Goal: Task Accomplishment & Management: Manage account settings

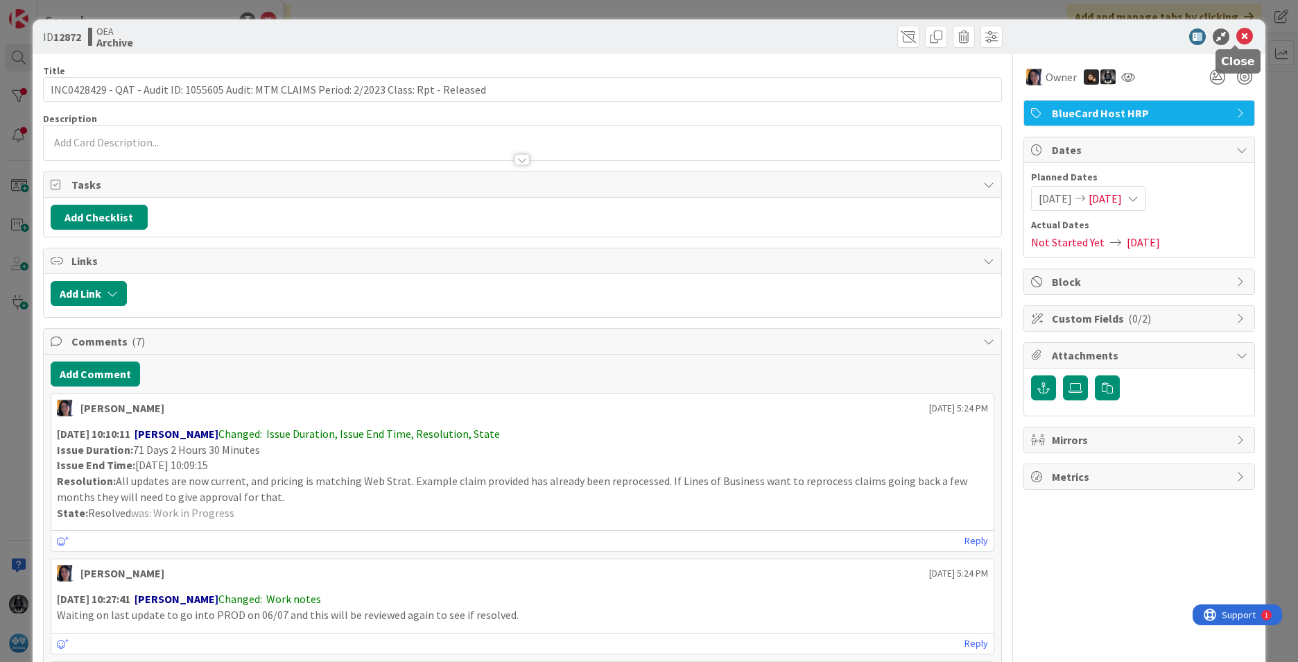
click at [864, 31] on icon at bounding box center [1245, 36] width 17 height 17
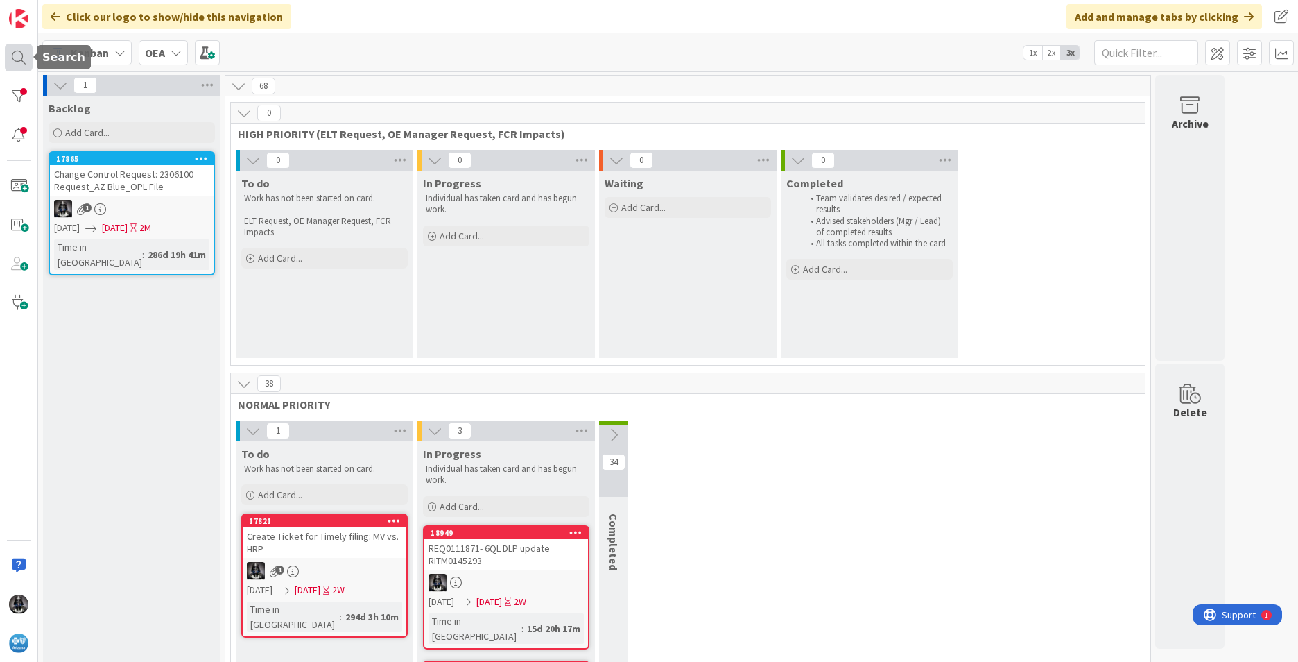
click at [15, 55] on div at bounding box center [19, 58] width 28 height 28
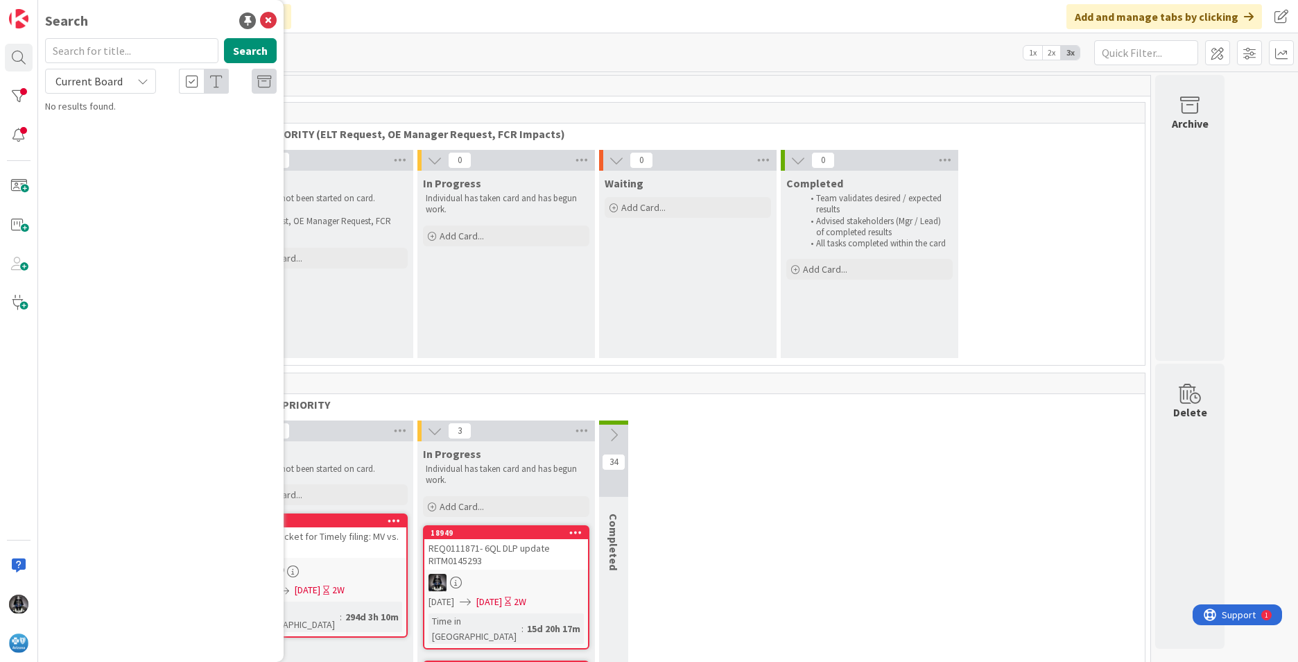
click at [74, 49] on input "text" at bounding box center [131, 50] width 173 height 25
click at [132, 46] on input "UNT0017099" at bounding box center [131, 50] width 173 height 25
click at [164, 50] on input "UNT0017099" at bounding box center [131, 50] width 173 height 25
type input "U"
paste input "UR0121643"
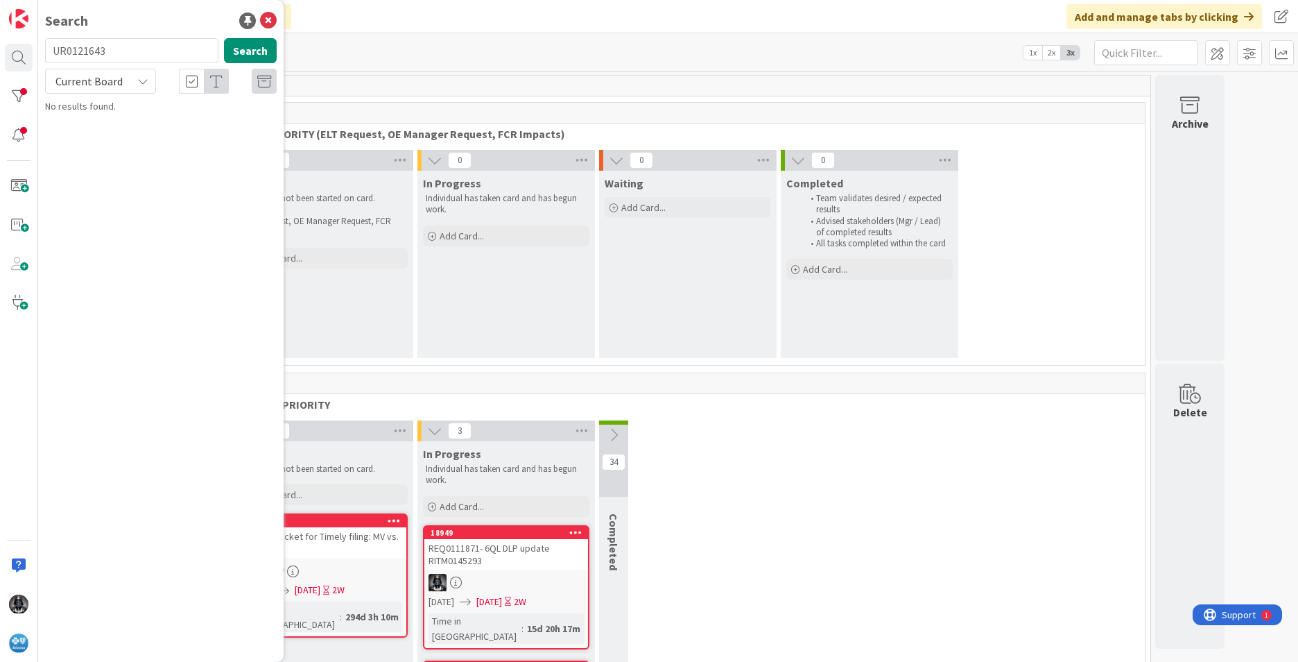
click at [142, 83] on icon at bounding box center [142, 81] width 11 height 11
click at [75, 135] on span "All Boards" at bounding box center [125, 138] width 144 height 21
click at [252, 44] on button "Search" at bounding box center [250, 50] width 53 height 25
click at [177, 47] on input "UR0121643" at bounding box center [131, 50] width 173 height 25
type input "U"
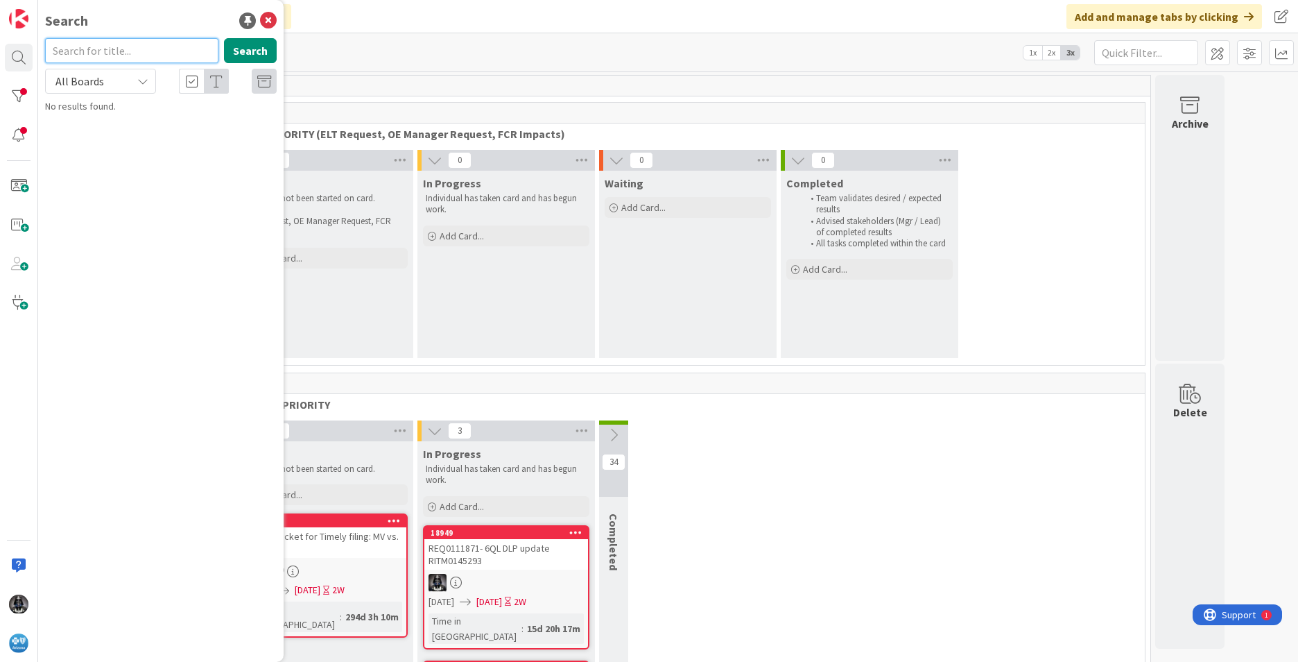
paste input "UR0115656"
type input "UR0115656"
click at [133, 122] on mark "UR0115656" at bounding box center [123, 122] width 51 height 15
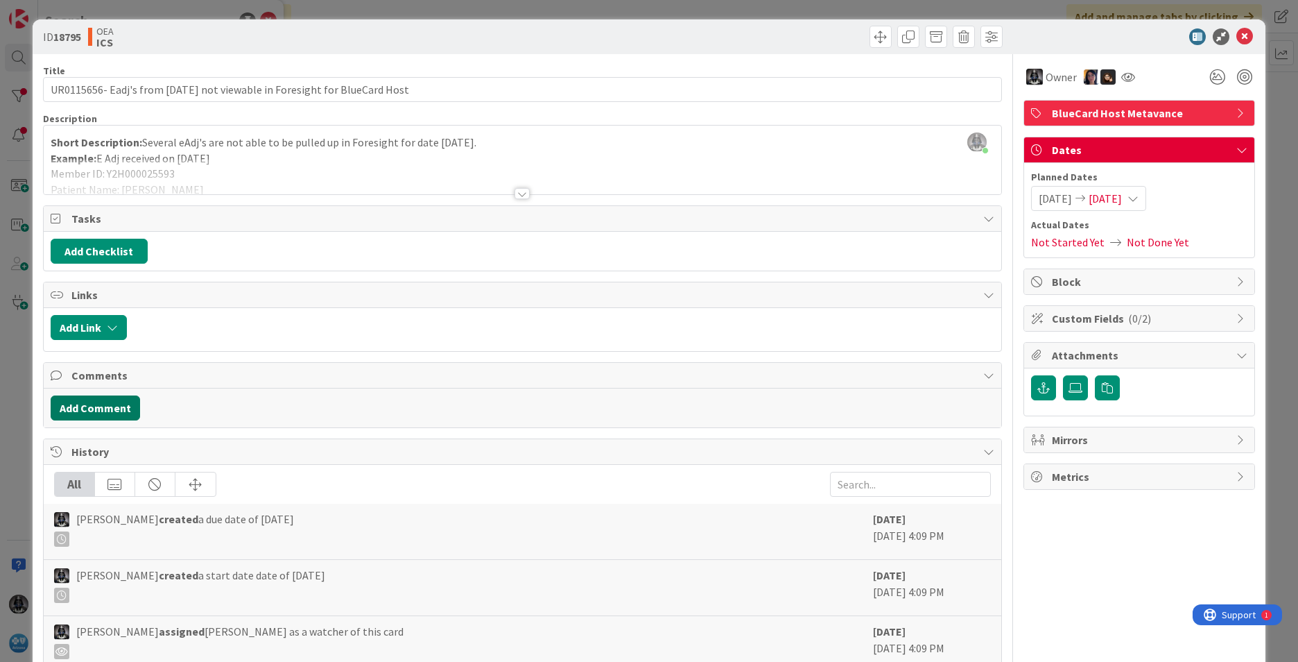
click at [88, 405] on button "Add Comment" at bounding box center [95, 407] width 89 height 25
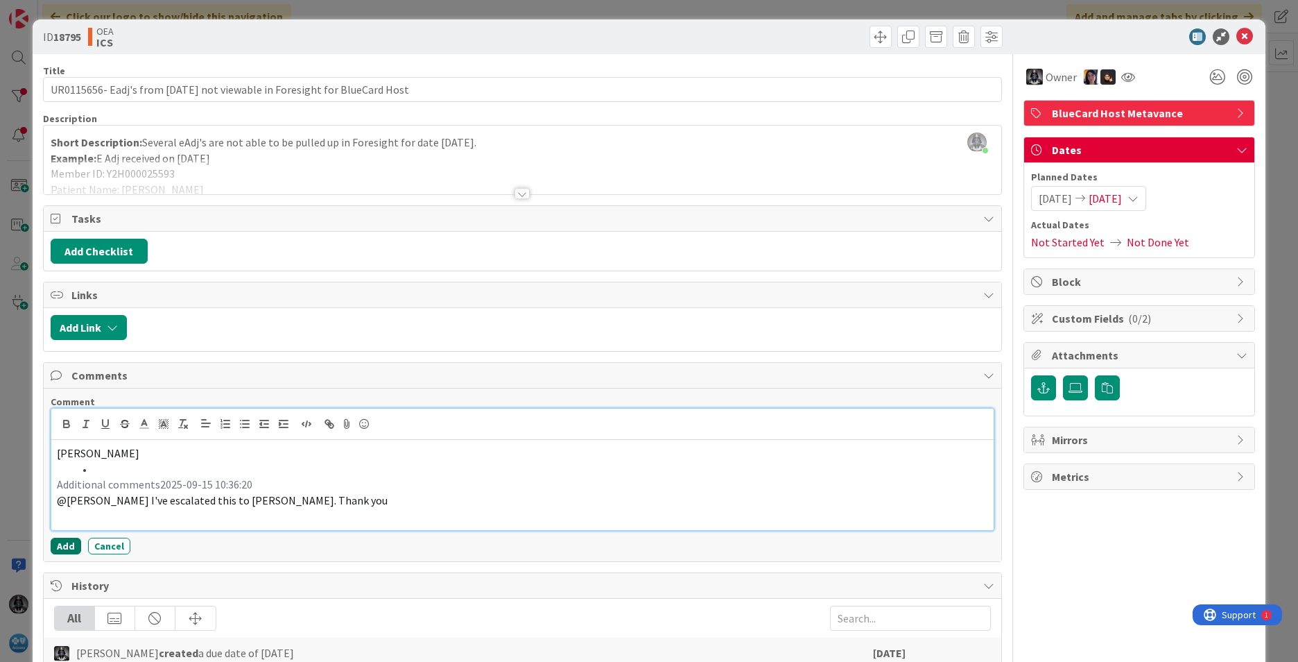
click at [69, 544] on button "Add" at bounding box center [66, 546] width 31 height 17
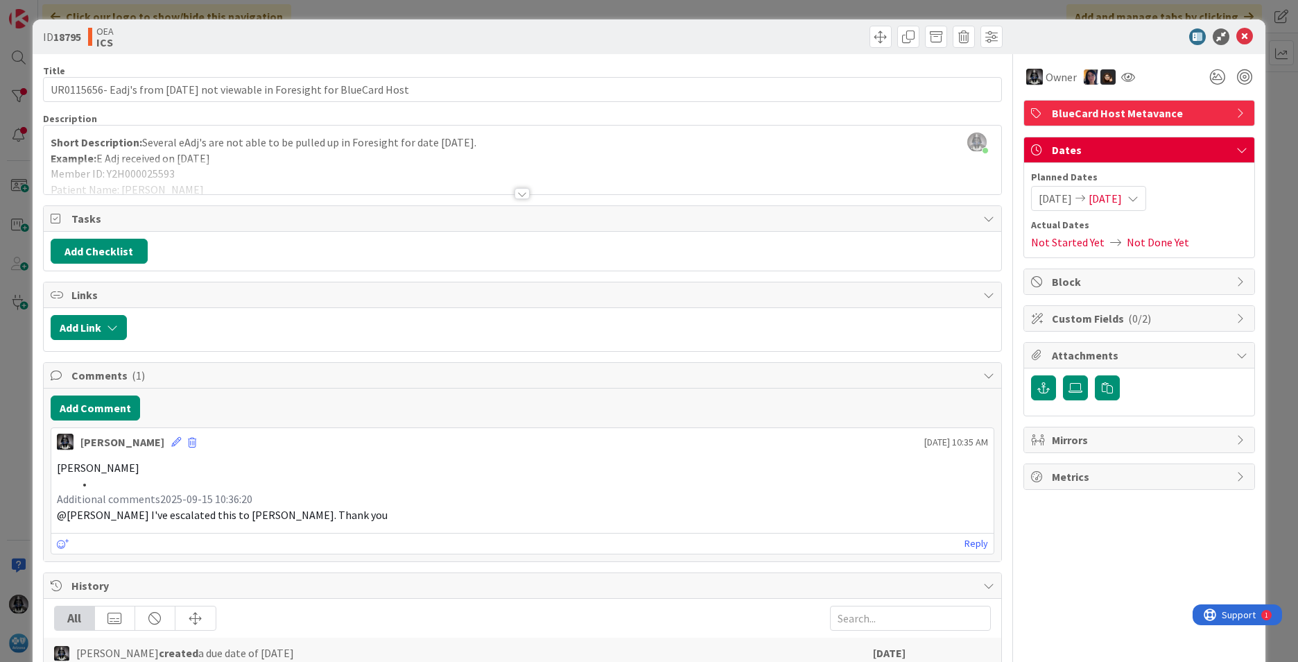
click at [864, 196] on icon at bounding box center [1133, 198] width 11 height 11
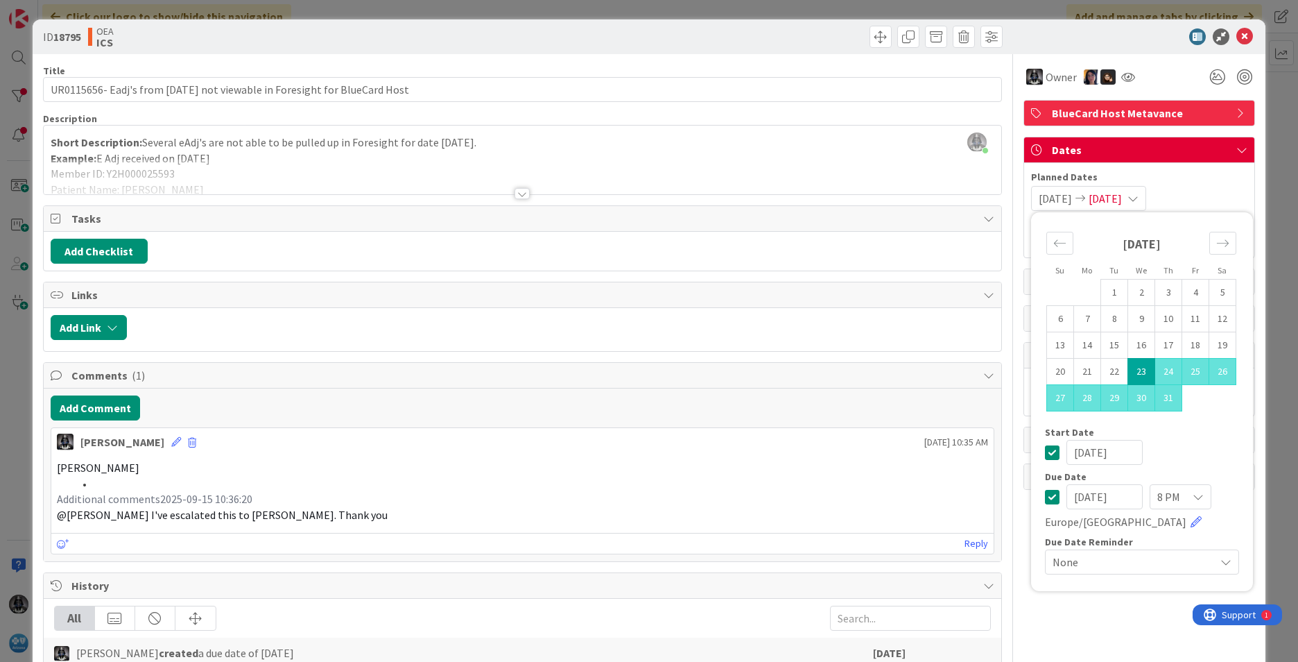
drag, startPoint x: 1118, startPoint y: 496, endPoint x: 1012, endPoint y: 483, distance: 106.9
click at [864, 486] on div "Title 75 / 128 UR0115656- Eadj's from [DATE] not viewable in Foresight for Blue…" at bounding box center [649, 501] width 1212 height 895
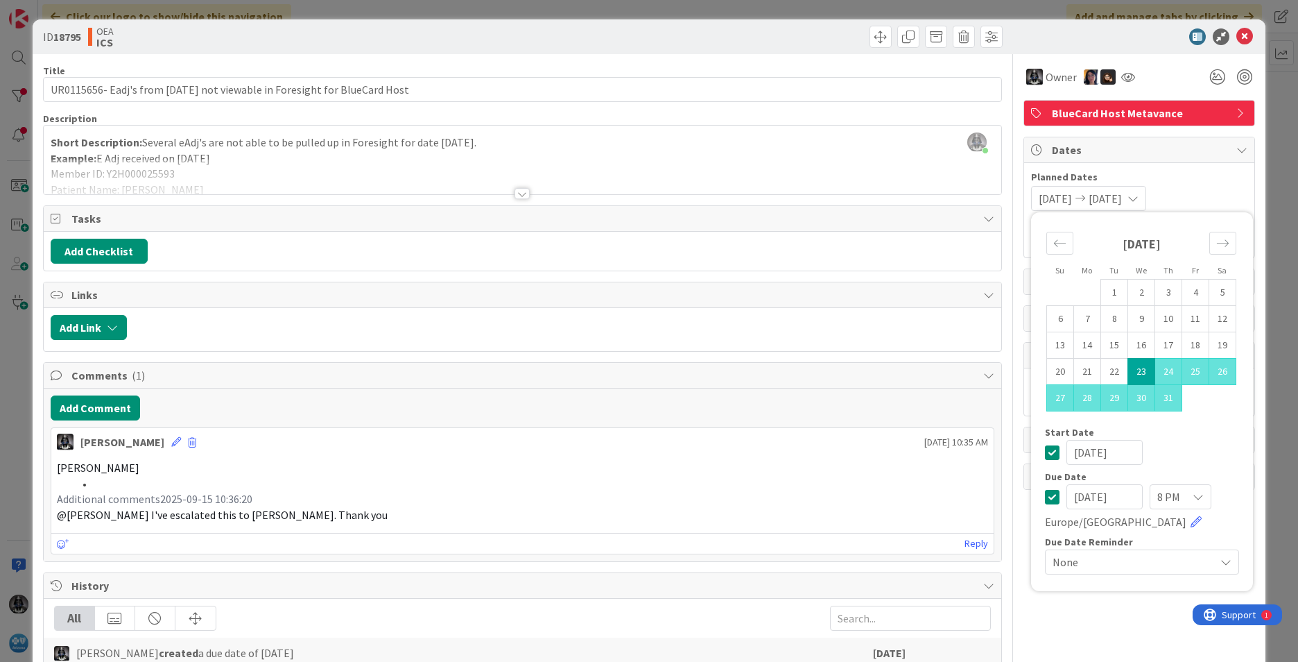
type input "[DATE]"
click at [810, 483] on li at bounding box center [531, 484] width 915 height 16
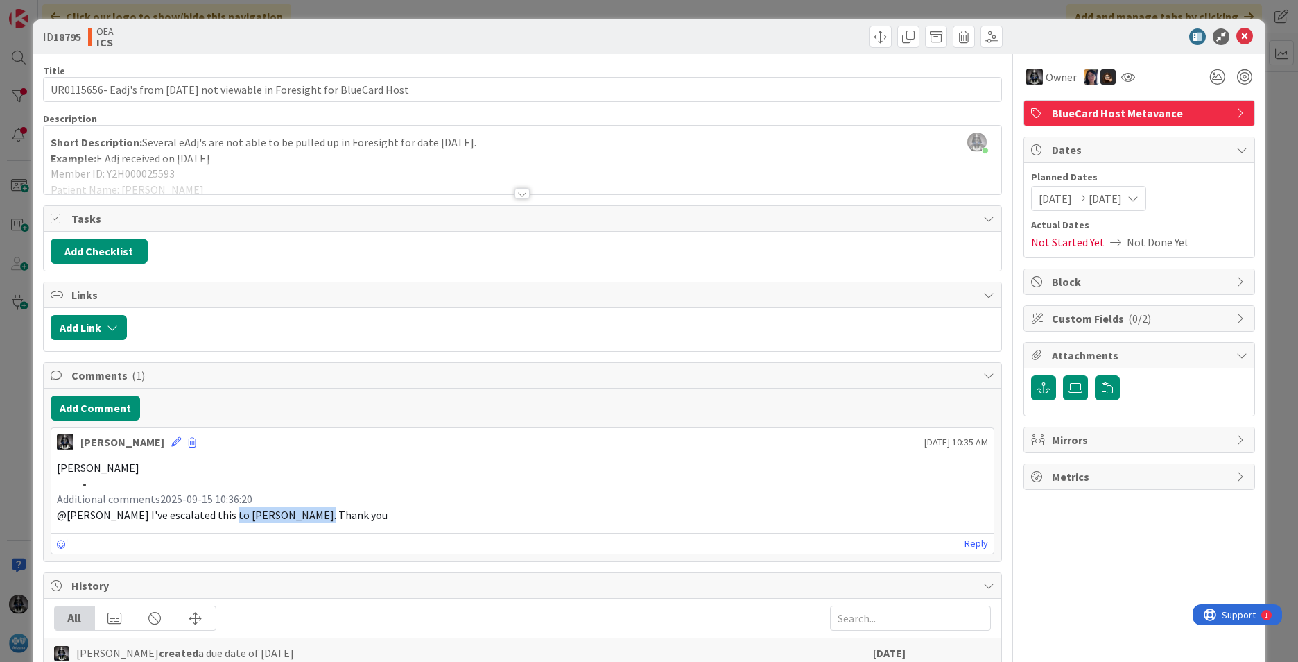
drag, startPoint x: 221, startPoint y: 516, endPoint x: 310, endPoint y: 516, distance: 88.8
click at [310, 516] on span "@[PERSON_NAME] I've escalated this to [PERSON_NAME]. Thank you" at bounding box center [222, 515] width 331 height 14
copy span "[PERSON_NAME]"
click at [864, 35] on icon at bounding box center [1245, 36] width 17 height 17
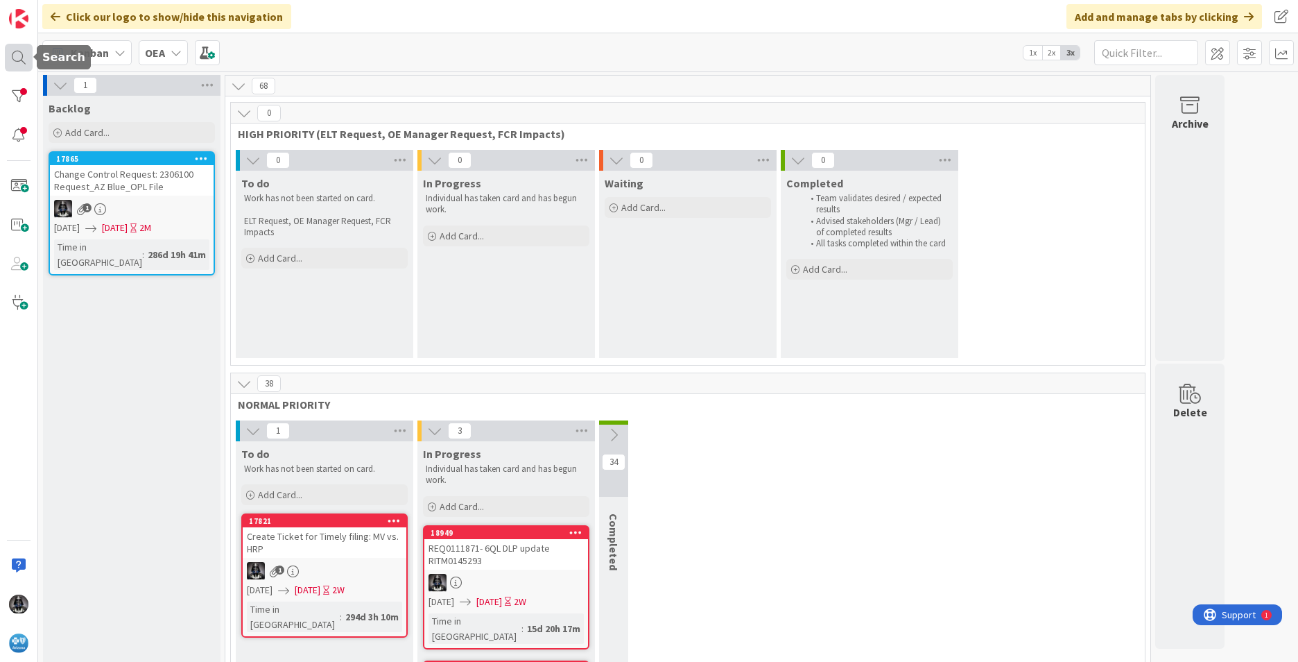
click at [17, 56] on div at bounding box center [19, 58] width 28 height 28
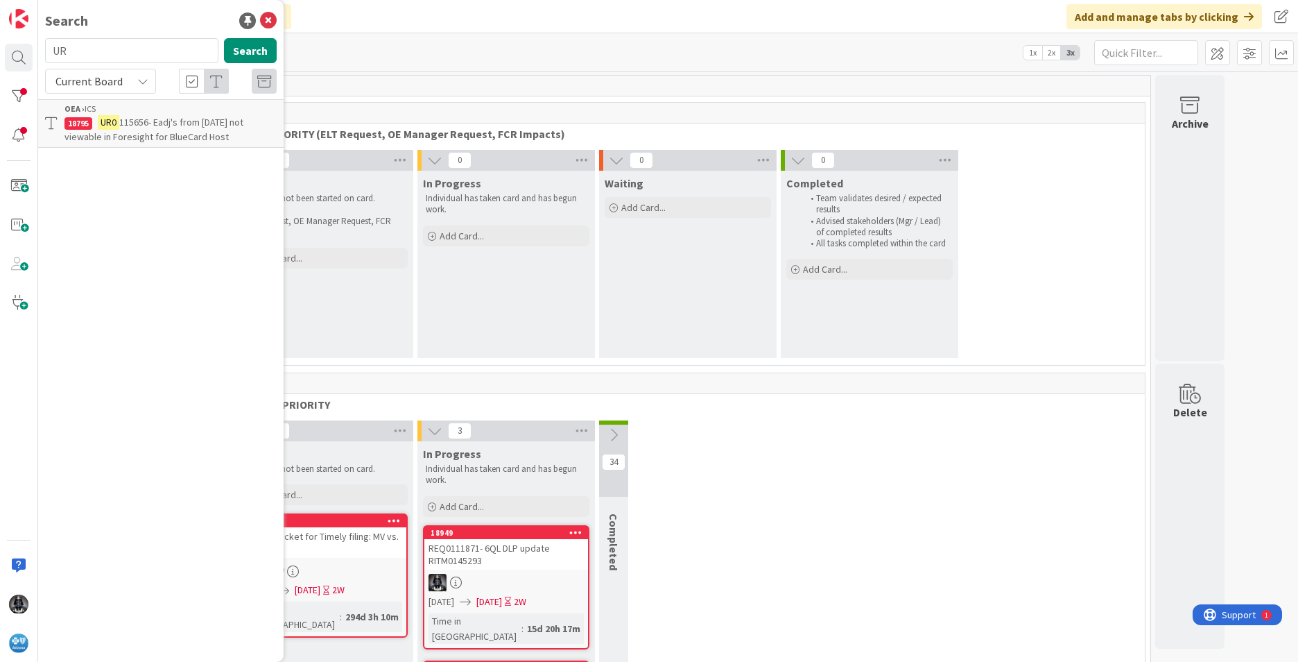
type input "U"
type input "UR0125600"
click at [150, 126] on span "- BCHost HRP Cancel Requests- [DATE]" at bounding box center [149, 129] width 168 height 27
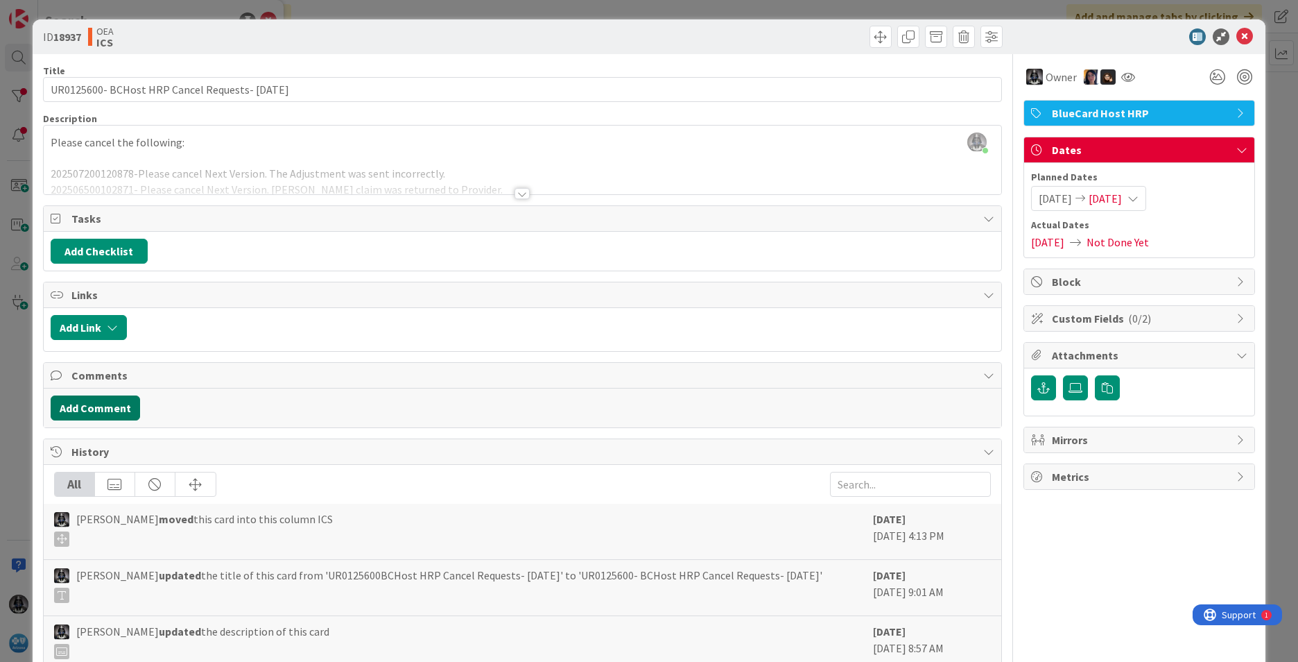
click at [95, 408] on button "Add Comment" at bounding box center [95, 407] width 89 height 25
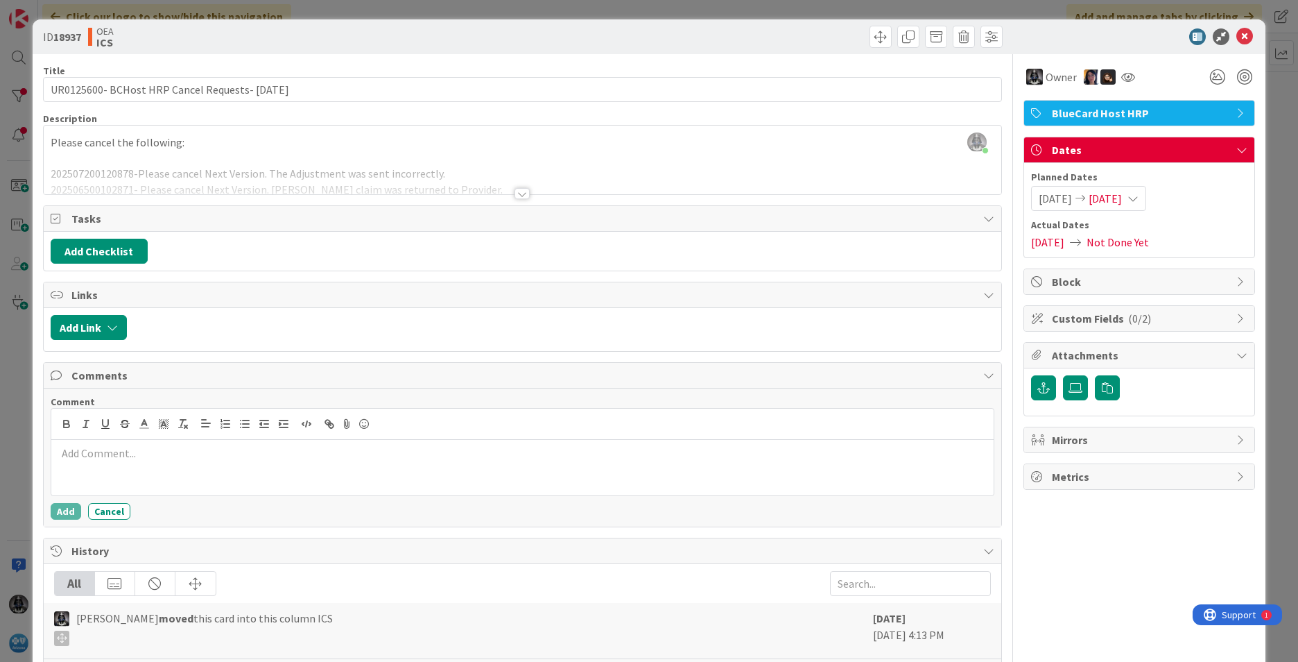
click at [85, 454] on p at bounding box center [522, 453] width 931 height 16
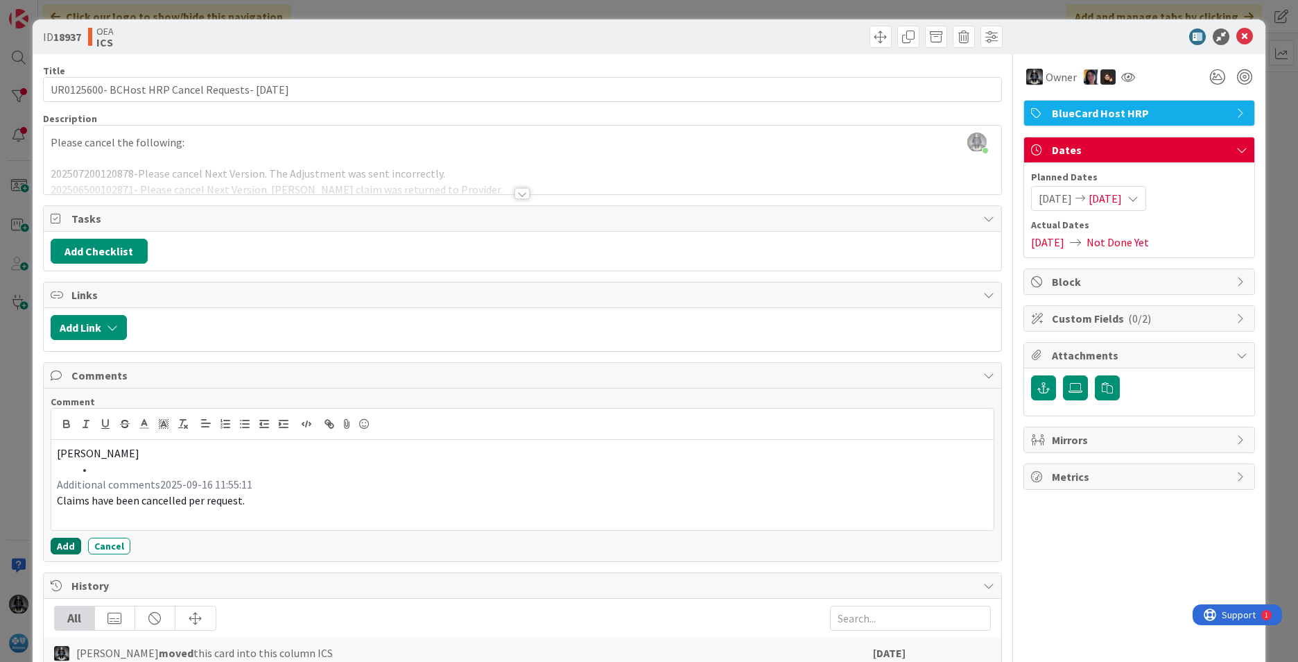
click at [67, 549] on button "Add" at bounding box center [66, 546] width 31 height 17
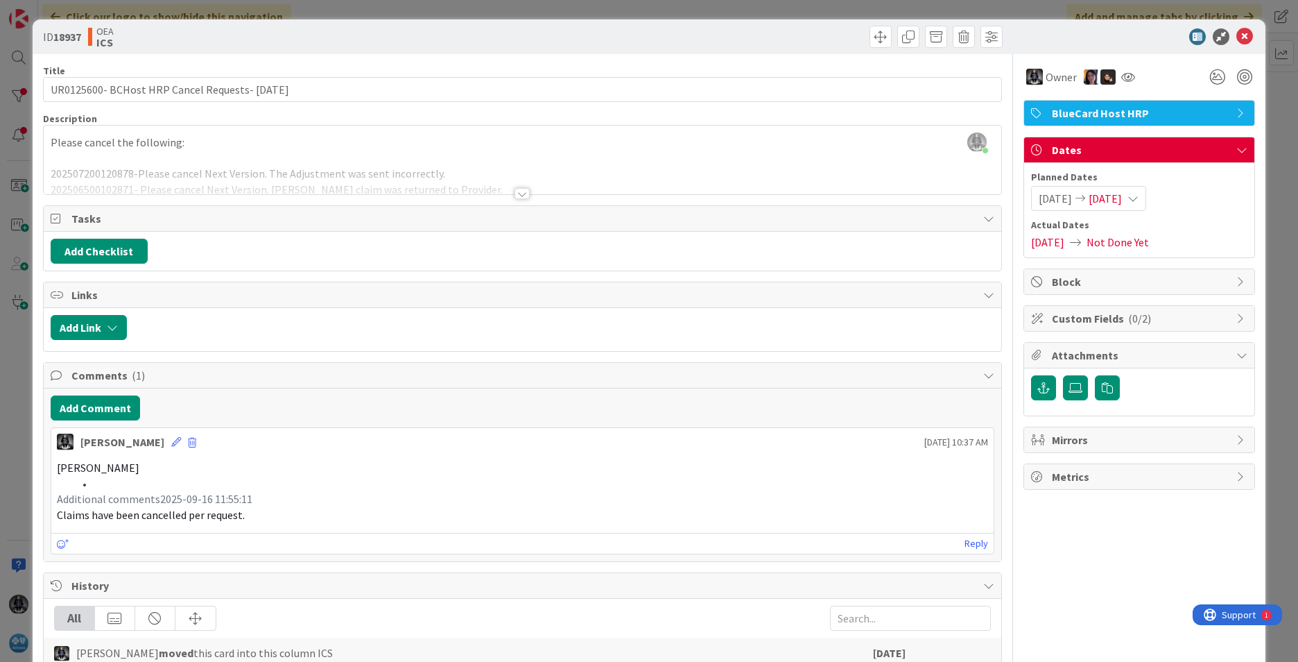
click at [864, 200] on span "[DATE]" at bounding box center [1105, 198] width 33 height 17
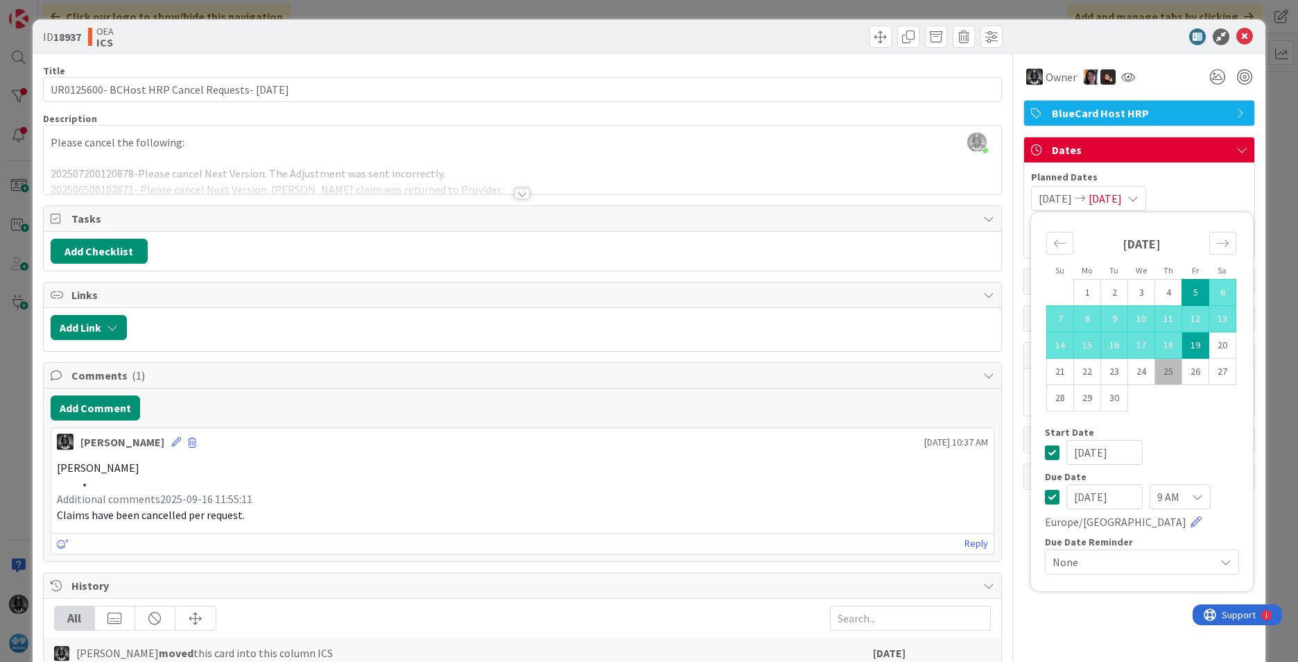
drag, startPoint x: 1126, startPoint y: 498, endPoint x: 1020, endPoint y: 505, distance: 106.3
click at [864, 505] on div "Owner BlueCard Host HRP Dates Planned Dates [DATE] [DATE] Su Mo Tu We Th Fr Sa …" at bounding box center [1140, 509] width 232 height 911
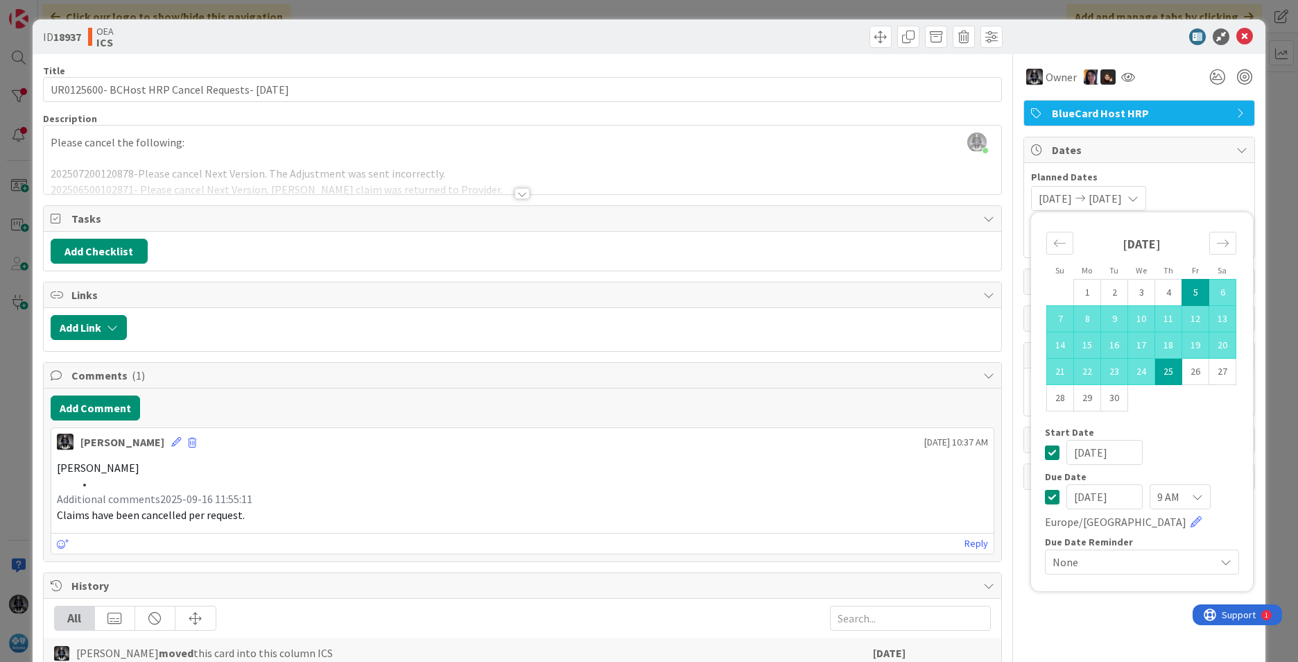
type input "[DATE]"
click at [832, 502] on p "Additional comments2025-09-16 11:55:11" at bounding box center [522, 499] width 931 height 16
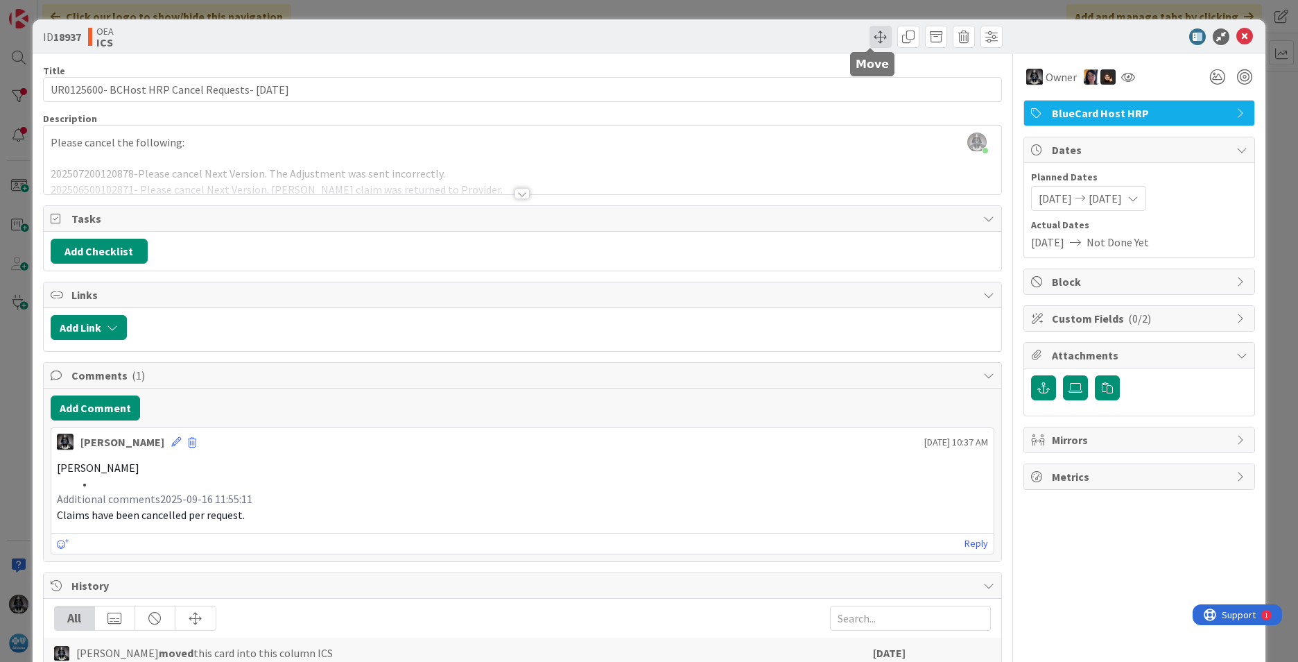
click at [864, 37] on span at bounding box center [881, 37] width 22 height 22
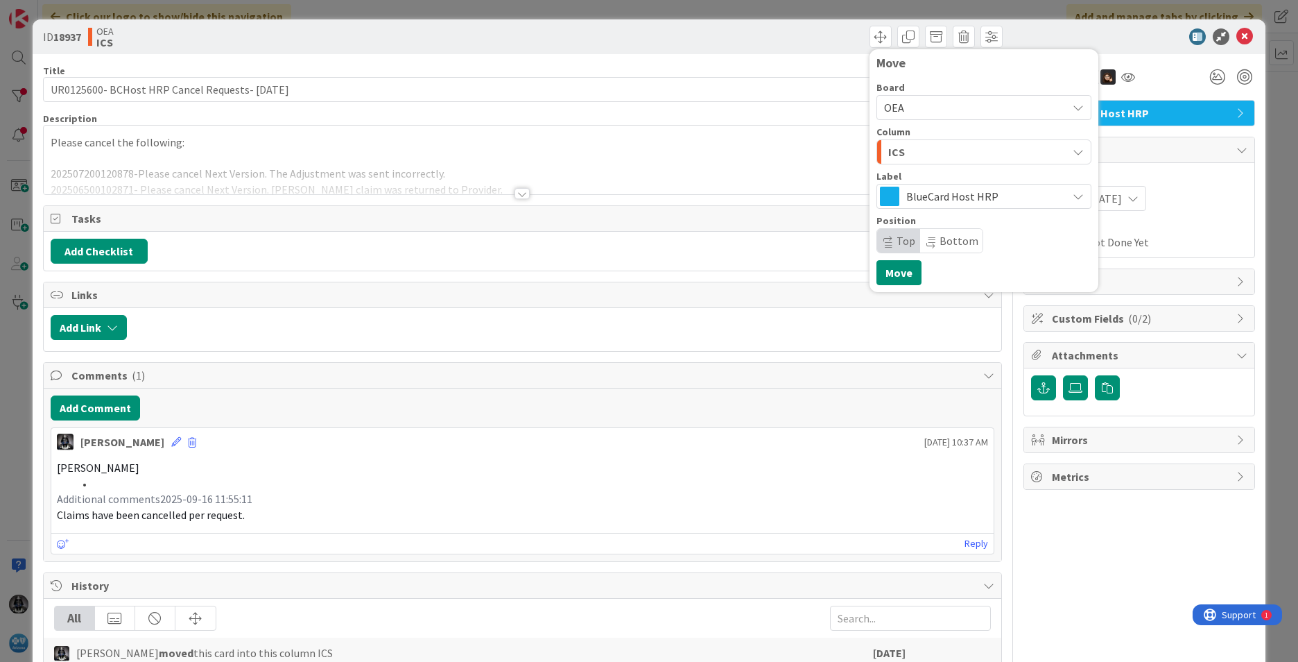
click at [864, 153] on div "ICS" at bounding box center [976, 152] width 182 height 22
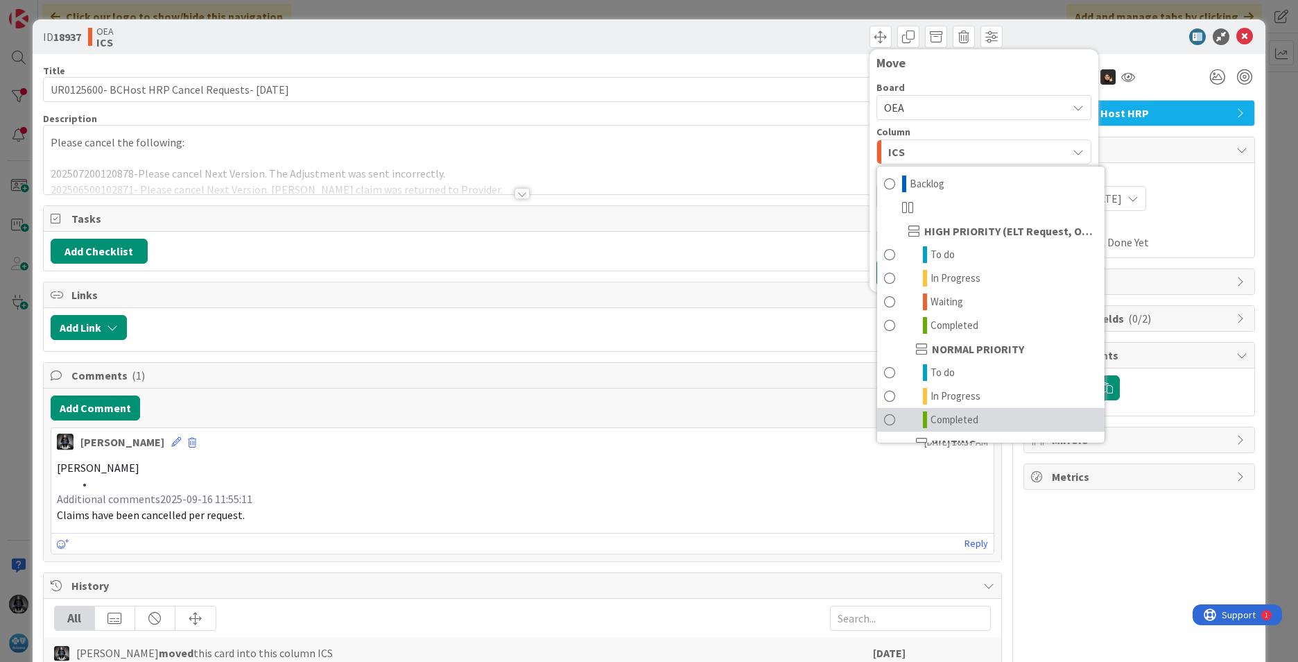
click at [864, 416] on span "Completed" at bounding box center [955, 419] width 48 height 17
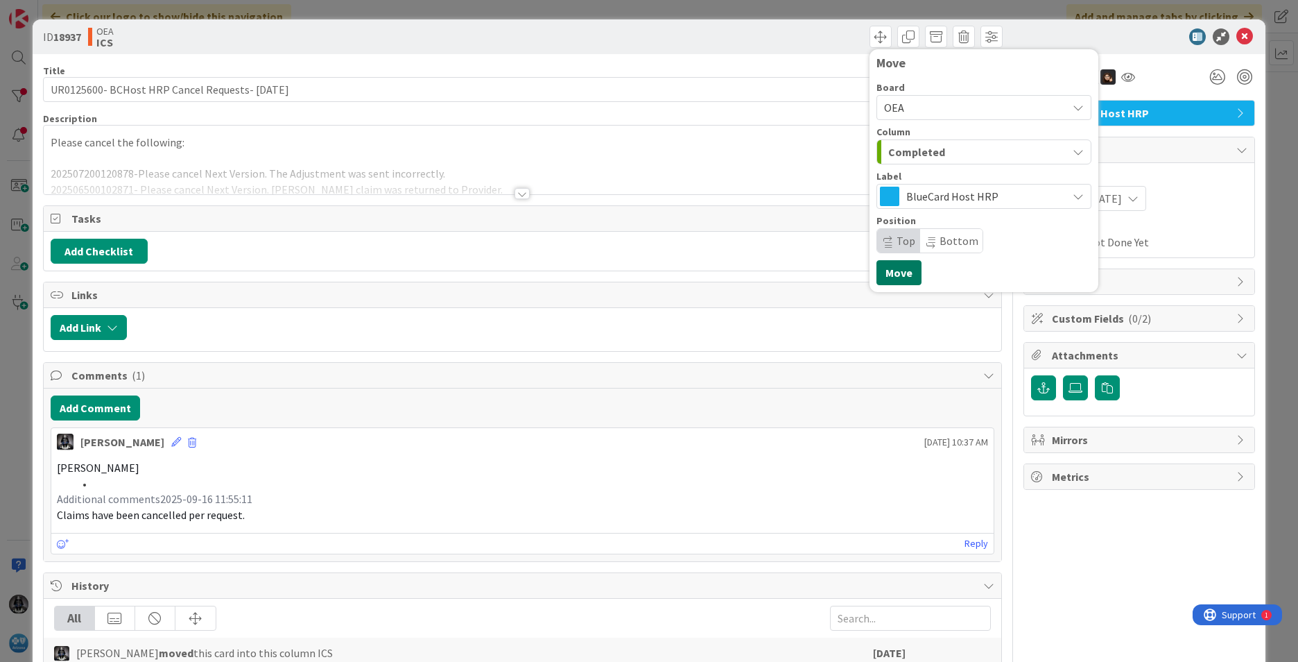
click at [864, 270] on button "Move" at bounding box center [899, 272] width 45 height 25
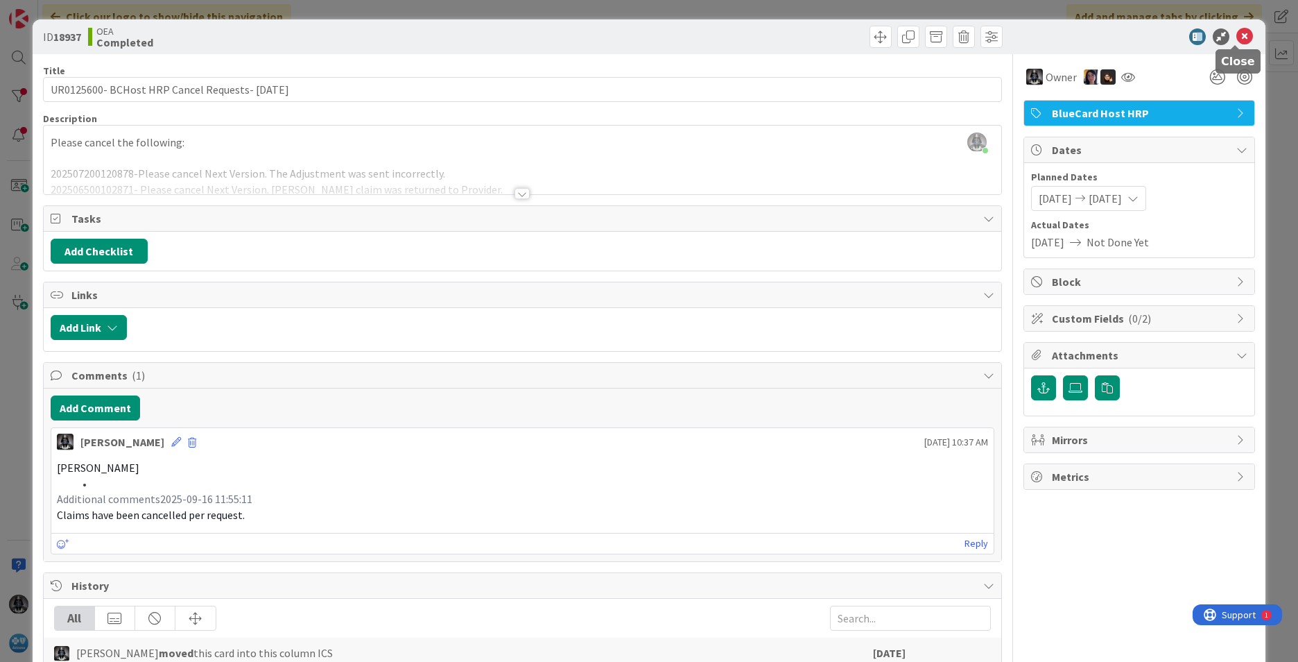
click at [864, 41] on icon at bounding box center [1245, 36] width 17 height 17
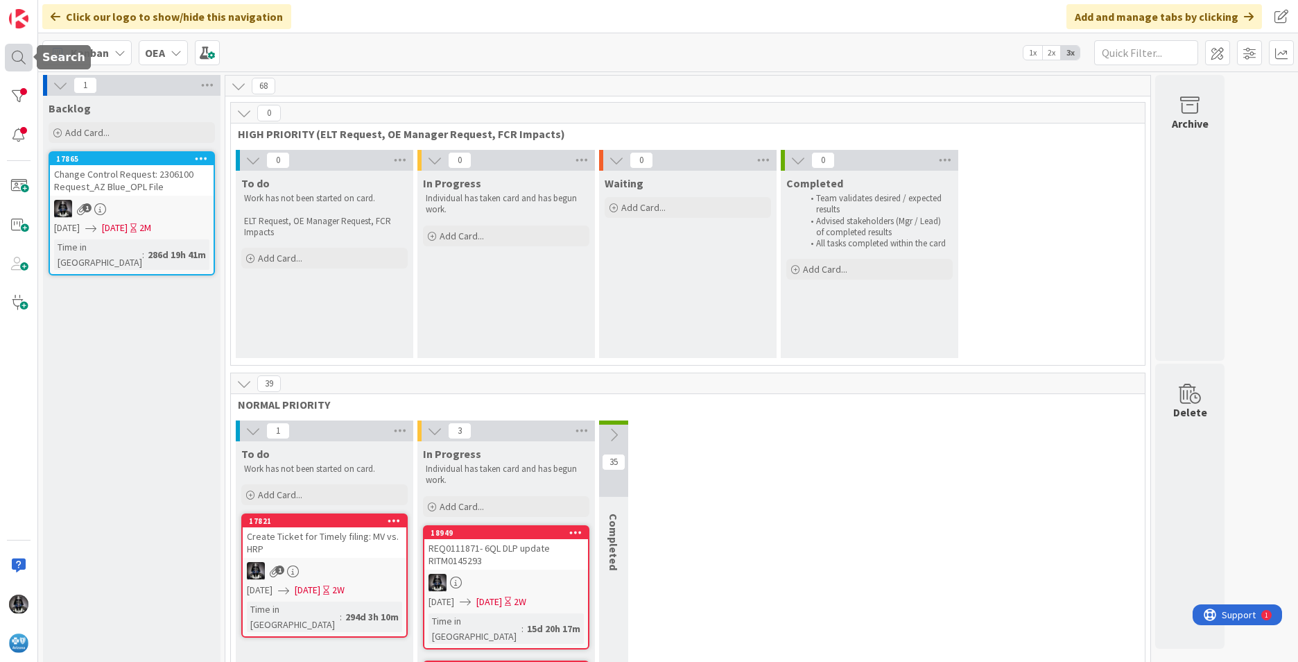
click at [15, 53] on div at bounding box center [19, 58] width 28 height 28
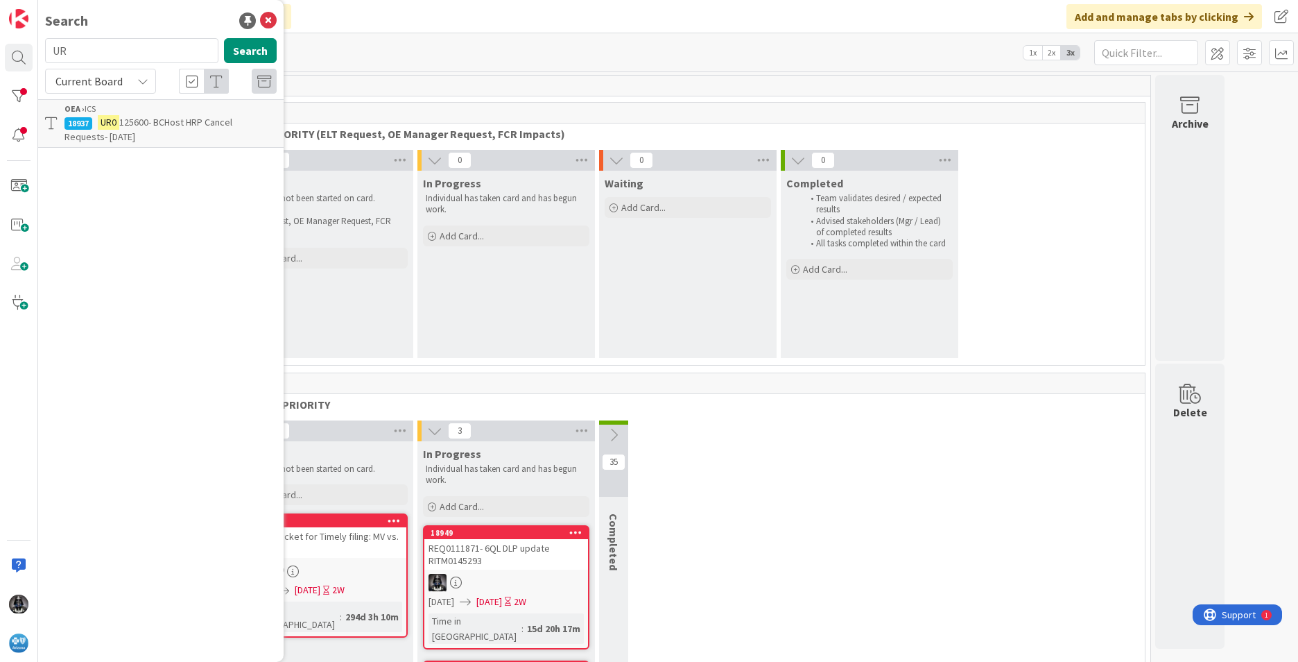
type input "U"
type input "UR0124164"
click at [140, 119] on mark "UR0124164" at bounding box center [123, 122] width 51 height 15
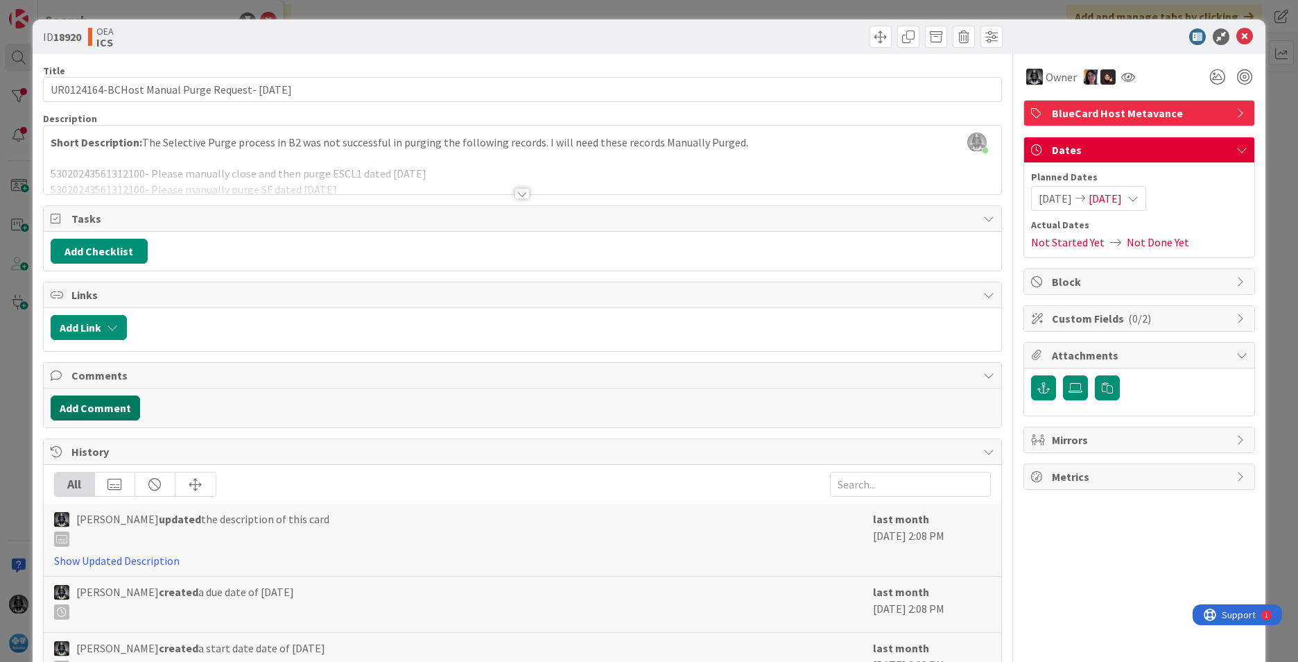
click at [94, 406] on button "Add Comment" at bounding box center [95, 407] width 89 height 25
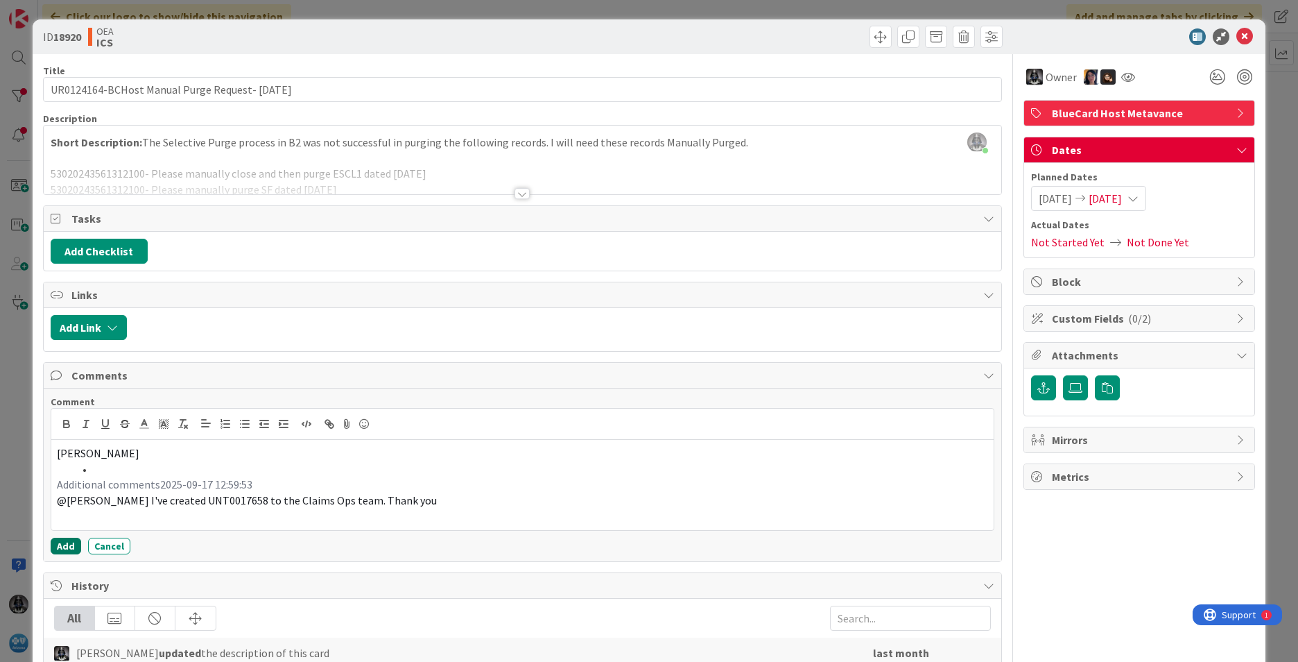
click at [67, 542] on button "Add" at bounding box center [66, 546] width 31 height 17
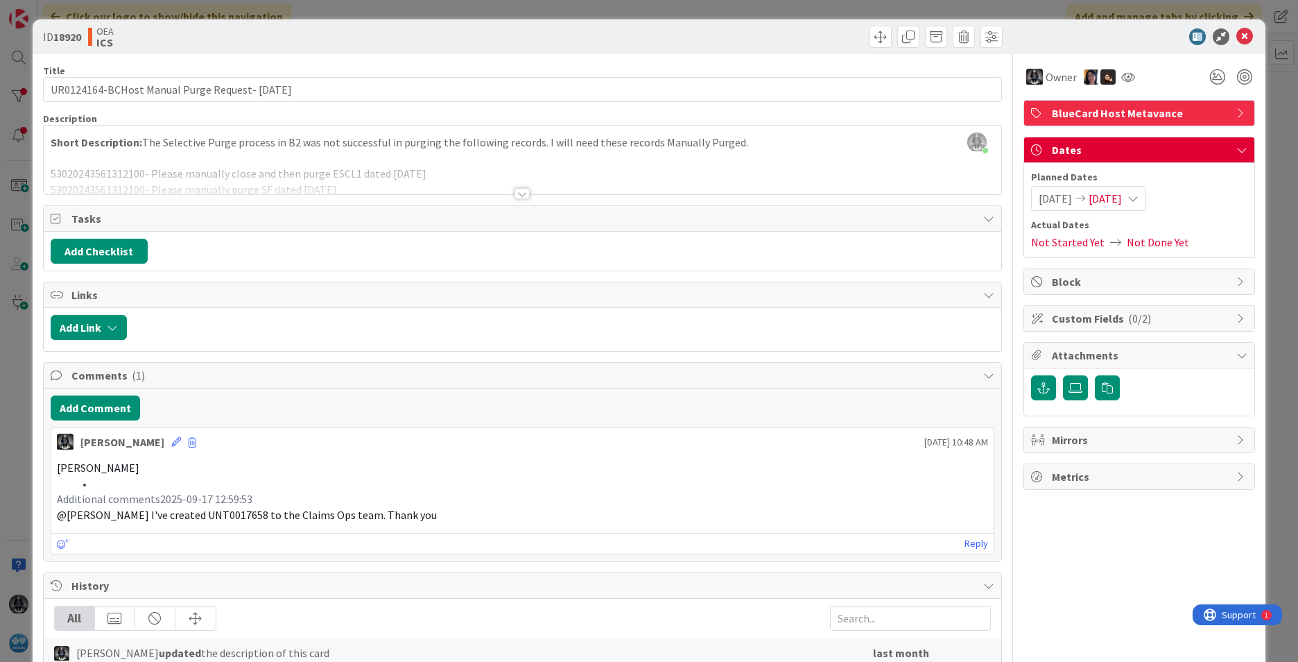
click at [864, 196] on span "[DATE]" at bounding box center [1105, 198] width 33 height 17
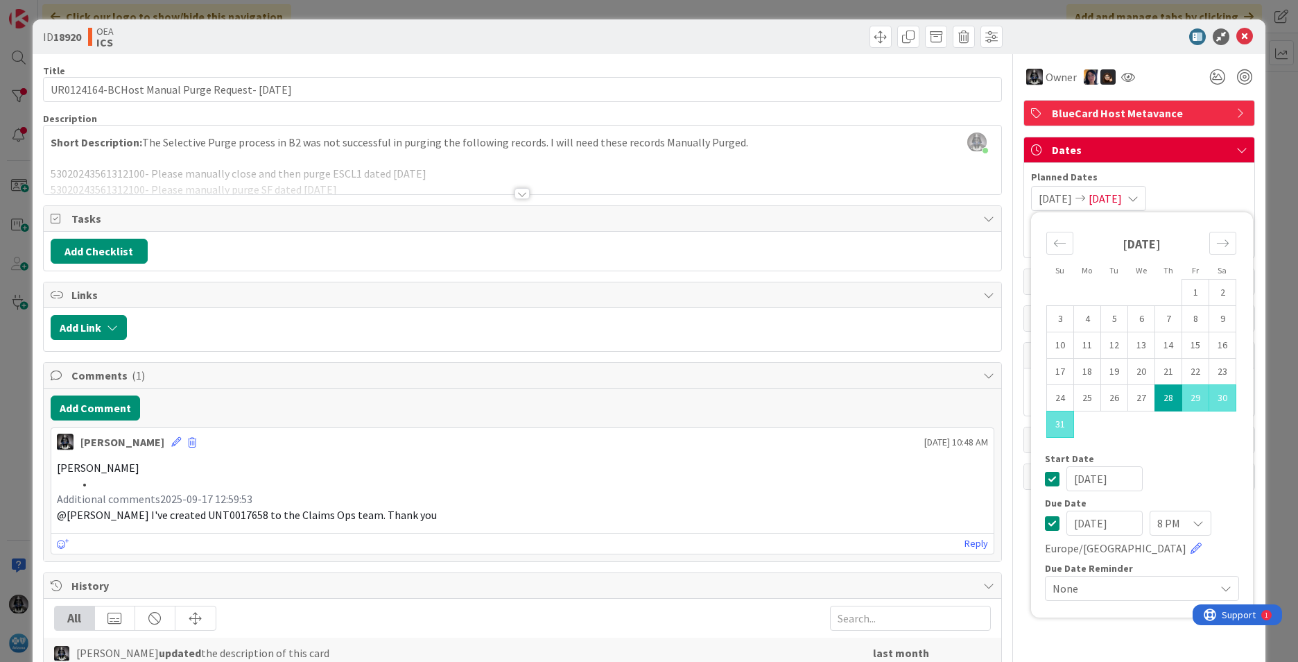
drag, startPoint x: 1128, startPoint y: 520, endPoint x: 995, endPoint y: 520, distance: 133.9
click at [864, 520] on div "Title 47 / 128 UR0124164-BCHost Manual Purge Request- [DATE] Description [PERSO…" at bounding box center [649, 509] width 1212 height 911
type input "1"
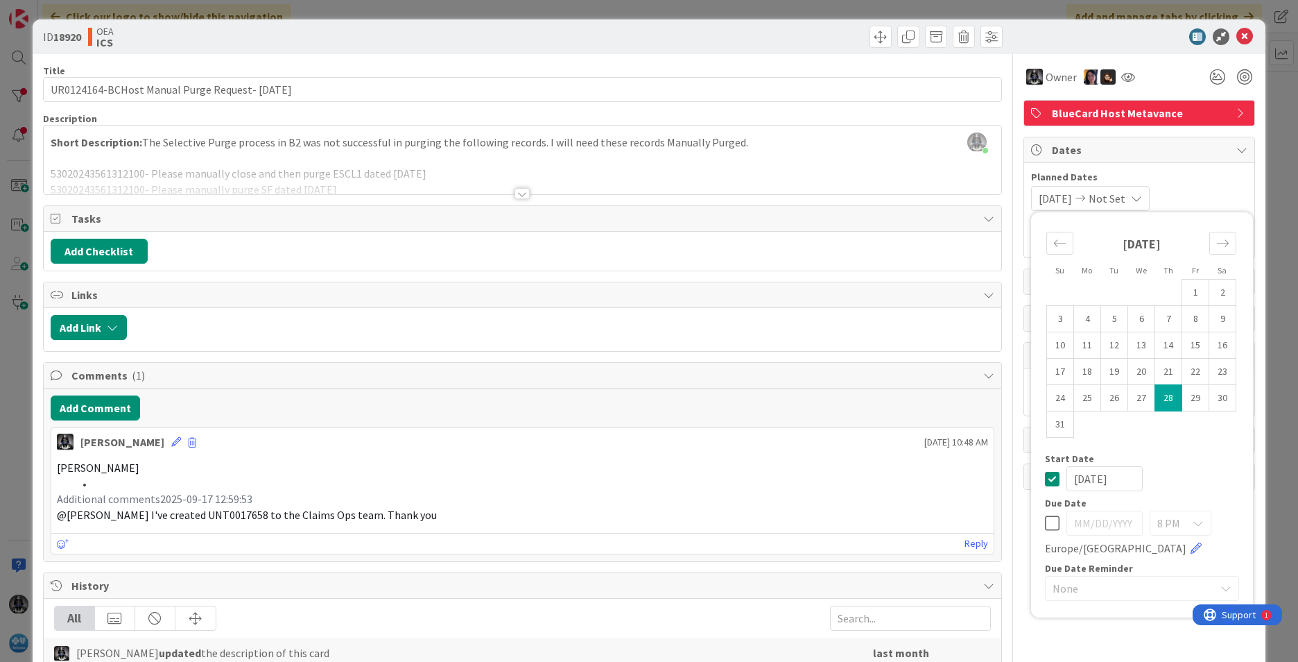
click at [864, 518] on icon at bounding box center [1052, 523] width 15 height 17
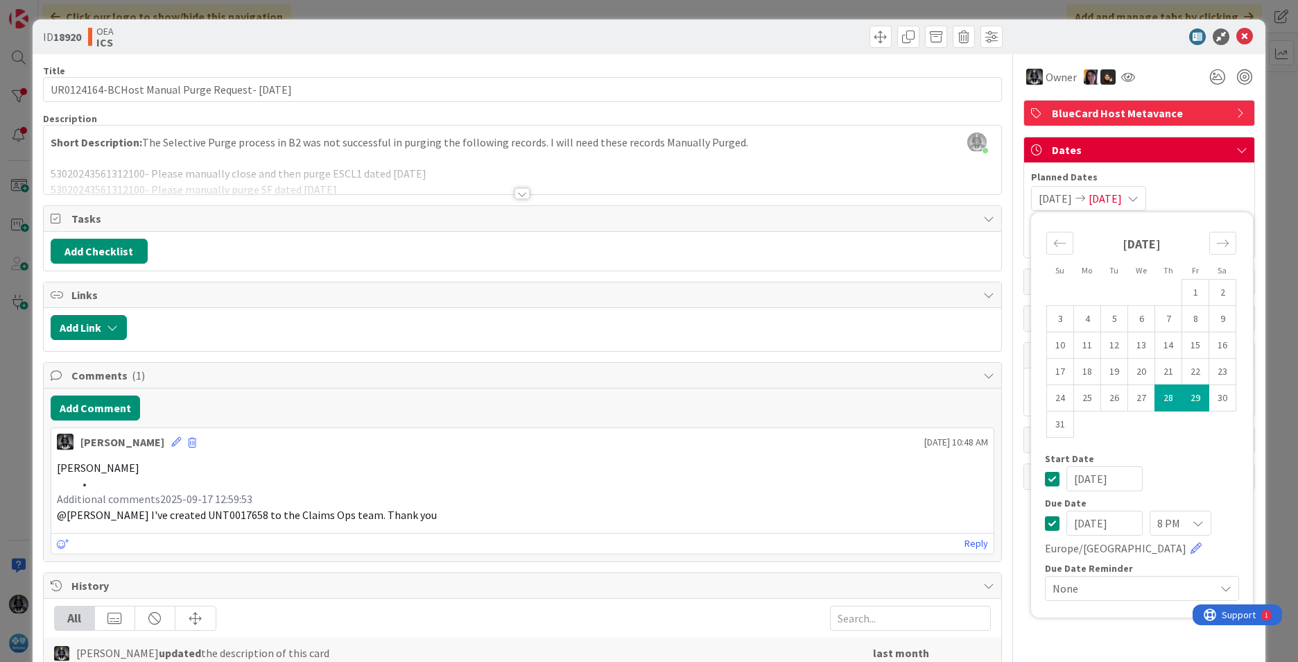
drag, startPoint x: 1116, startPoint y: 519, endPoint x: 972, endPoint y: 510, distance: 144.5
click at [864, 510] on div "Title 47 / 128 UR0124164-BCHost Manual Purge Request- [DATE] Description [PERSO…" at bounding box center [649, 509] width 1212 height 911
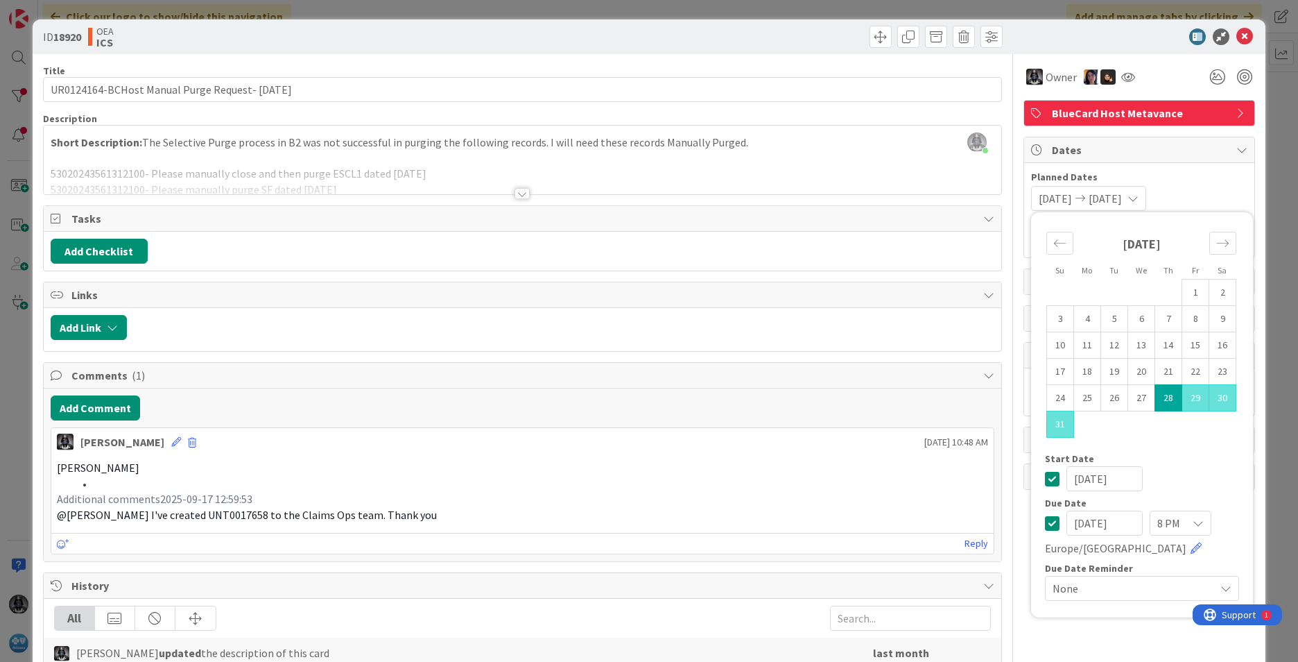
type input "[DATE]"
click at [688, 494] on p "Additional comments2025-09-17 12:59:53" at bounding box center [522, 499] width 931 height 16
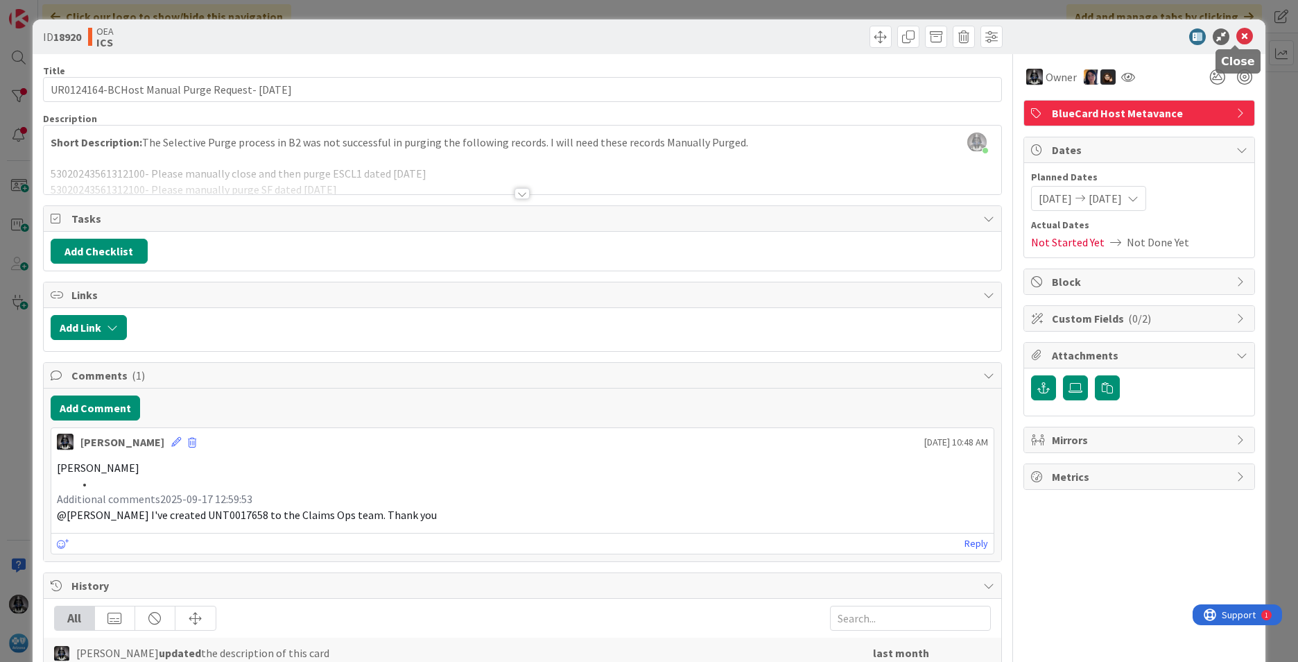
click at [864, 35] on icon at bounding box center [1245, 36] width 17 height 17
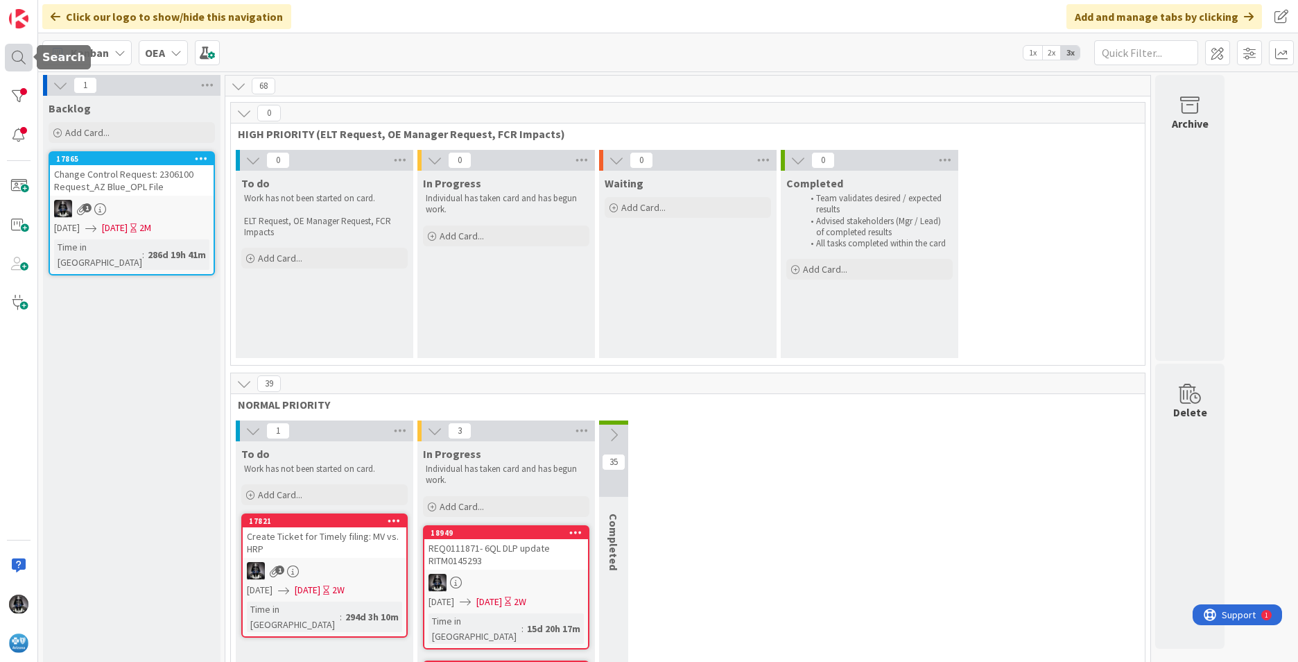
click at [15, 51] on div at bounding box center [19, 58] width 28 height 28
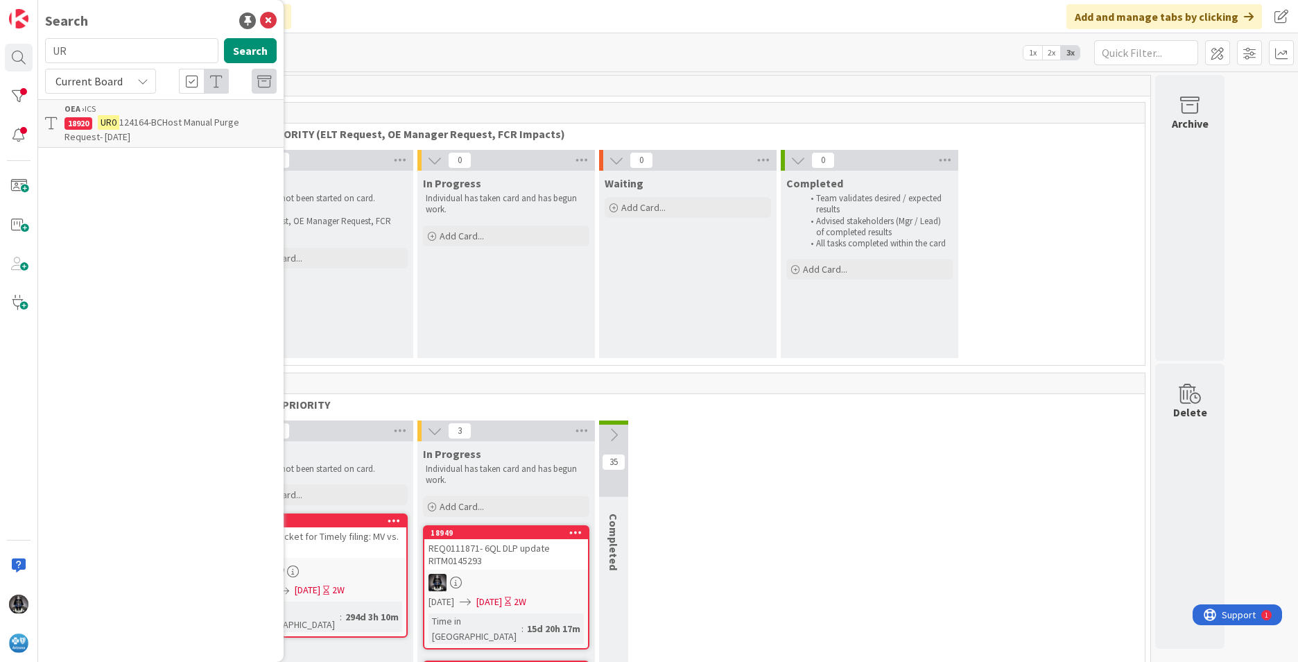
type input "U"
type input "UR0095847"
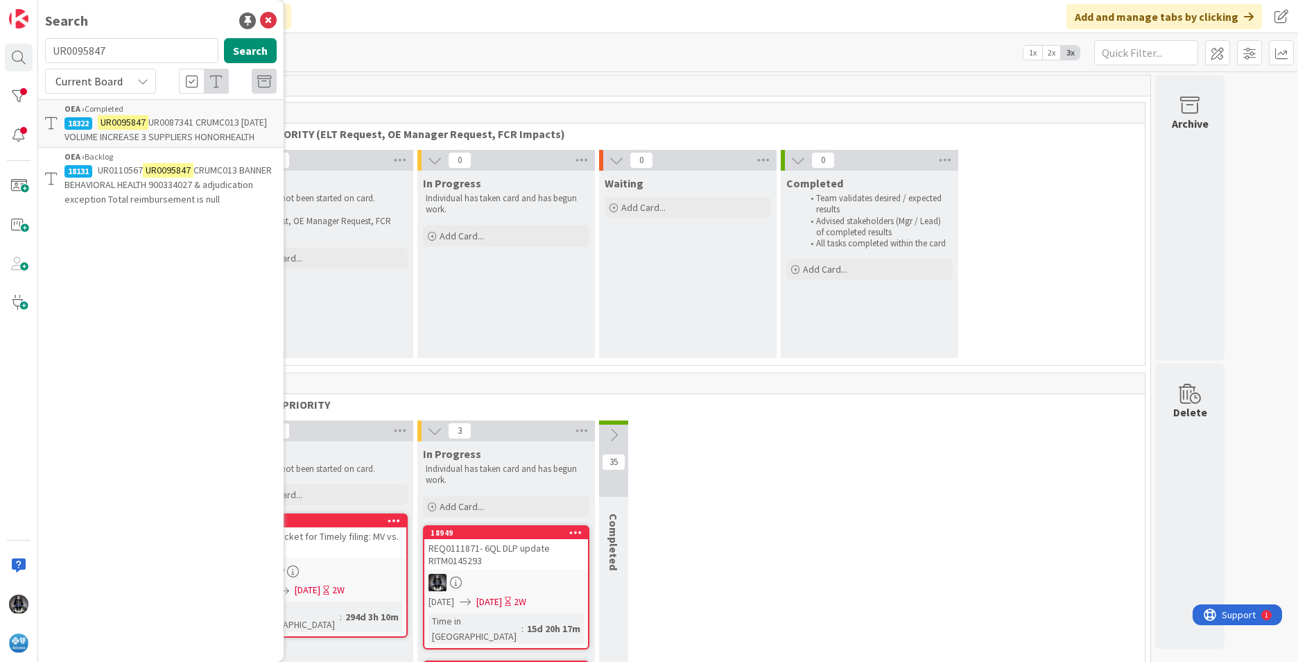
click at [119, 185] on span "CRUMC013 BANNER BEHAVIORAL HEALTH 900334027 & adjudication exception Total reim…" at bounding box center [168, 185] width 207 height 42
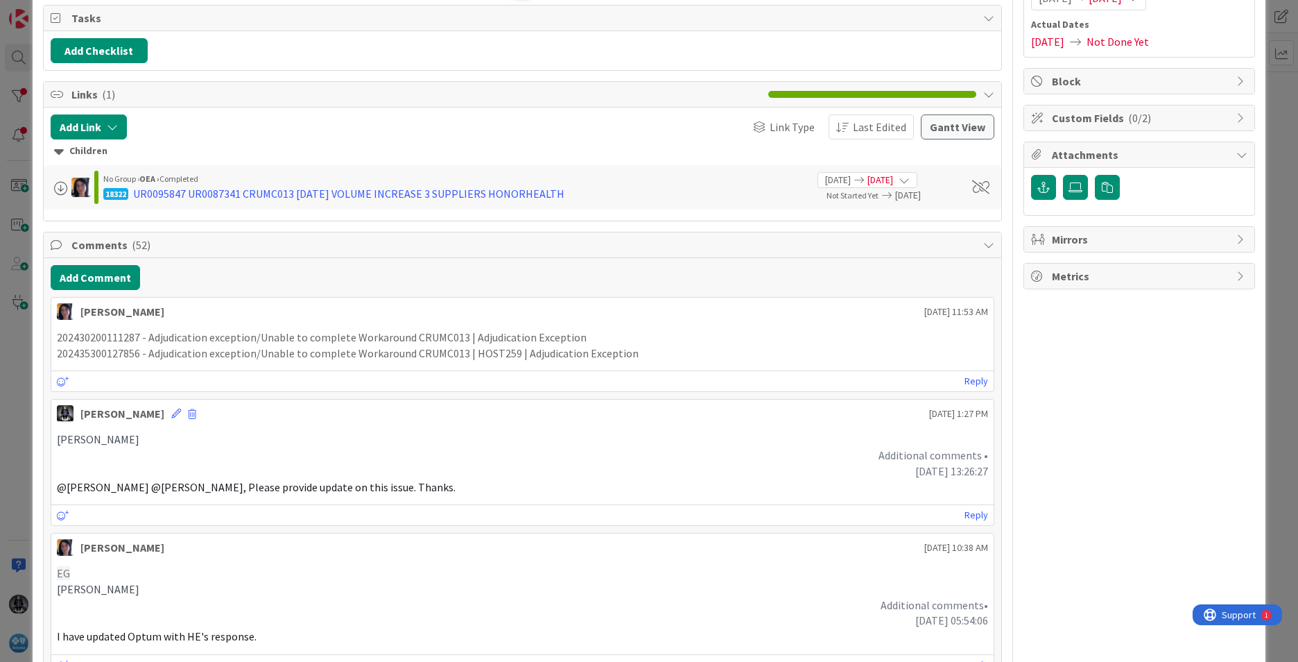
scroll to position [208, 0]
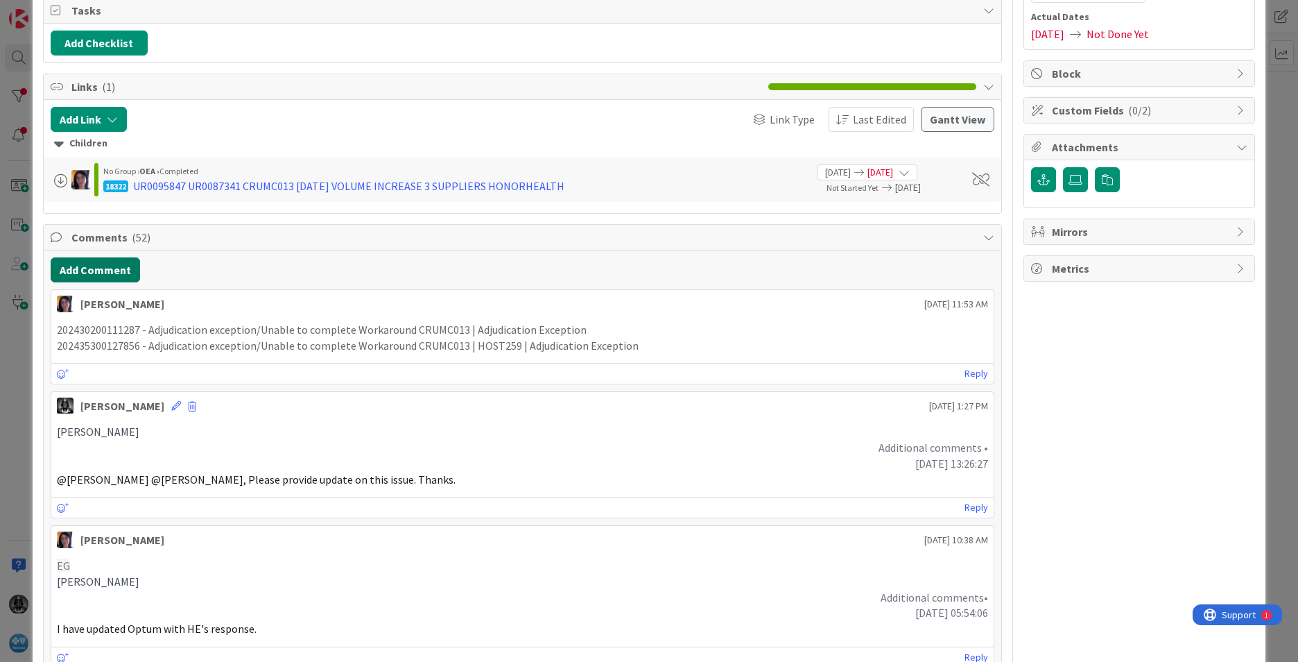
click at [96, 264] on button "Add Comment" at bounding box center [95, 269] width 89 height 25
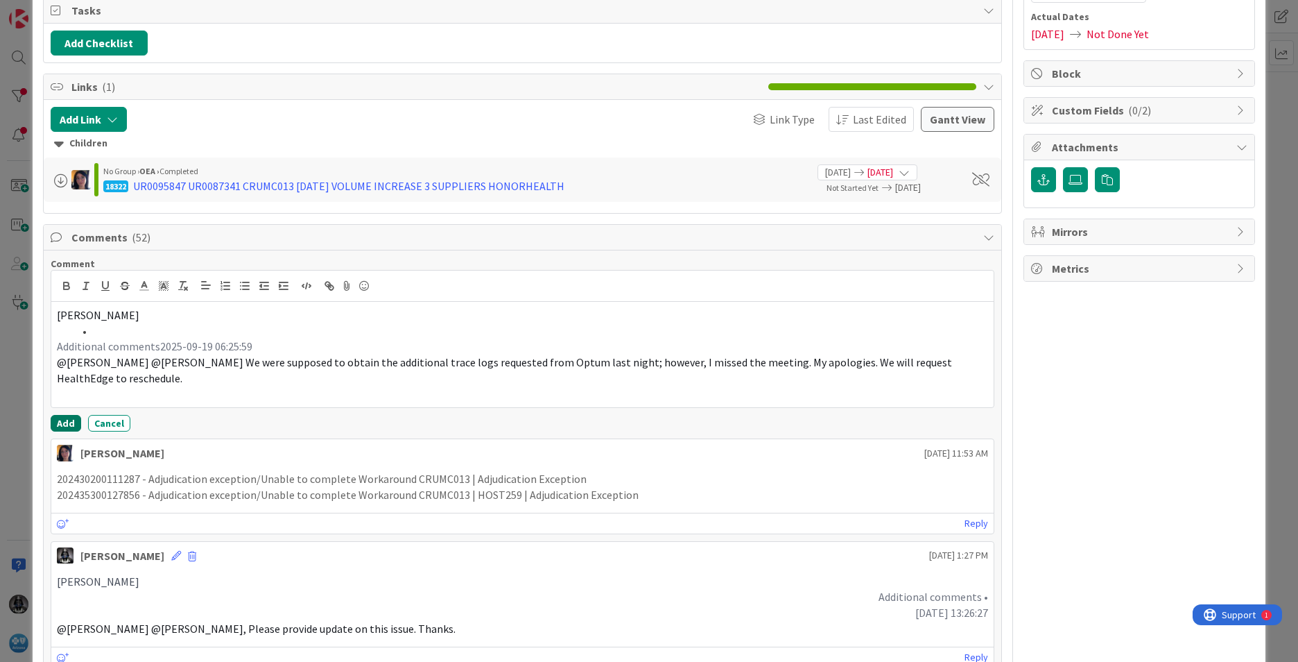
click at [63, 422] on button "Add" at bounding box center [66, 423] width 31 height 17
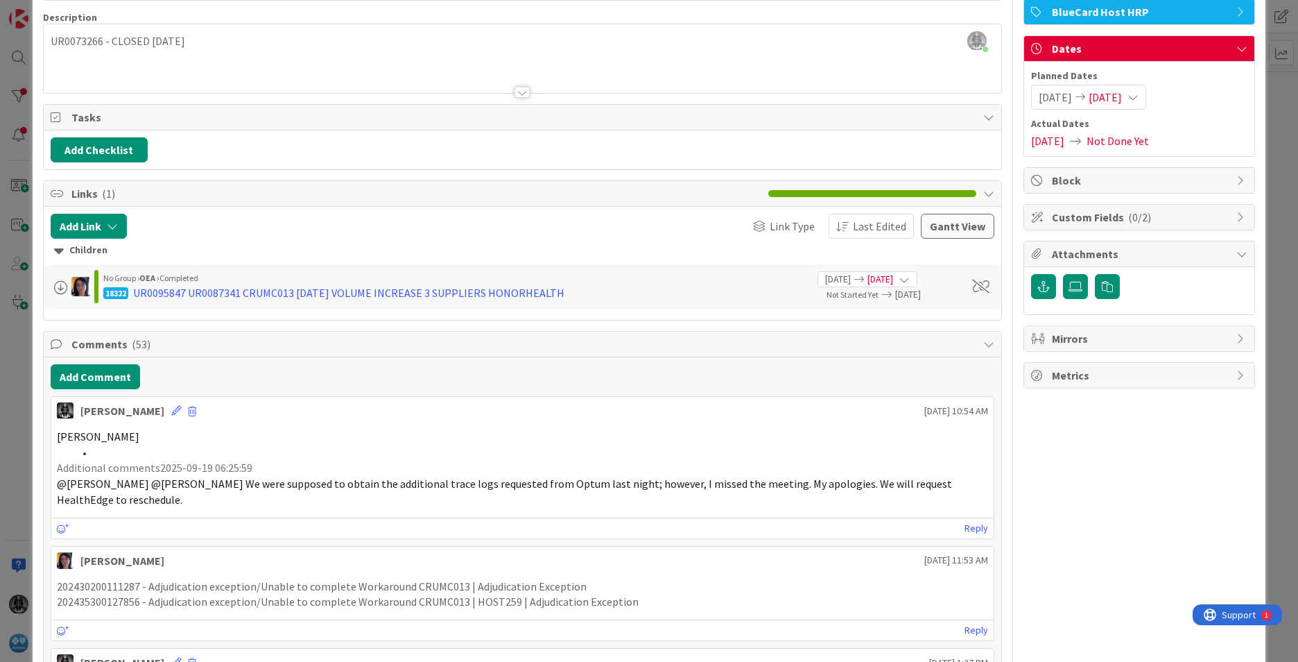
scroll to position [0, 0]
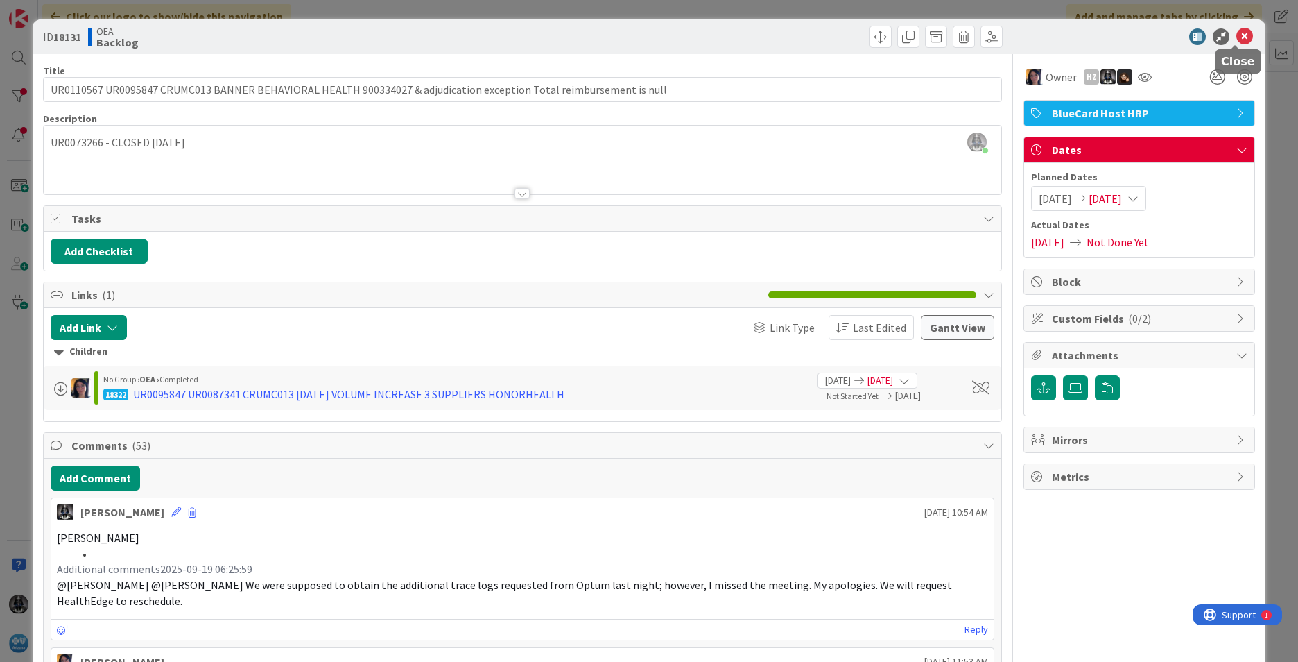
click at [864, 34] on icon at bounding box center [1245, 36] width 17 height 17
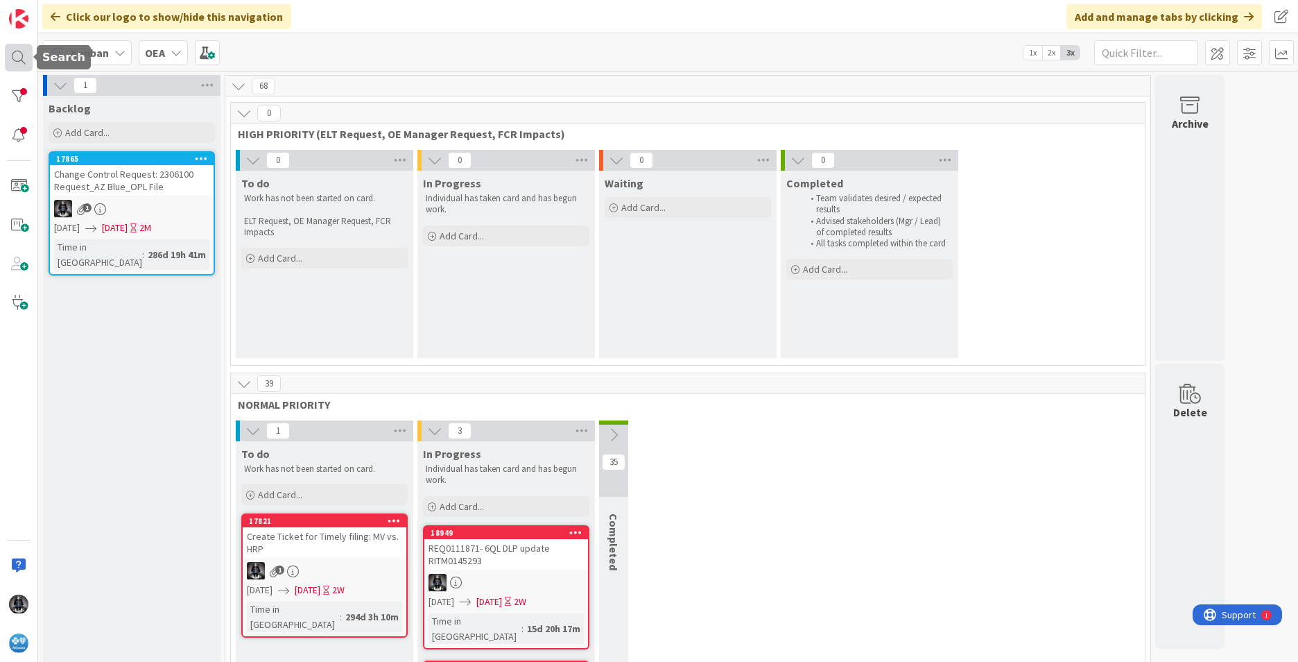
click at [17, 54] on div at bounding box center [19, 58] width 28 height 28
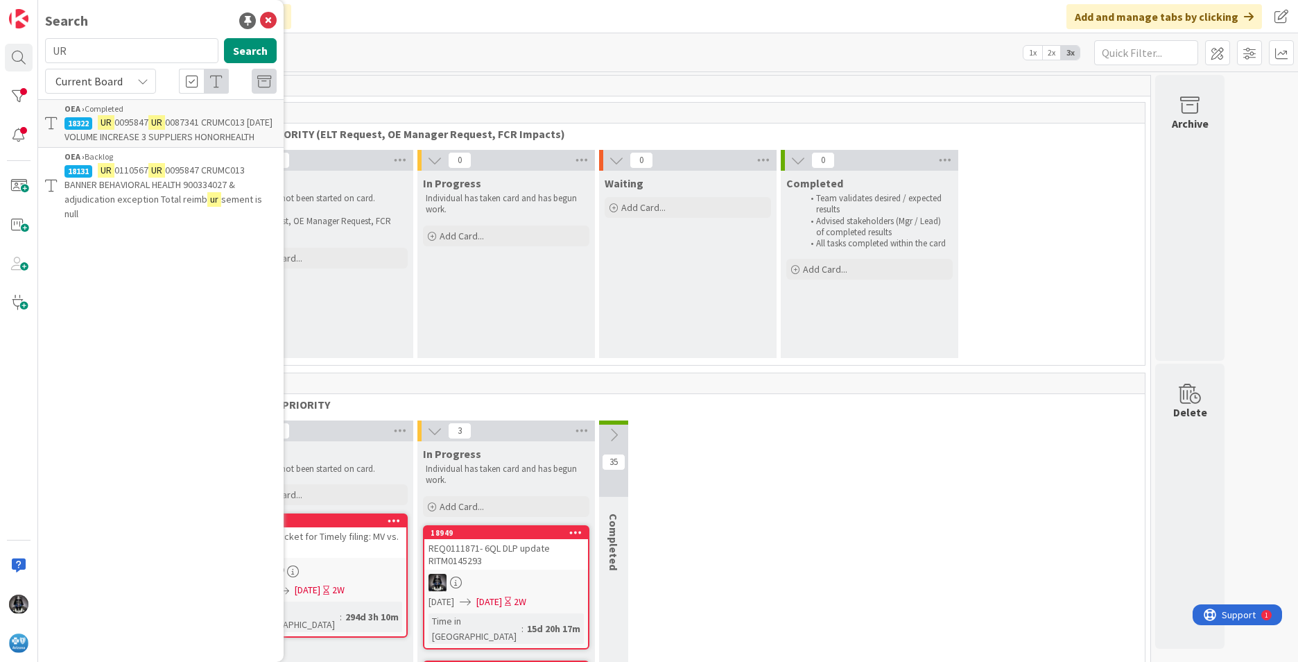
type input "U"
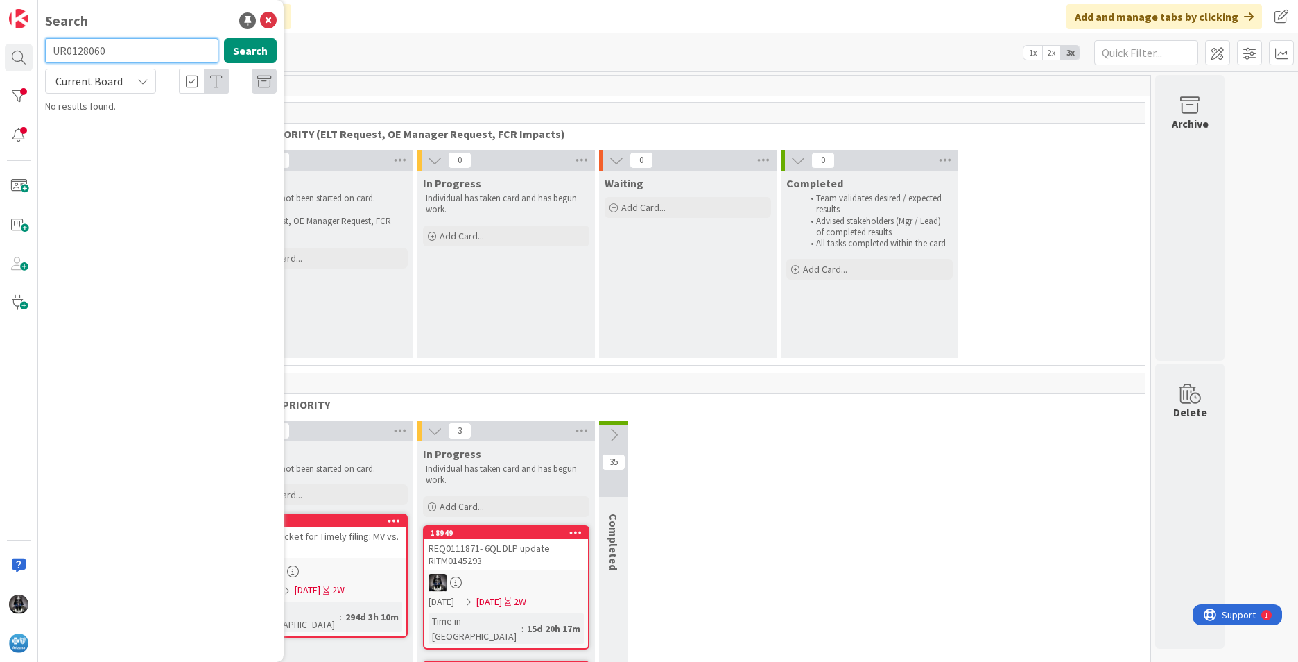
click at [123, 55] on input "UR0128060" at bounding box center [131, 50] width 173 height 25
click at [132, 52] on input "UR0128060" at bounding box center [131, 50] width 173 height 25
type input "U"
paste input "UR0128060"
type input "UR0128060"
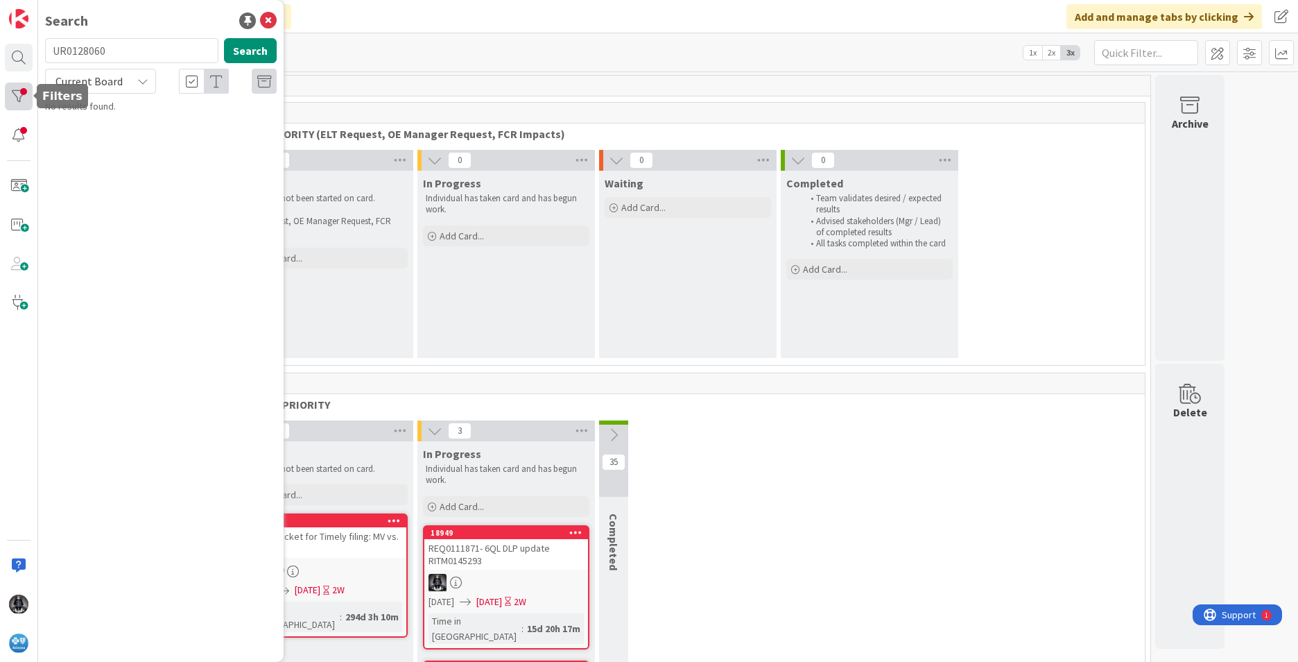
click at [17, 94] on div at bounding box center [19, 97] width 28 height 28
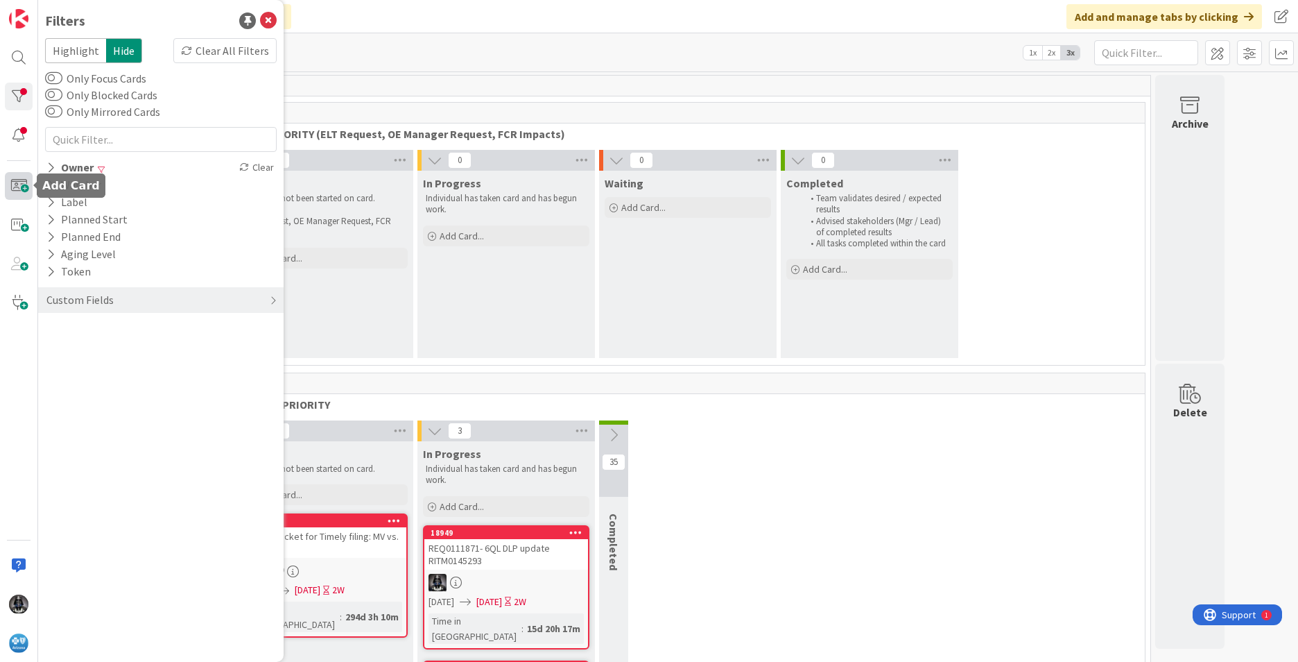
click at [23, 184] on span at bounding box center [19, 186] width 28 height 28
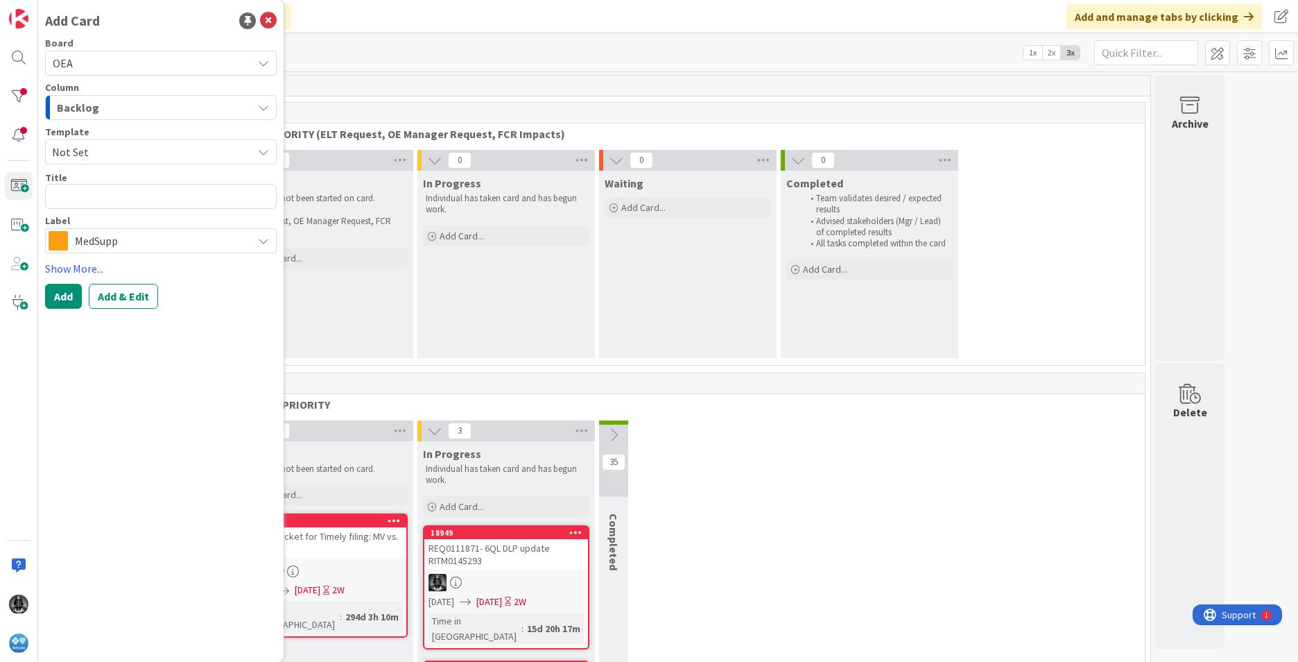
click at [269, 104] on button "Backlog" at bounding box center [161, 107] width 232 height 25
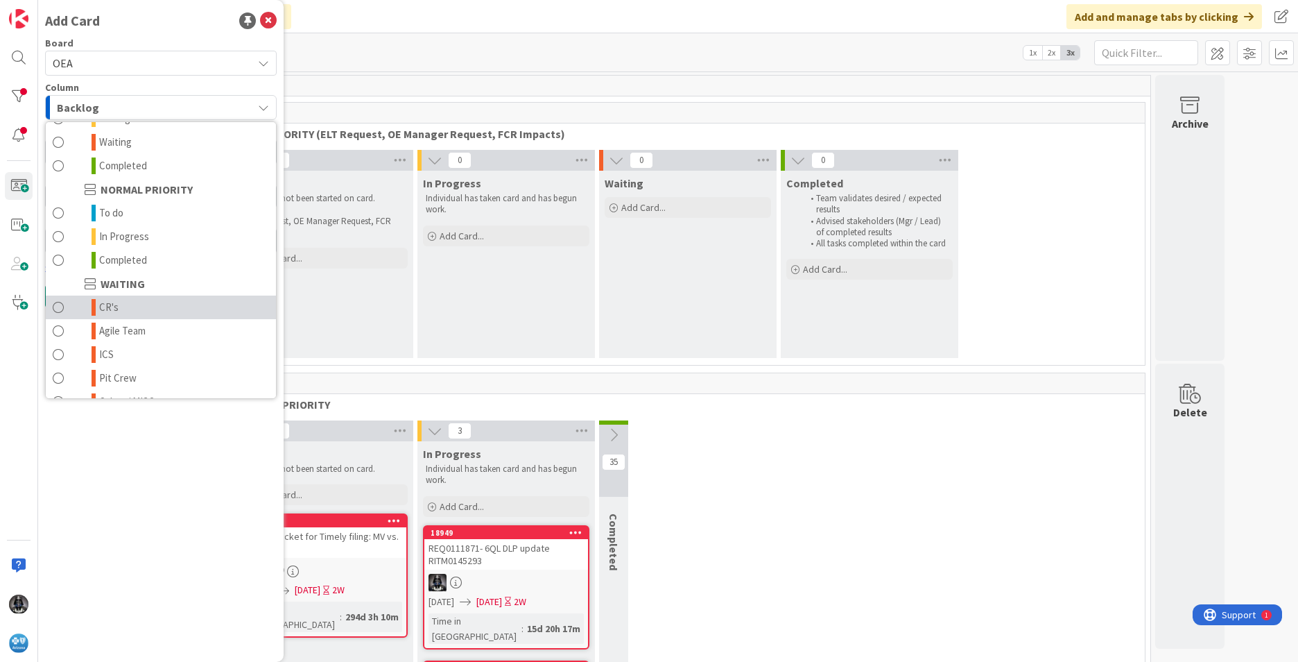
scroll to position [136, 0]
click at [135, 308] on span "Agile Team" at bounding box center [122, 310] width 46 height 17
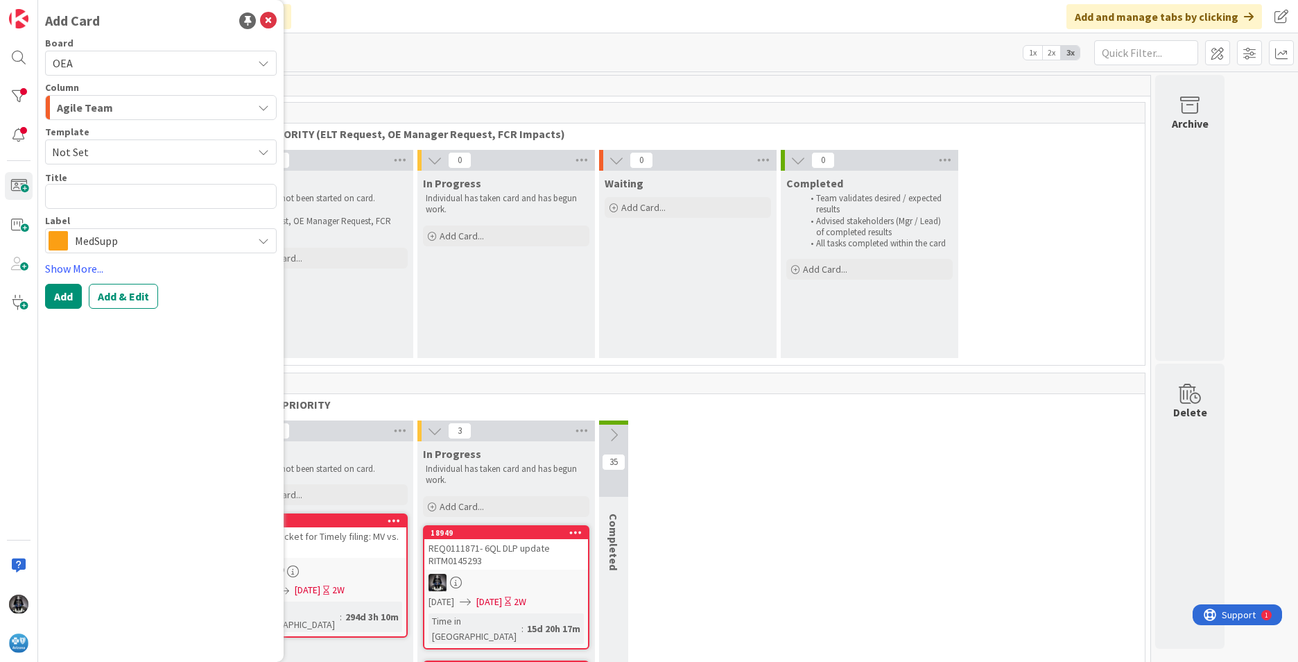
click at [263, 148] on icon at bounding box center [263, 151] width 11 height 11
click at [264, 149] on icon at bounding box center [263, 151] width 11 height 11
click at [130, 191] on textarea at bounding box center [161, 196] width 232 height 25
paste textarea "UR0128060"
type textarea "x"
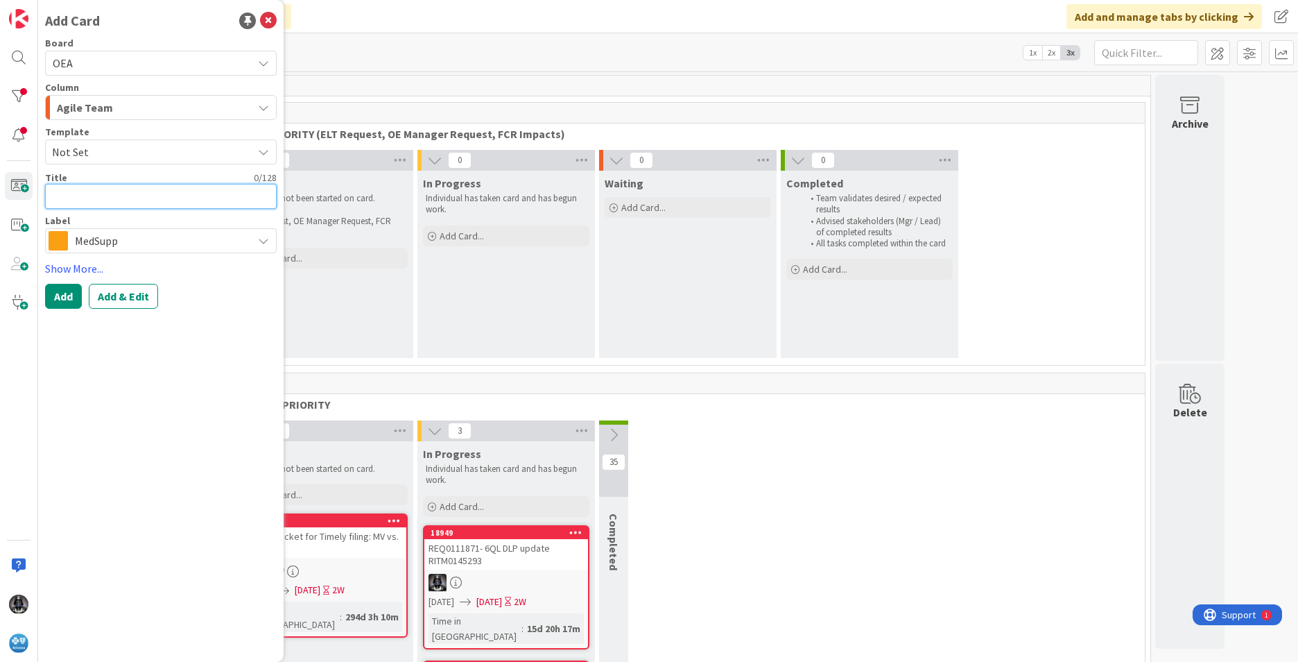
type textarea "UR0128060"
type textarea "x"
type textarea "UR0128060-"
type textarea "x"
type textarea "UR0128060-"
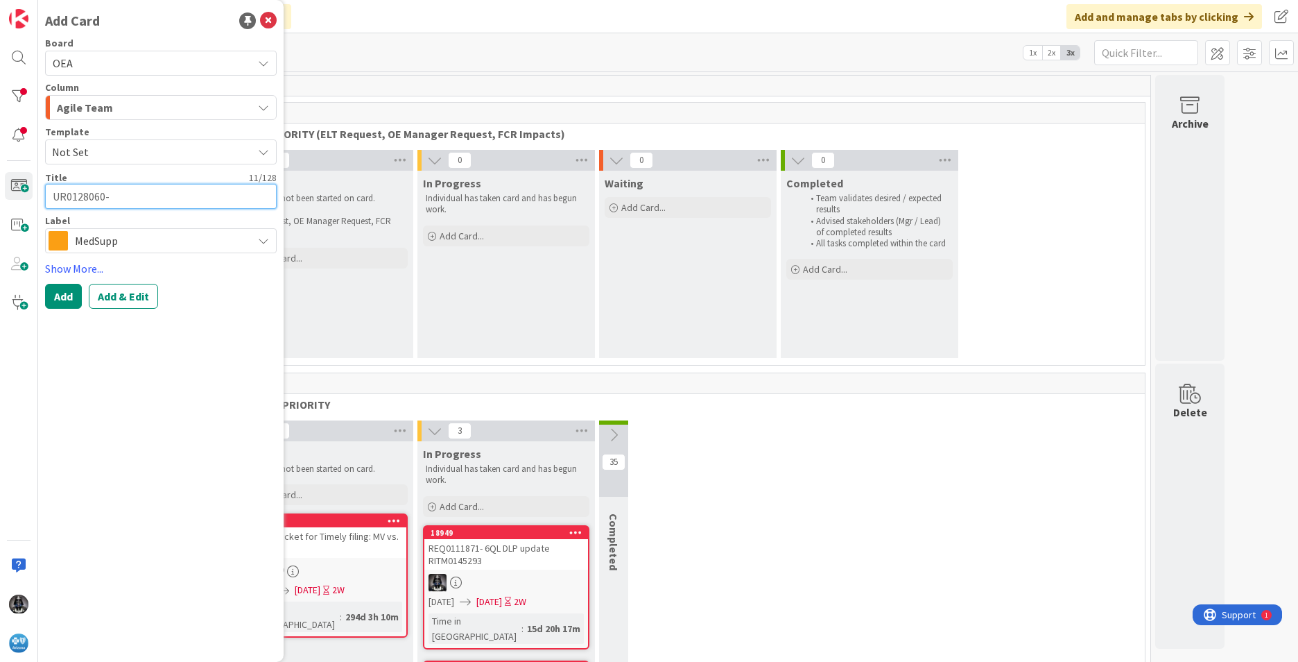
click at [136, 197] on textarea "UR0128060-" at bounding box center [161, 196] width 232 height 25
paste textarea "BC Host Alpha Prefix APK rejecting incorrectly in On Base"
type textarea "x"
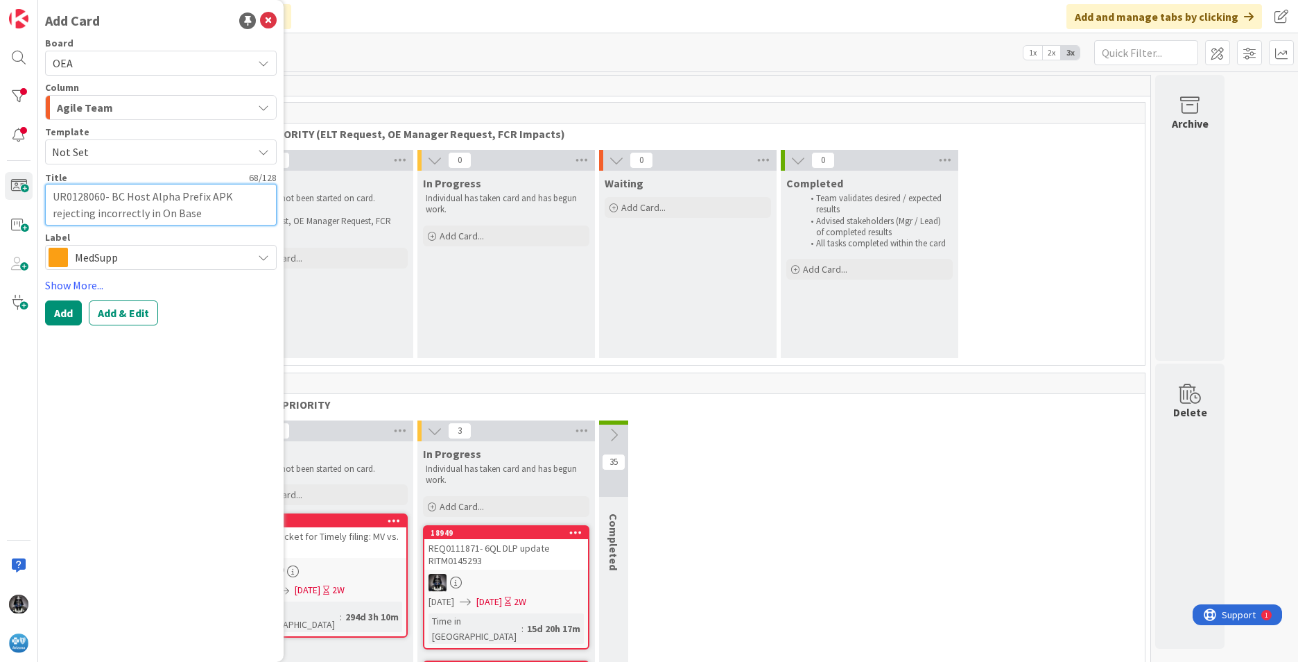
type textarea "UR0128060- BC Host Alpha Prefix APK rejecting incorrectly in On Base"
click at [269, 256] on div "MedSupp" at bounding box center [161, 257] width 232 height 25
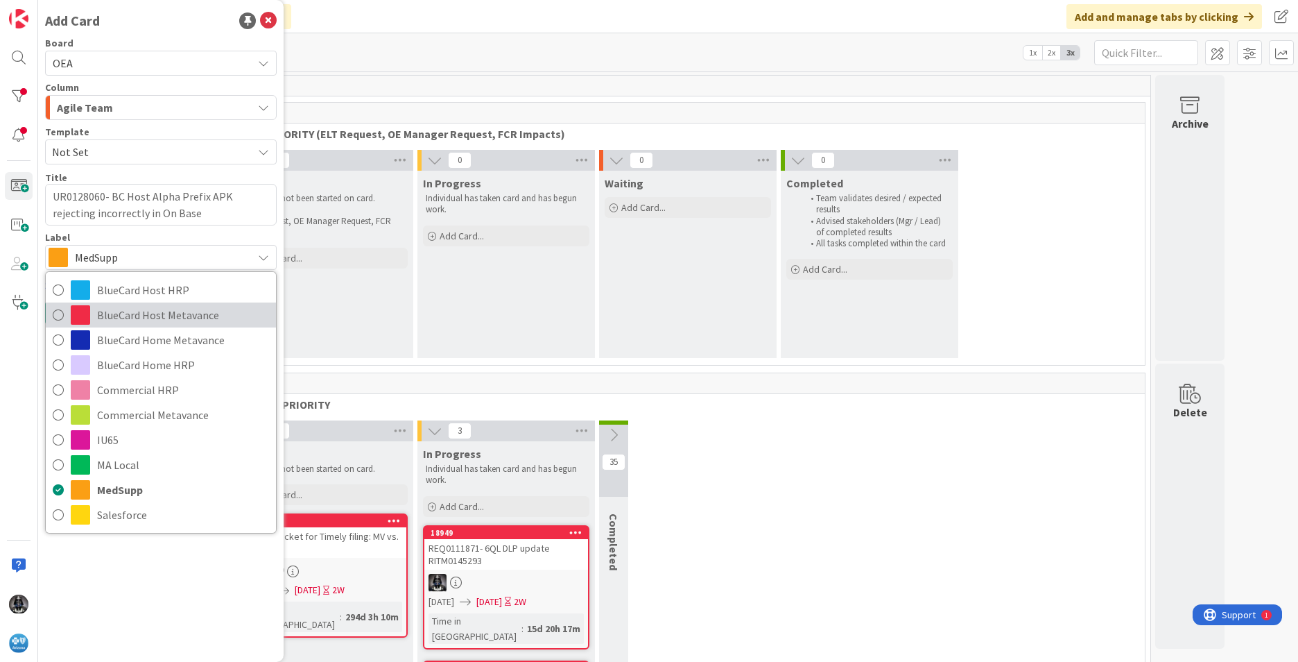
click at [180, 314] on span "BlueCard Host Metavance" at bounding box center [183, 314] width 172 height 21
type textarea "x"
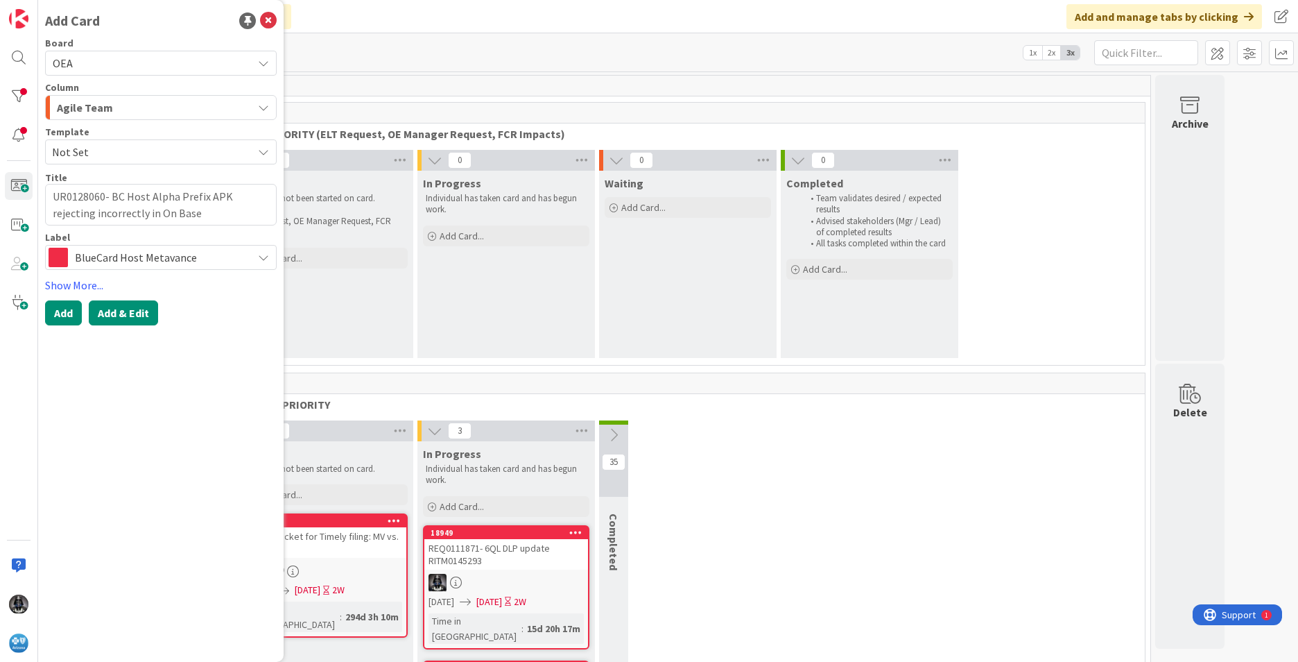
click at [144, 312] on button "Add & Edit" at bounding box center [123, 312] width 69 height 25
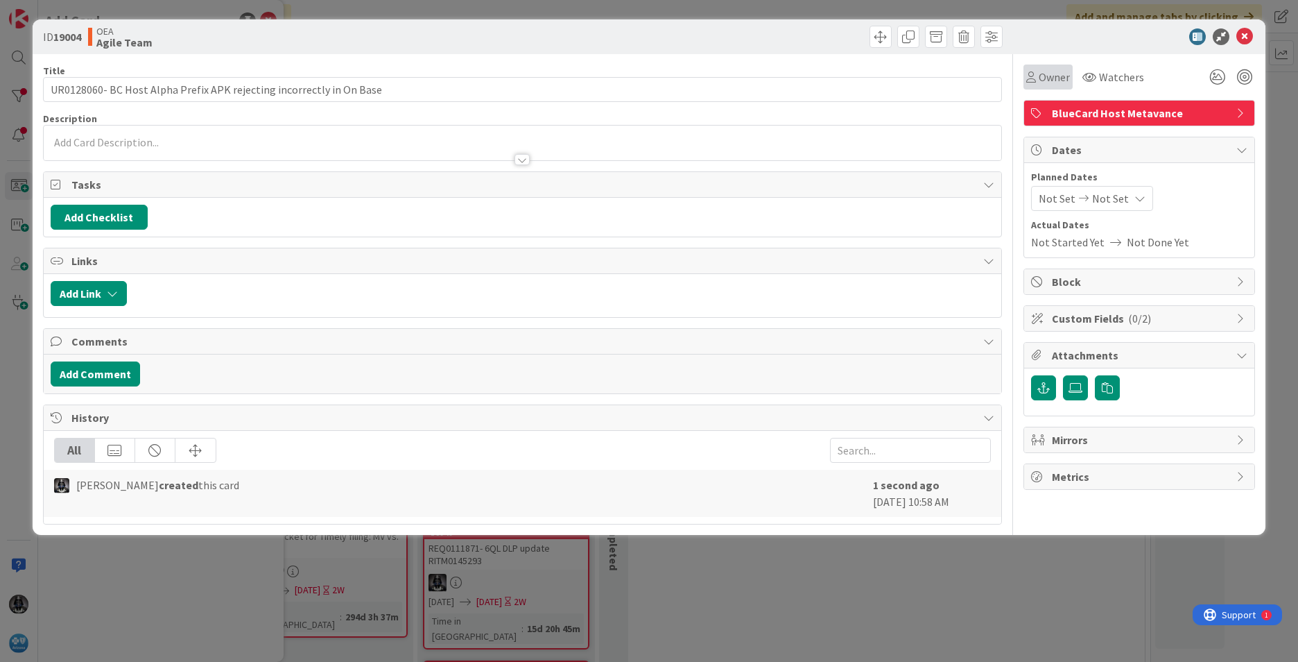
click at [864, 76] on span "Owner" at bounding box center [1054, 77] width 31 height 17
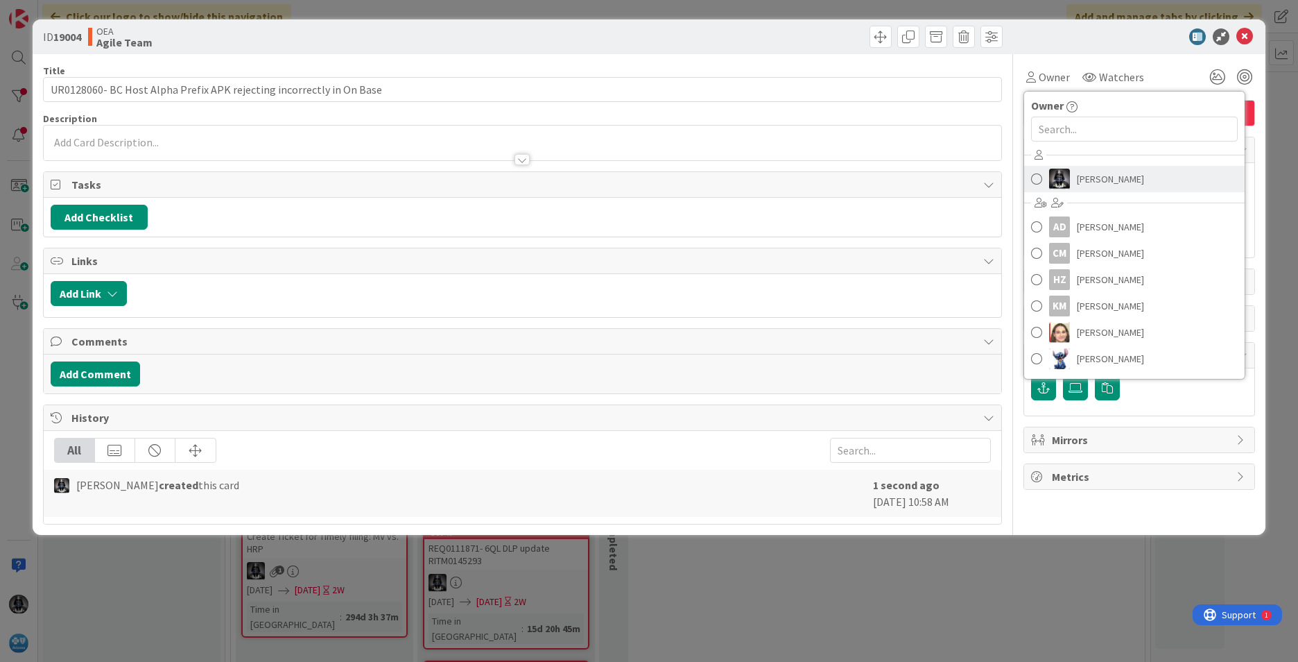
click at [864, 178] on link "[PERSON_NAME]" at bounding box center [1134, 179] width 221 height 26
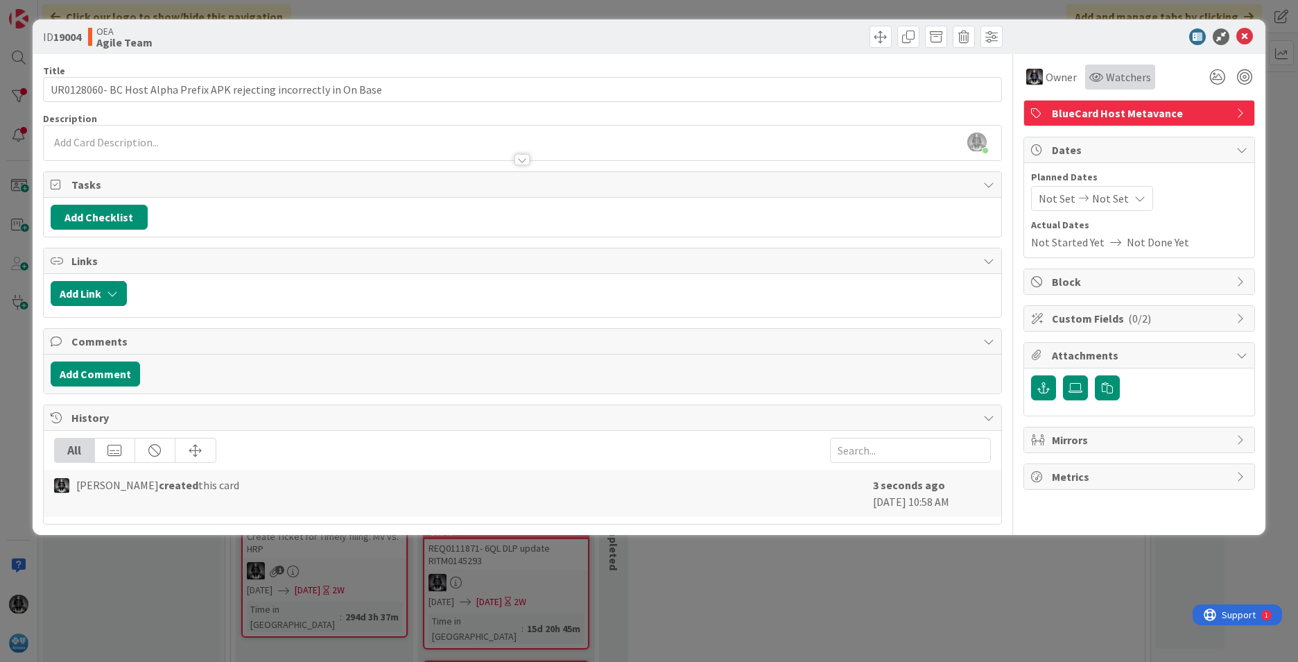
click at [864, 74] on div "Watchers" at bounding box center [1121, 77] width 62 height 17
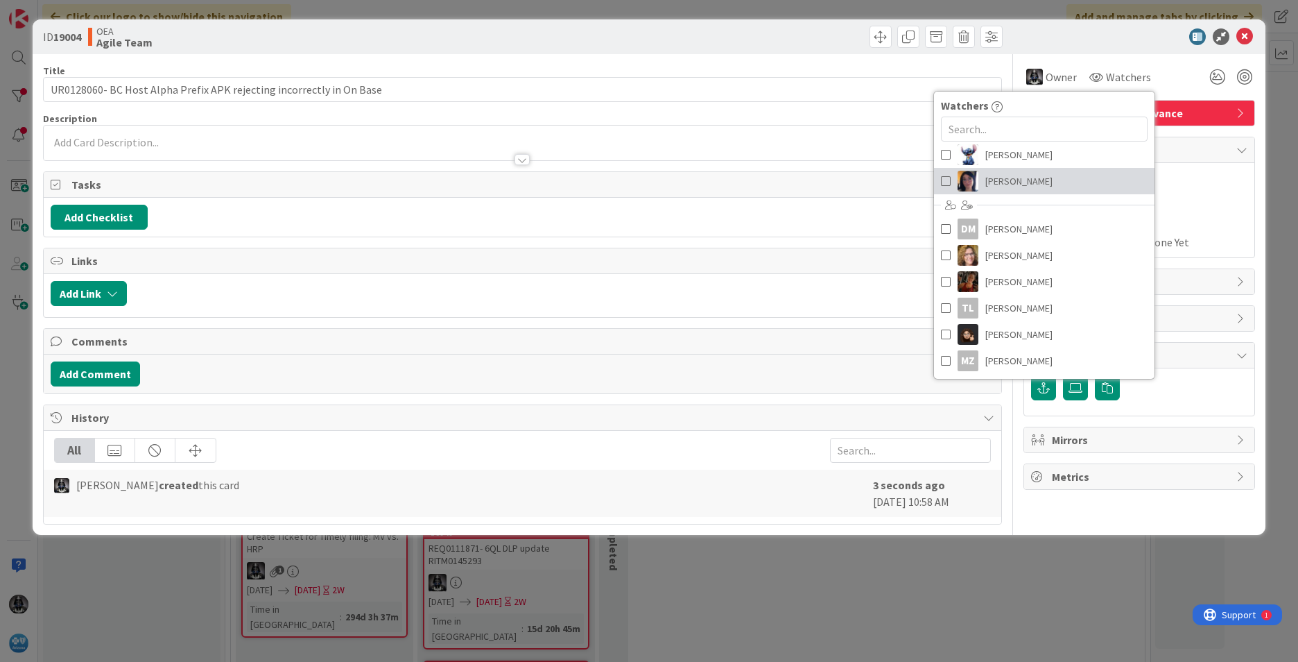
scroll to position [157, 0]
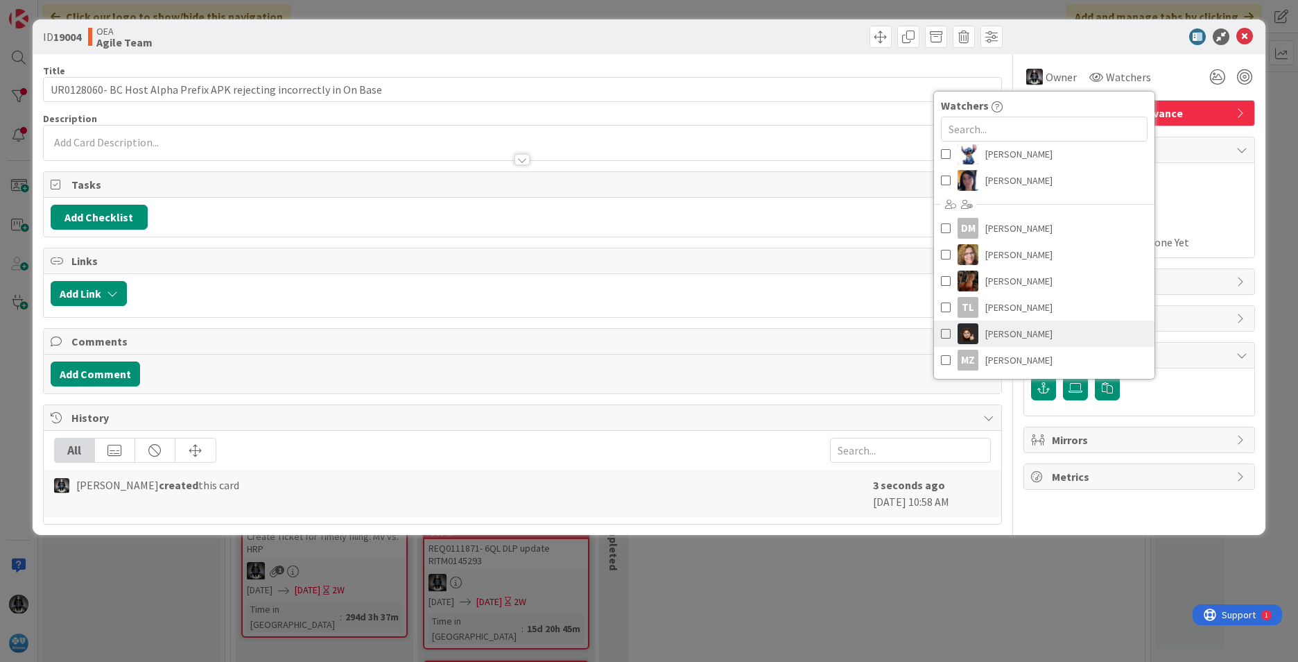
click at [864, 334] on span "[PERSON_NAME]" at bounding box center [1019, 333] width 67 height 21
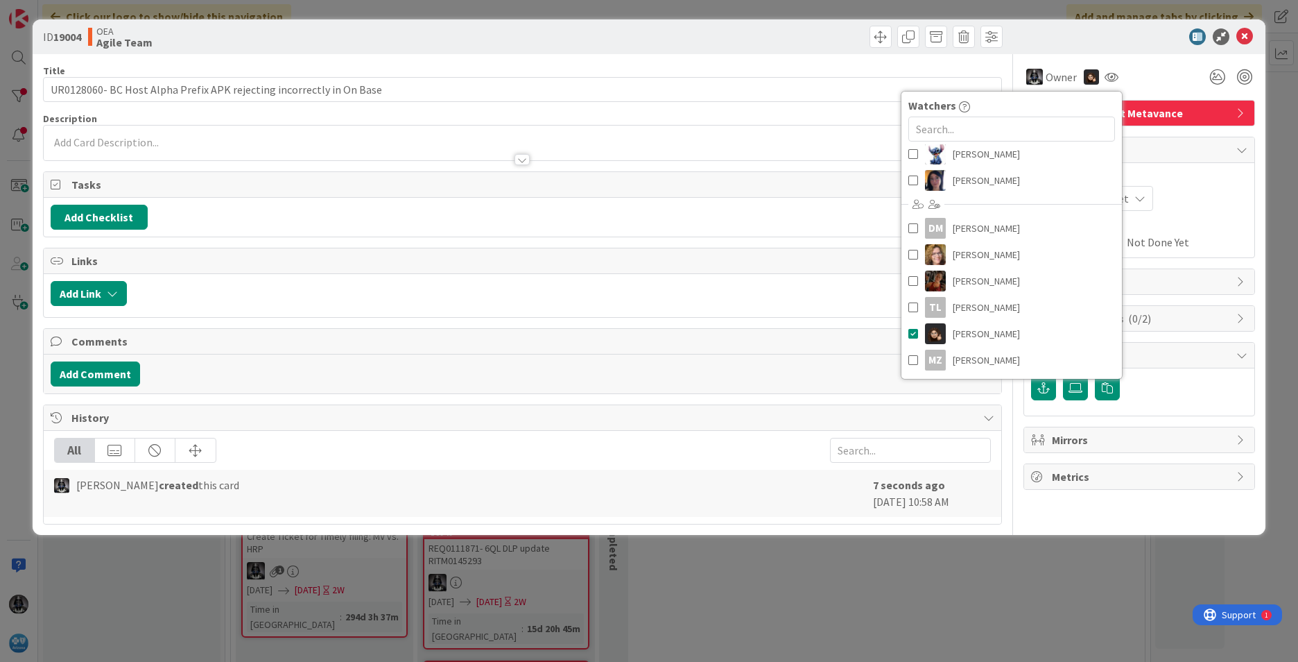
click at [864, 199] on div "Not Set Not Set" at bounding box center [1139, 198] width 216 height 25
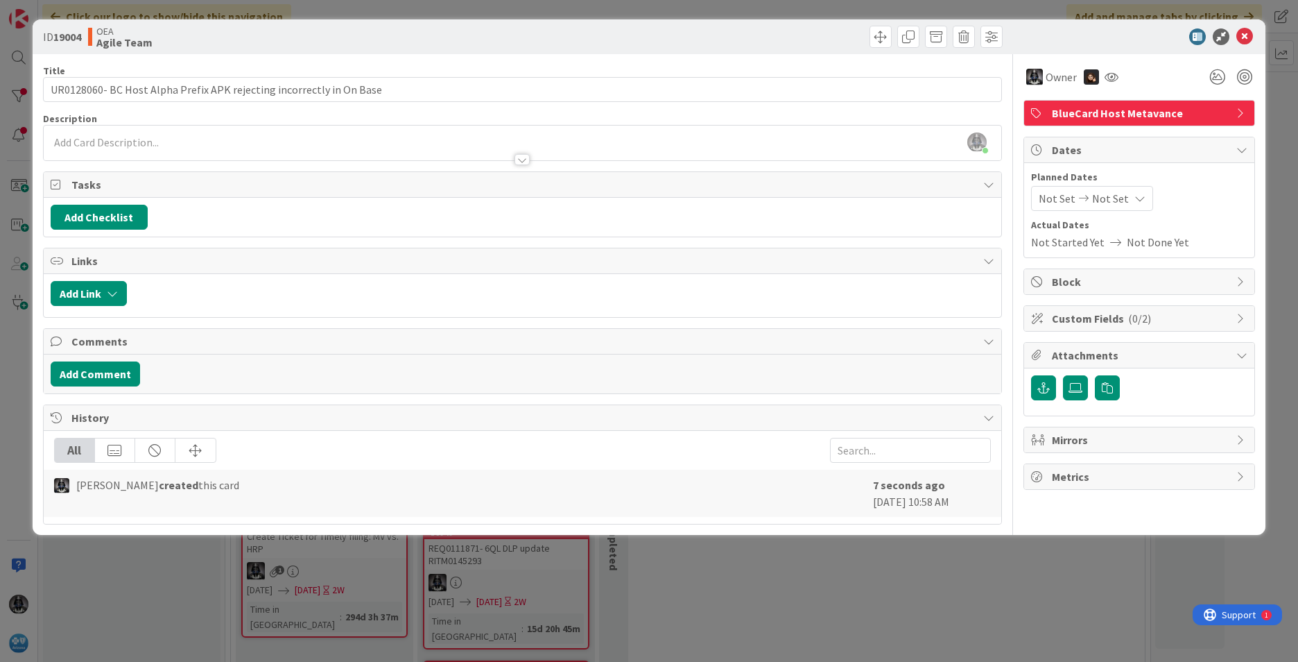
click at [864, 196] on span "Not Set" at bounding box center [1057, 198] width 37 height 17
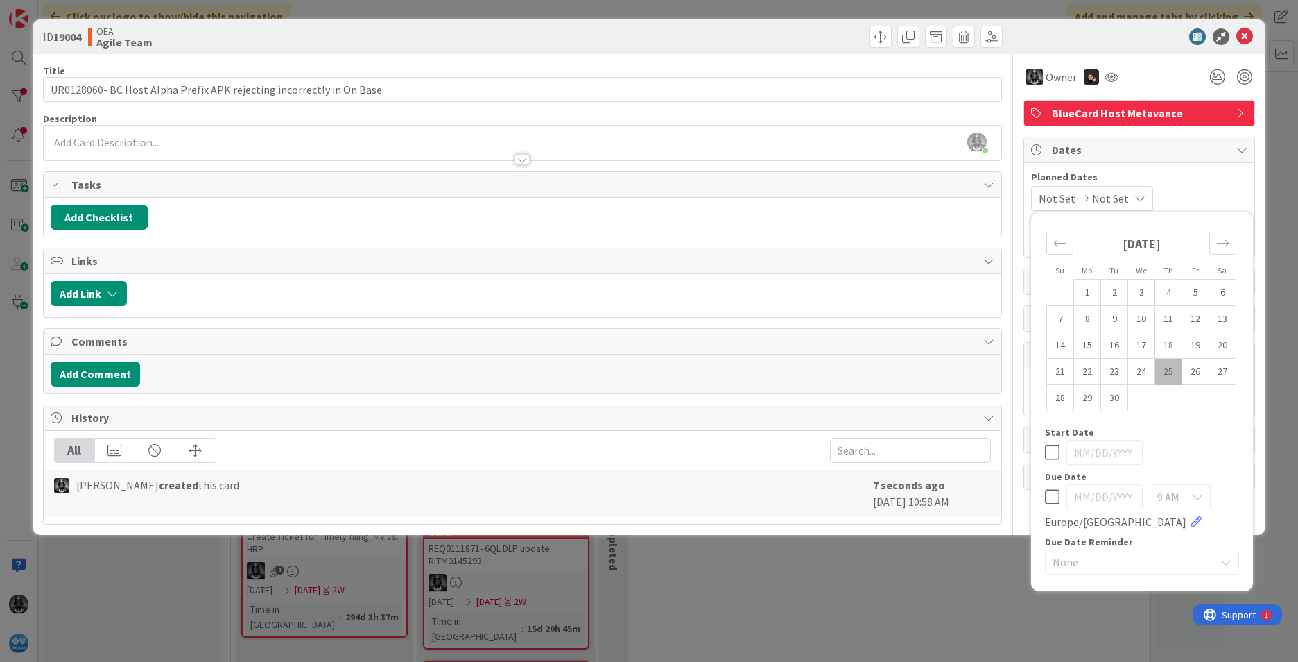
click at [864, 366] on td "25" at bounding box center [1169, 372] width 27 height 26
type input "[DATE]"
click at [864, 202] on icon at bounding box center [1136, 198] width 11 height 11
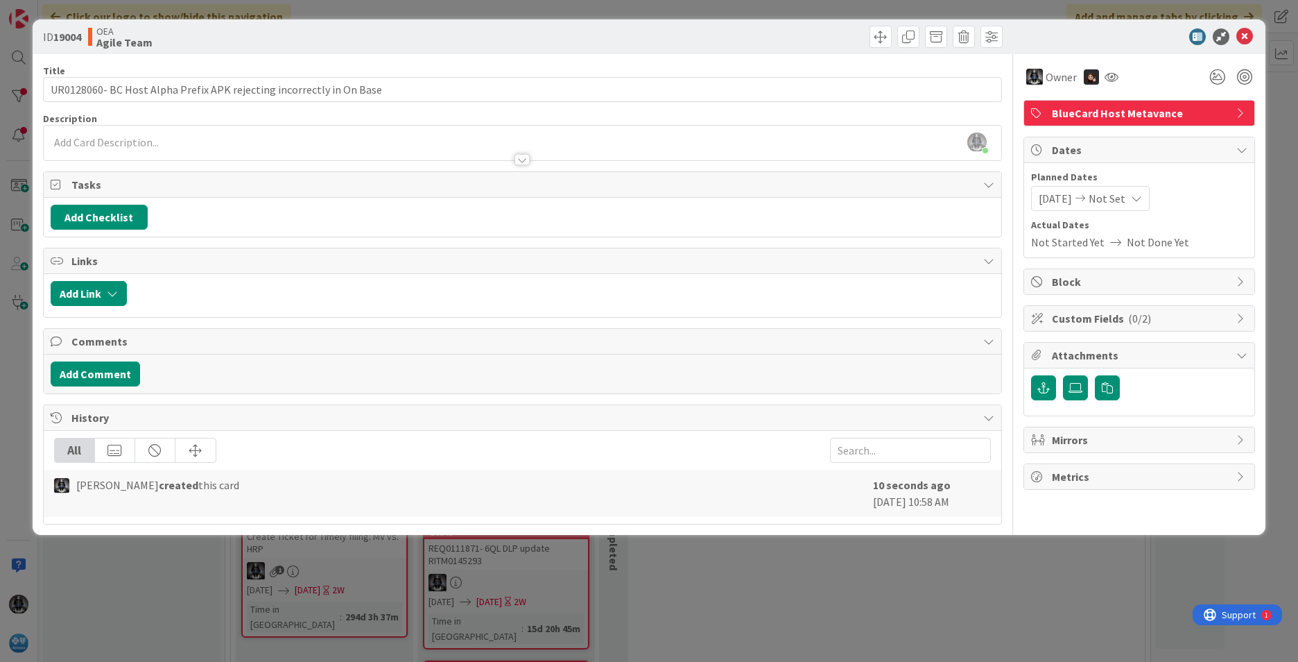
click at [864, 196] on icon at bounding box center [1136, 198] width 11 height 11
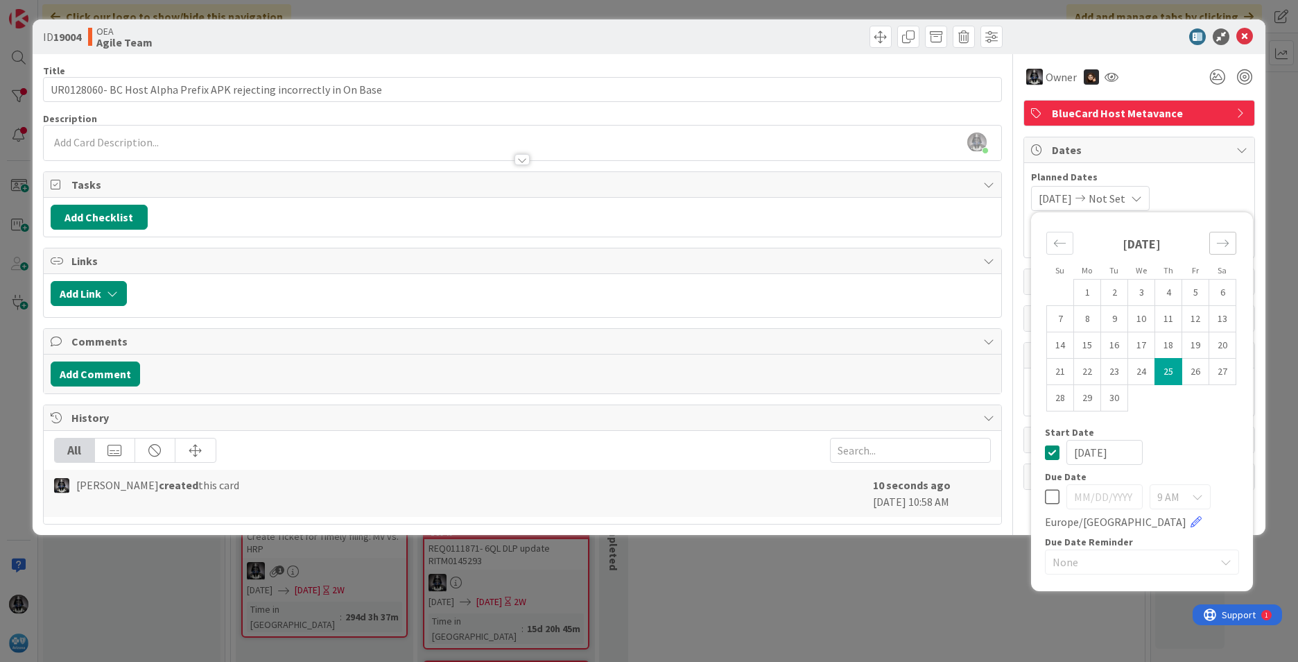
click at [864, 241] on icon "Move forward to switch to the next month." at bounding box center [1223, 243] width 13 height 13
click at [864, 291] on td "3" at bounding box center [1196, 293] width 27 height 26
type input "[DATE]"
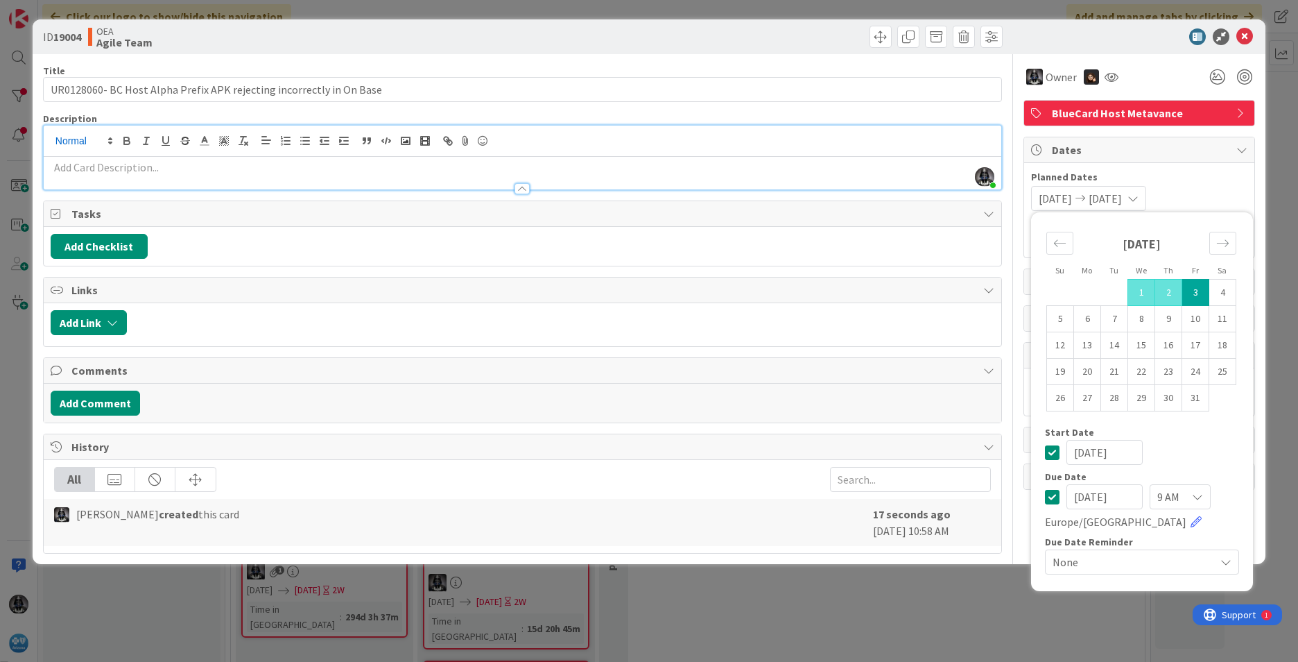
click at [88, 139] on div "[PERSON_NAME] just joined" at bounding box center [523, 158] width 958 height 64
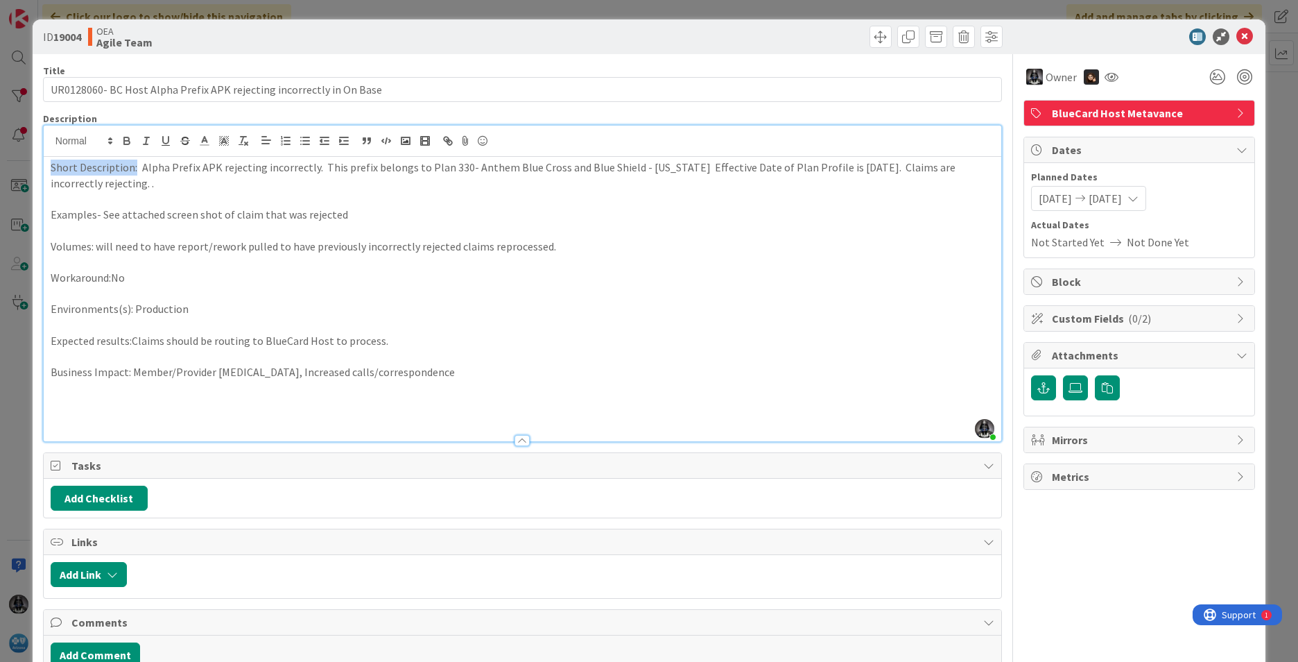
drag, startPoint x: 130, startPoint y: 169, endPoint x: -10, endPoint y: 169, distance: 140.8
click at [0, 169] on html "Click our logo to show/hide this navigation Add and manage tabs by clicking Kan…" at bounding box center [649, 331] width 1298 height 662
click at [127, 136] on icon "button" at bounding box center [127, 141] width 12 height 12
drag, startPoint x: 96, startPoint y: 218, endPoint x: 0, endPoint y: 218, distance: 96.4
click at [0, 218] on html "Click our logo to show/hide this navigation Add and manage tabs by clicking Kan…" at bounding box center [649, 331] width 1298 height 662
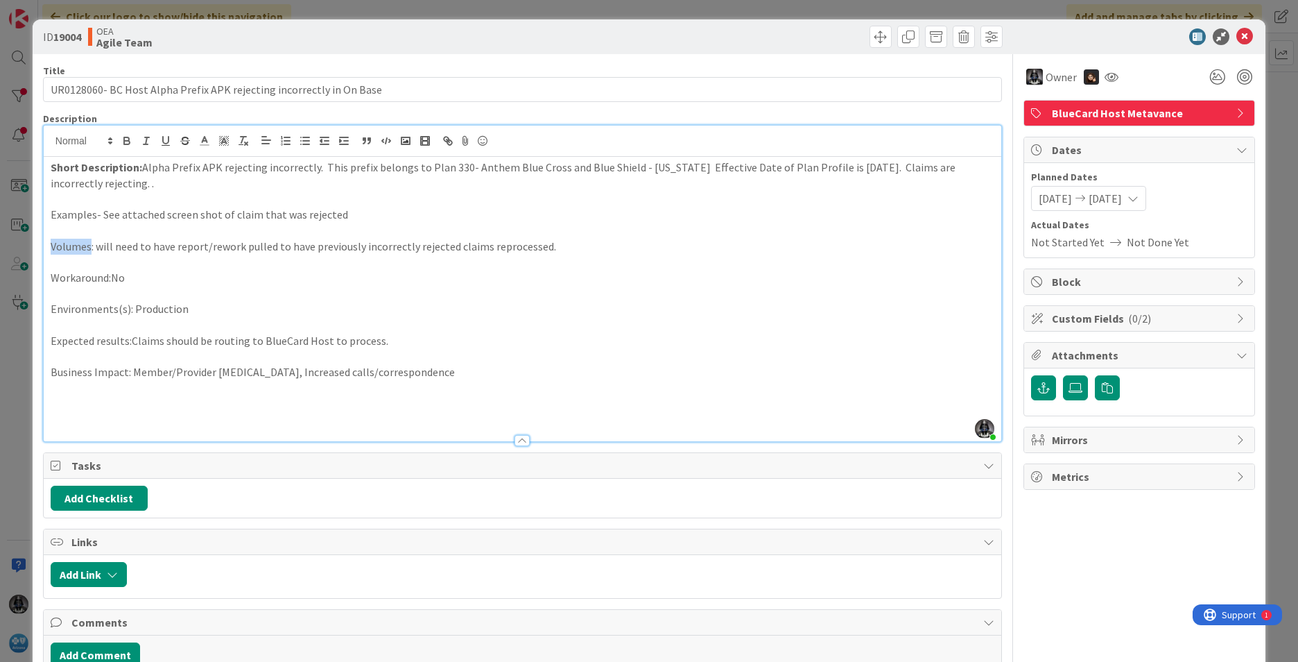
drag, startPoint x: 91, startPoint y: 246, endPoint x: 53, endPoint y: 192, distance: 66.2
click at [12, 246] on div "ID 19004 OEA Agile Team Title 68 / 128 UR0128060- BC Host Alpha Prefix APK reje…" at bounding box center [649, 331] width 1298 height 662
drag, startPoint x: 127, startPoint y: 137, endPoint x: 102, endPoint y: 207, distance: 73.7
click at [126, 139] on icon "button" at bounding box center [127, 141] width 12 height 12
drag, startPoint x: 109, startPoint y: 279, endPoint x: 19, endPoint y: 273, distance: 90.3
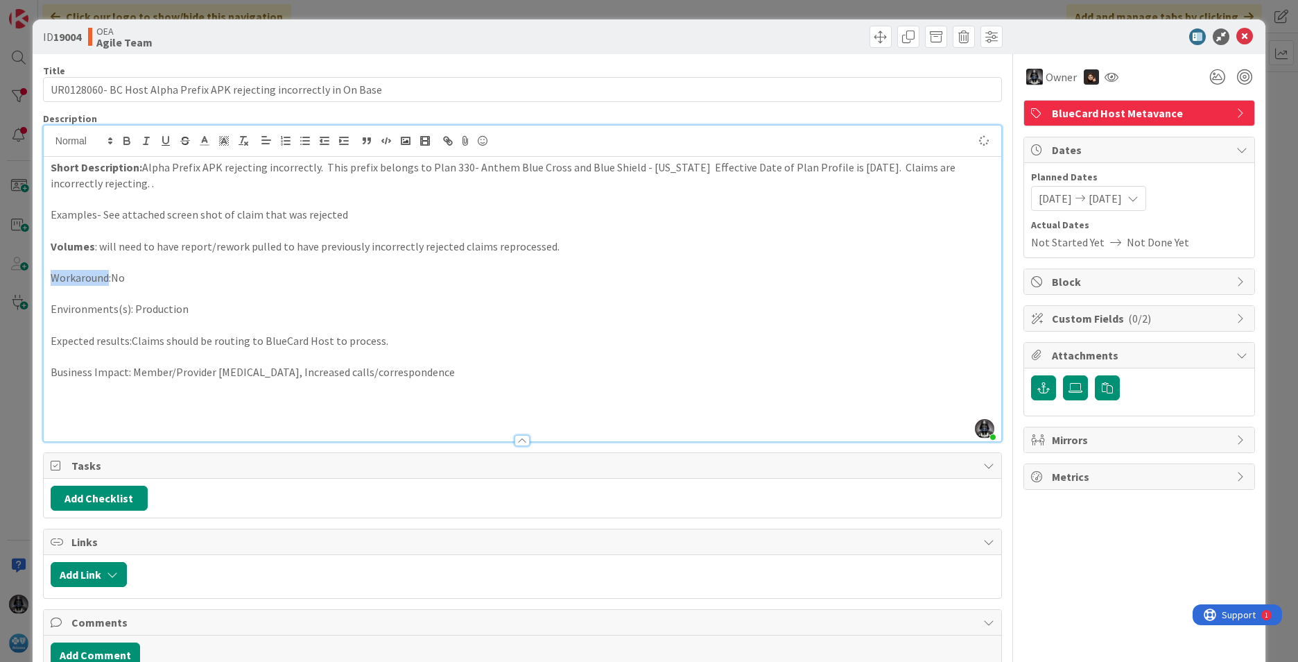
click at [19, 274] on div "ID 19004 OEA Agile Team Title 68 / 128 UR0128060- BC Host Alpha Prefix APK reje…" at bounding box center [649, 331] width 1298 height 662
click at [128, 139] on icon "button" at bounding box center [126, 138] width 5 height 3
drag, startPoint x: 126, startPoint y: 309, endPoint x: 70, endPoint y: 228, distance: 97.7
click at [1, 308] on div "ID 19004 OEA Agile Team Title 68 / 128 UR0128060- BC Host Alpha Prefix APK reje…" at bounding box center [649, 331] width 1298 height 662
drag, startPoint x: 127, startPoint y: 141, endPoint x: 110, endPoint y: 216, distance: 76.1
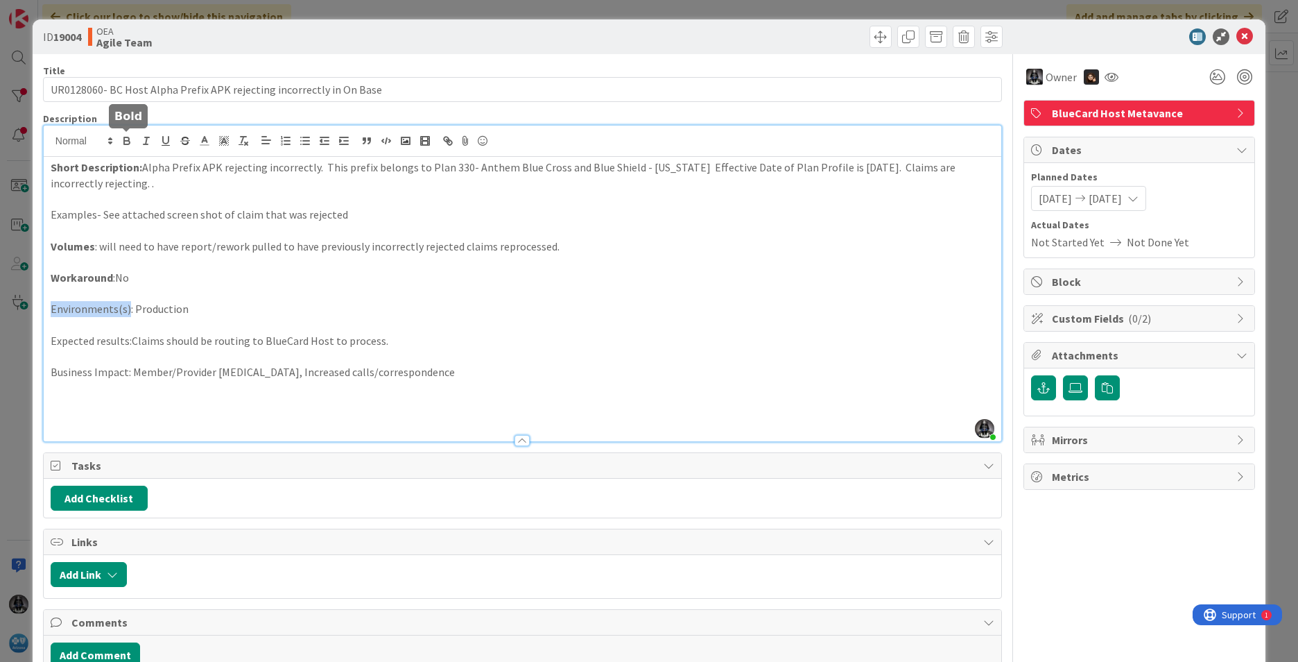
click at [127, 144] on icon "button" at bounding box center [127, 142] width 6 height 3
drag, startPoint x: 128, startPoint y: 341, endPoint x: 9, endPoint y: 341, distance: 119.3
click at [9, 341] on div "ID 19004 OEA Agile Team Title 68 / 128 UR0128060- BC Host Alpha Prefix APK reje…" at bounding box center [649, 331] width 1298 height 662
click at [125, 138] on icon "button" at bounding box center [126, 138] width 5 height 3
drag, startPoint x: 128, startPoint y: 371, endPoint x: -17, endPoint y: 354, distance: 146.0
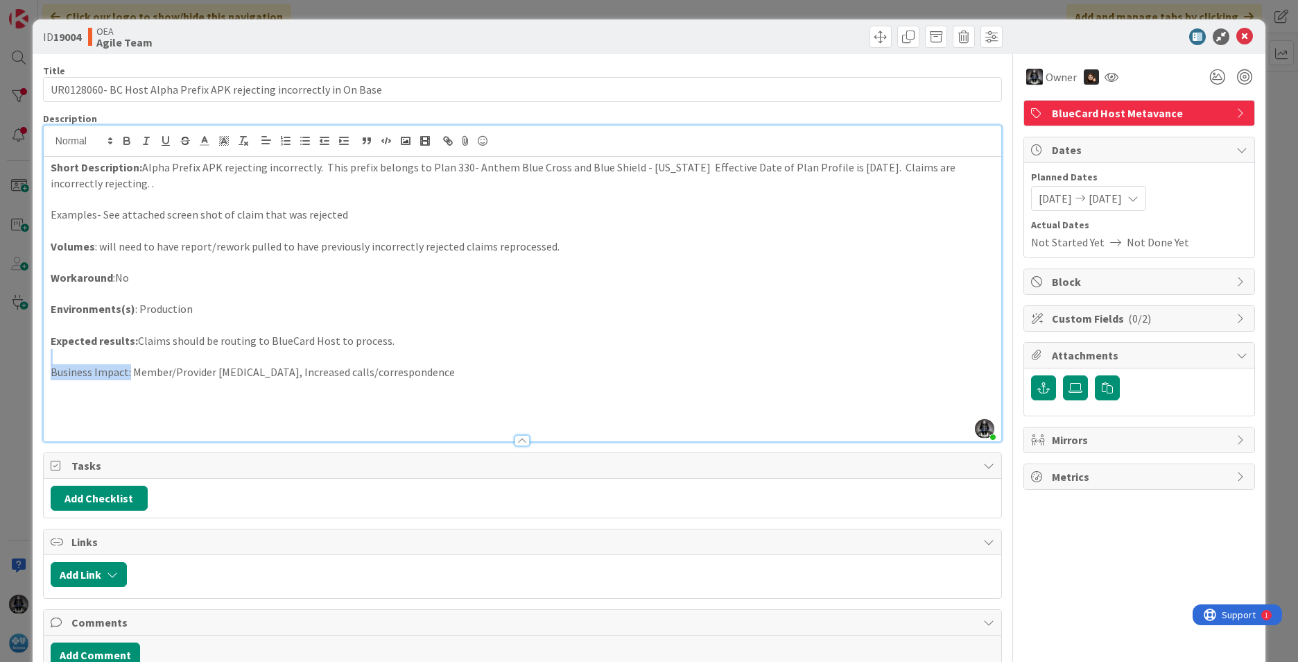
click at [0, 354] on html "Click our logo to show/hide this navigation Add and manage tabs by clicking Kan…" at bounding box center [649, 331] width 1298 height 662
click at [128, 137] on icon "button" at bounding box center [126, 138] width 5 height 3
click at [80, 494] on button "Add Checklist" at bounding box center [99, 498] width 97 height 25
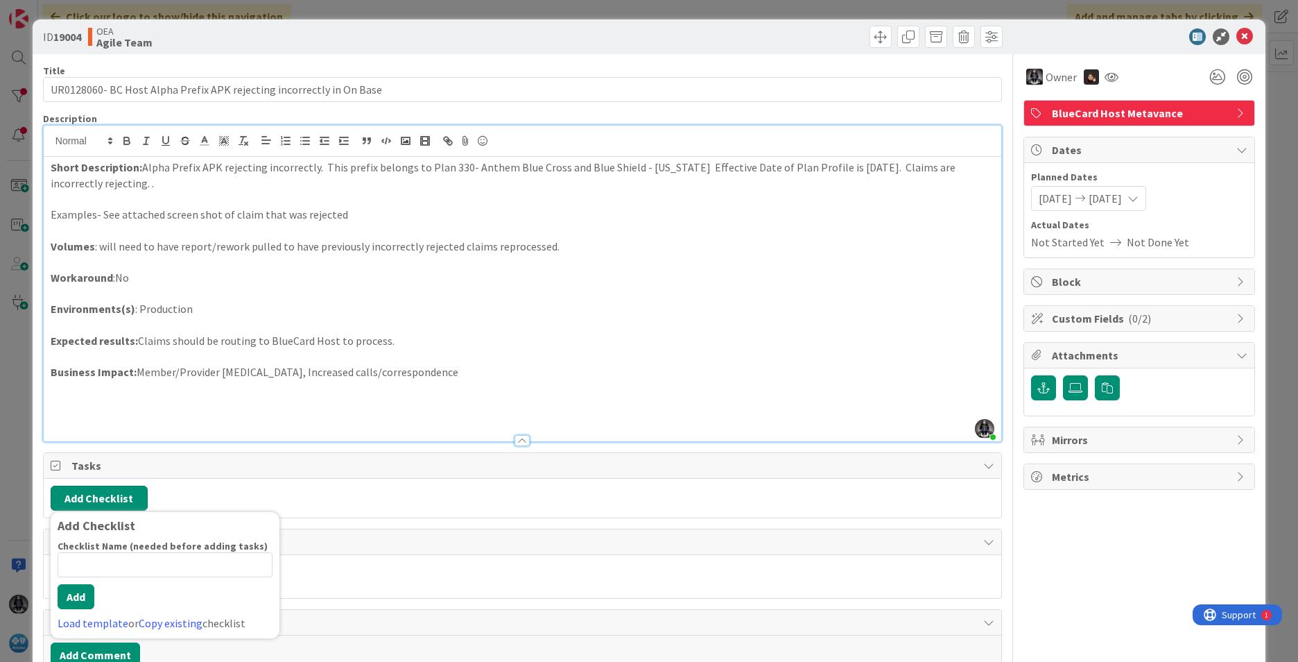
click at [80, 494] on button "Add Checklist" at bounding box center [99, 498] width 97 height 25
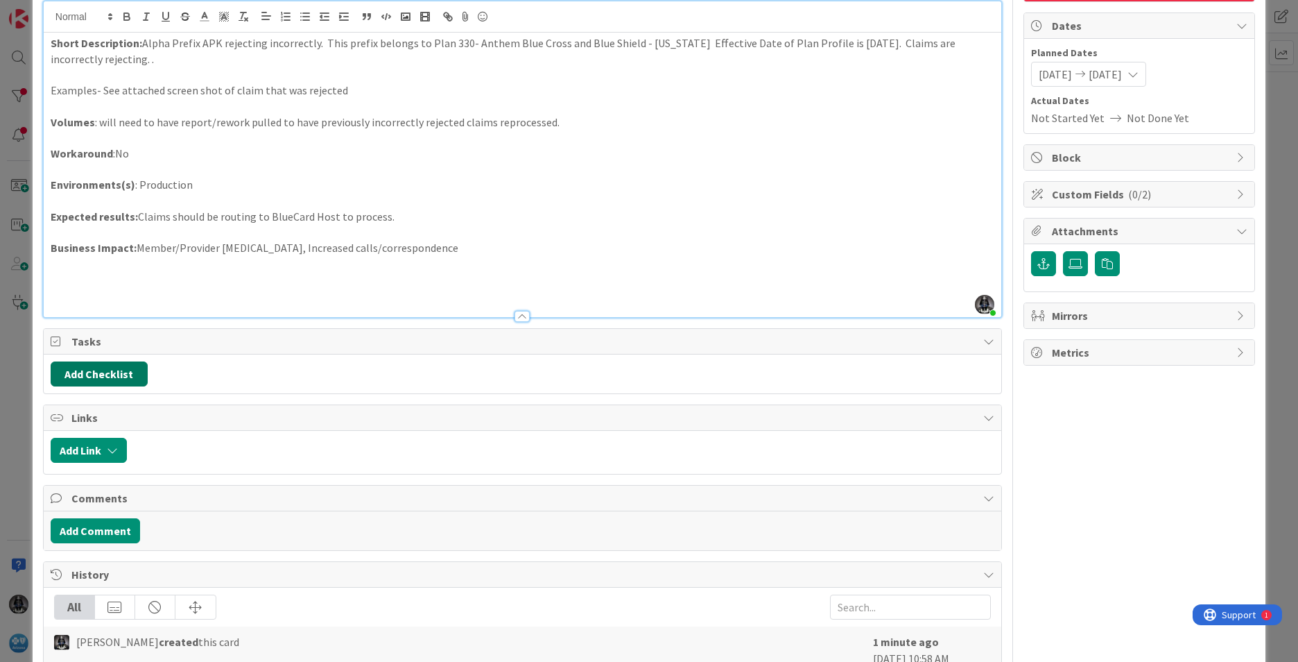
scroll to position [139, 0]
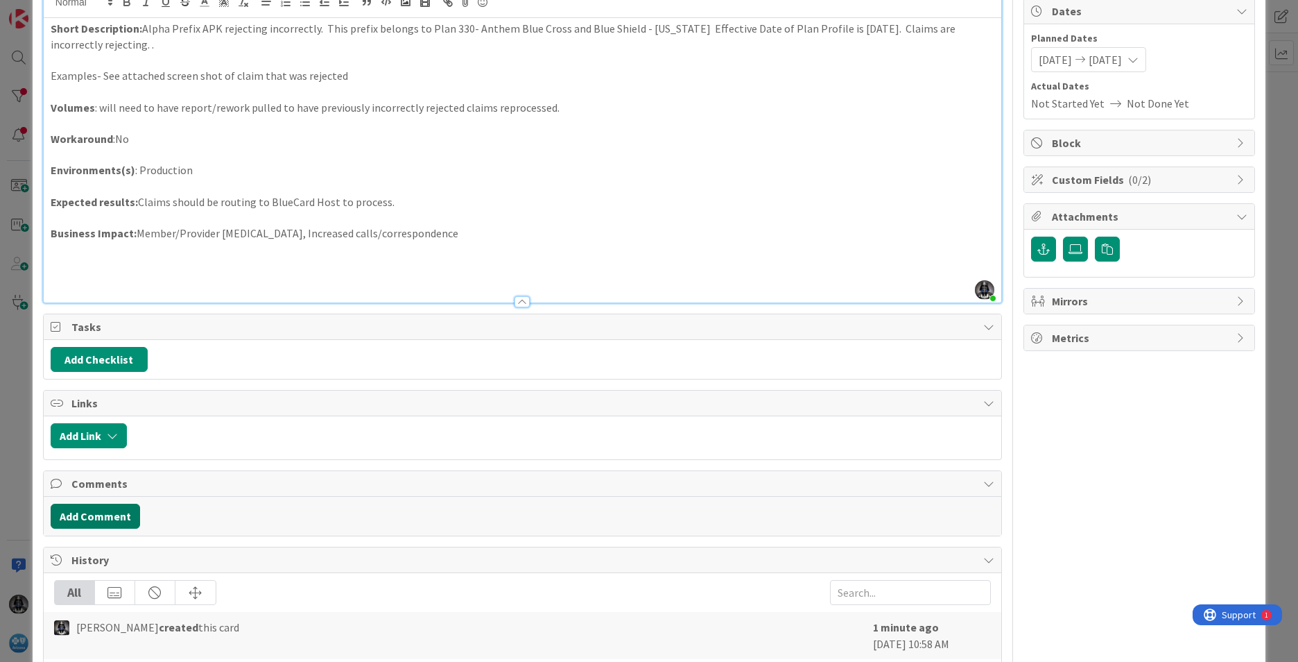
click at [104, 520] on button "Add Comment" at bounding box center [95, 516] width 89 height 25
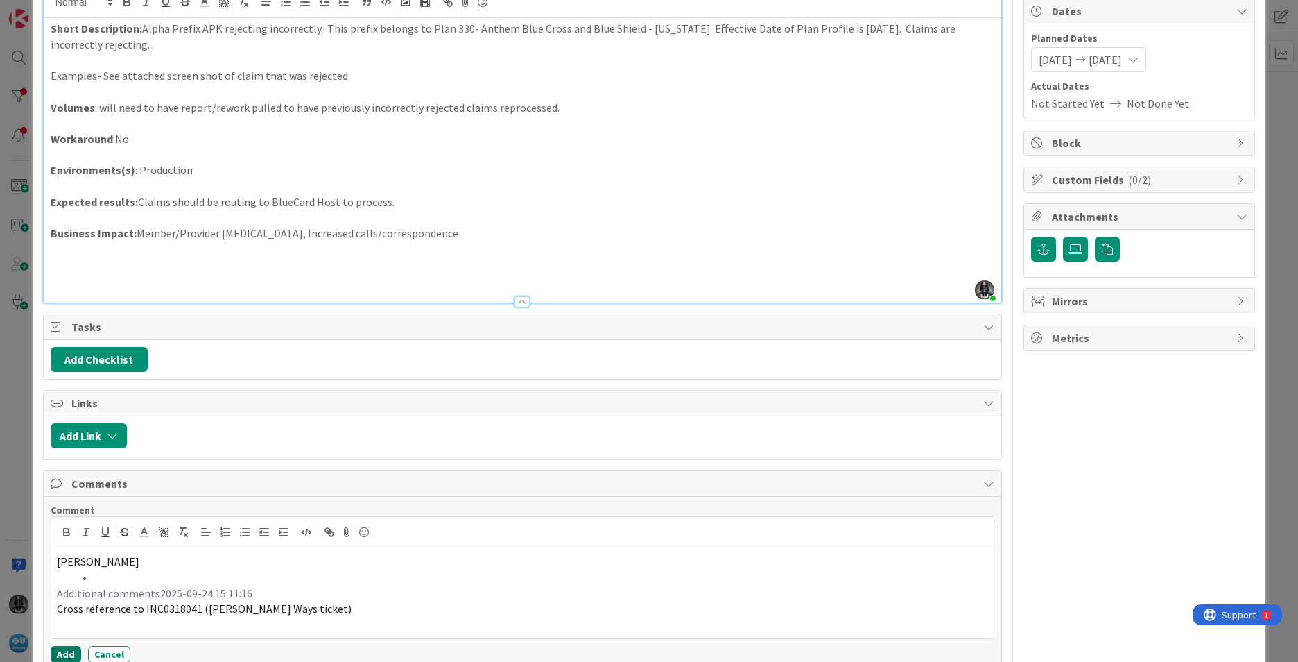
click at [58, 651] on button "Add" at bounding box center [66, 654] width 31 height 17
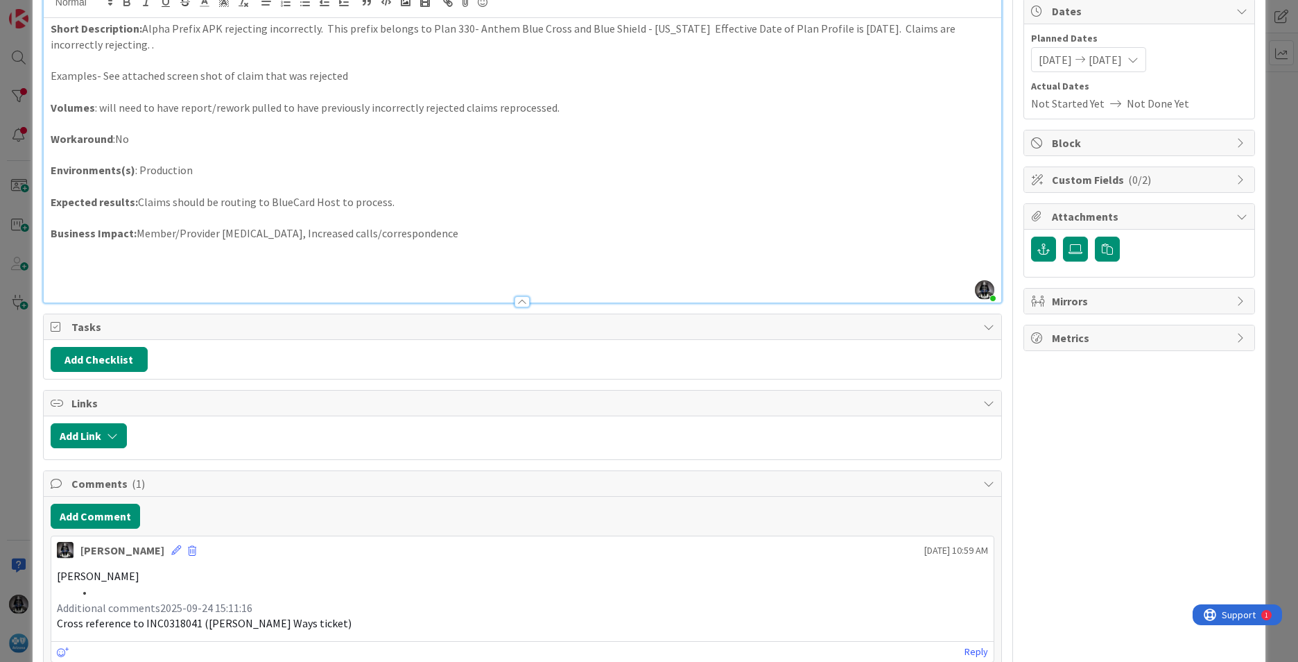
scroll to position [0, 0]
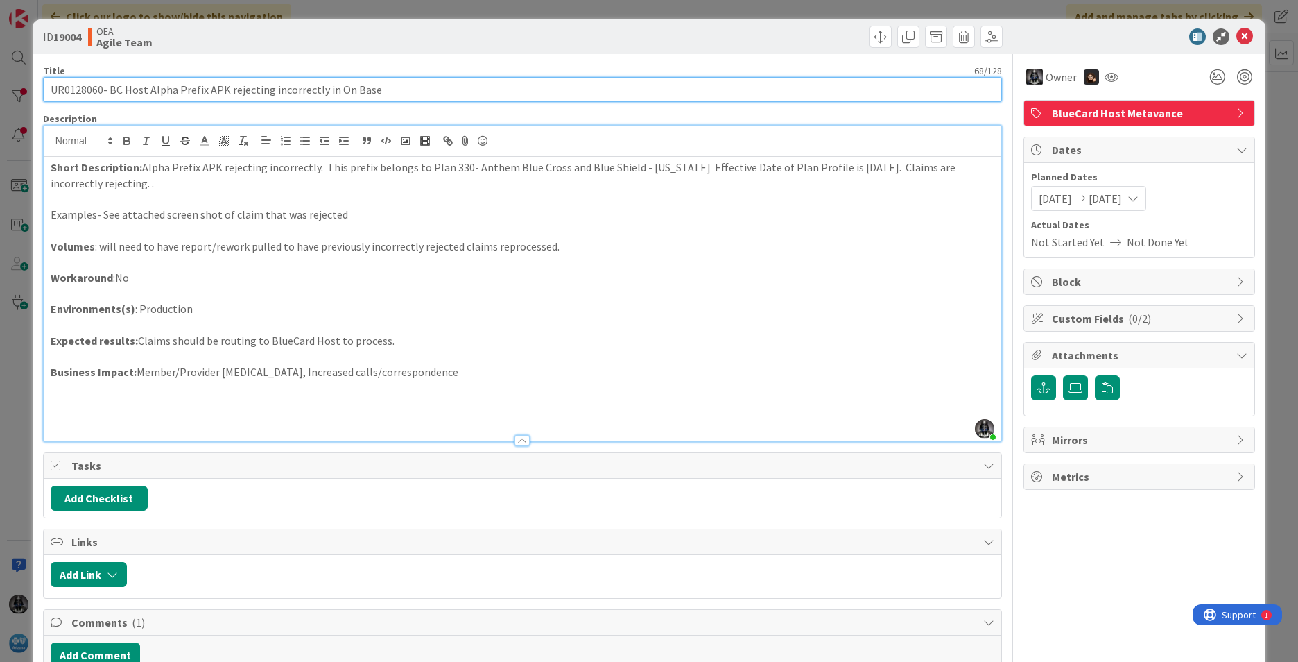
click at [103, 92] on input "UR0128060- BC Host Alpha Prefix APK rejecting incorrectly in On Base" at bounding box center [522, 89] width 959 height 25
type input "UR0128060 (INC0318041)- BC Host Alpha Prefix APK rejecting incorrectly in On Ba…"
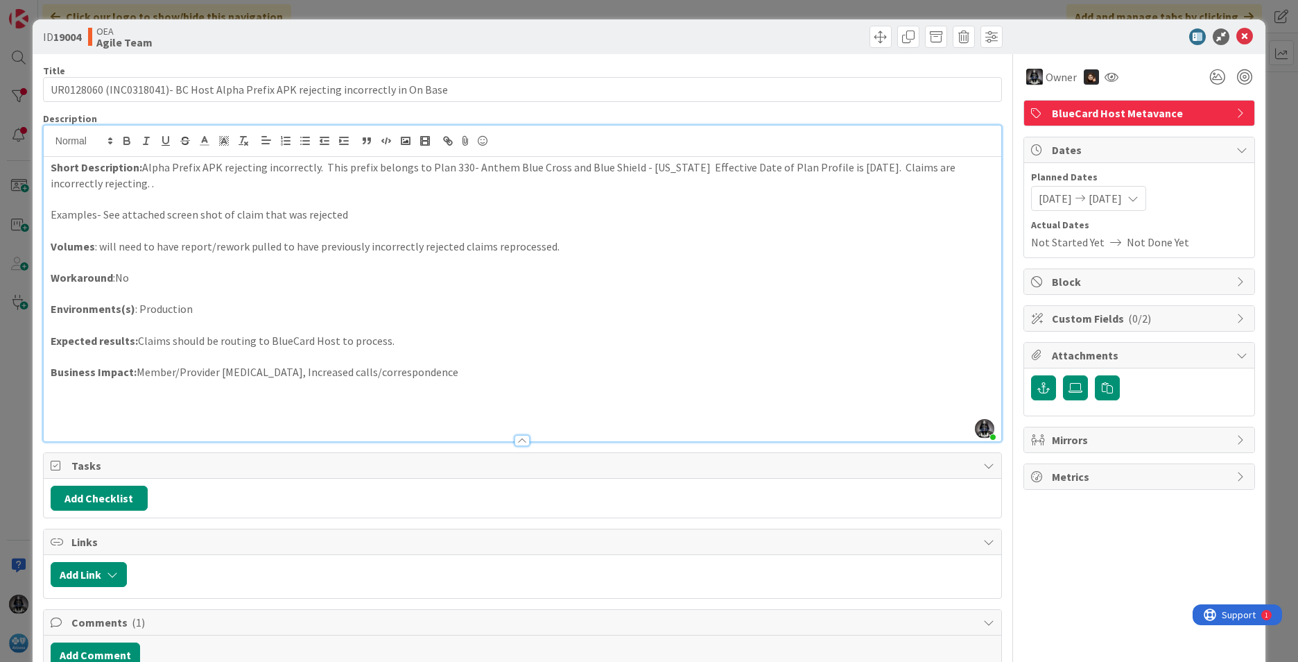
click at [671, 290] on p at bounding box center [523, 294] width 944 height 16
drag, startPoint x: 1235, startPoint y: 33, endPoint x: 1130, endPoint y: 71, distance: 112.4
click at [864, 35] on icon at bounding box center [1245, 36] width 17 height 17
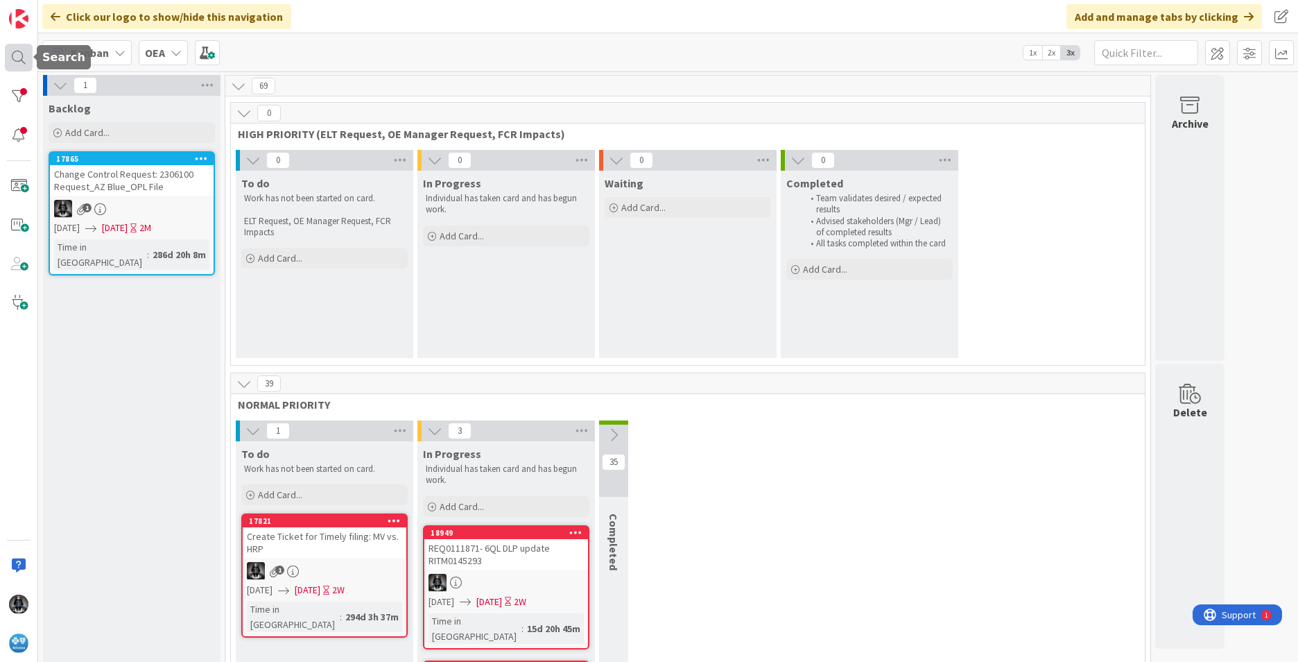
click at [15, 49] on div at bounding box center [19, 58] width 28 height 28
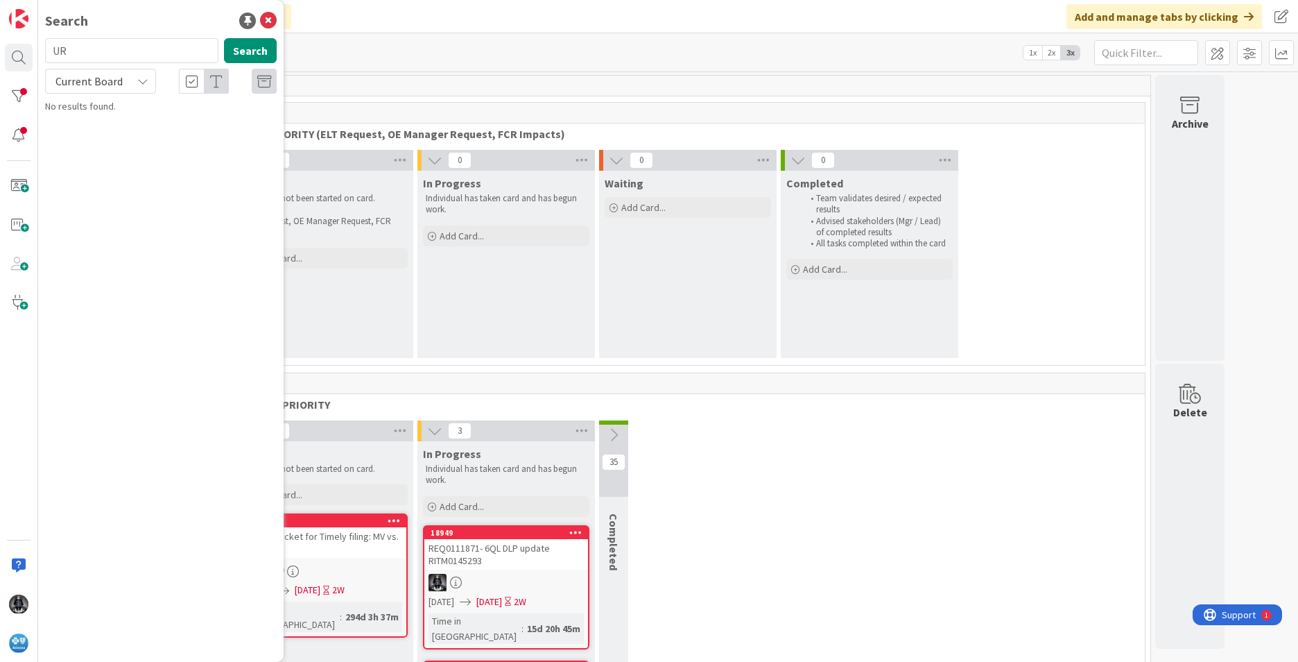
type input "U"
click at [125, 52] on input "UR0129204" at bounding box center [131, 50] width 173 height 25
type input "U"
paste input "UR0109927"
type input "UR0109927"
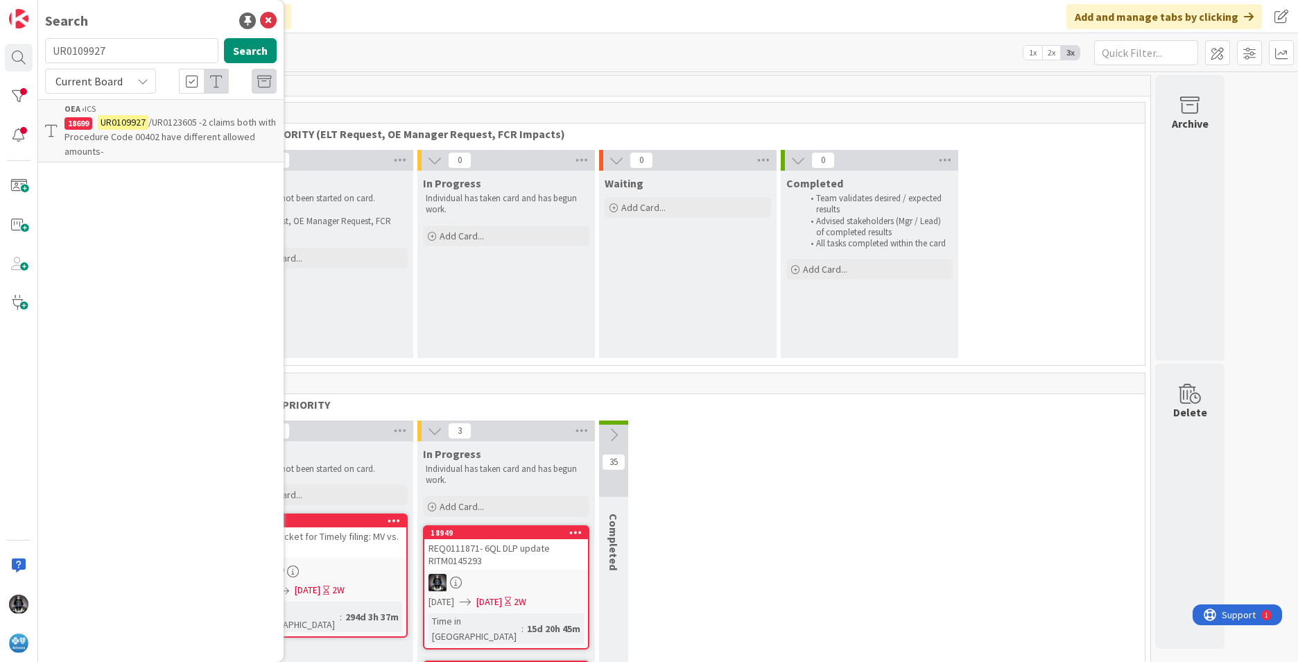
click at [201, 131] on span "/UR0123605 -2 claims both with Procedure Code 00402 have different allowed amou…" at bounding box center [171, 137] width 212 height 42
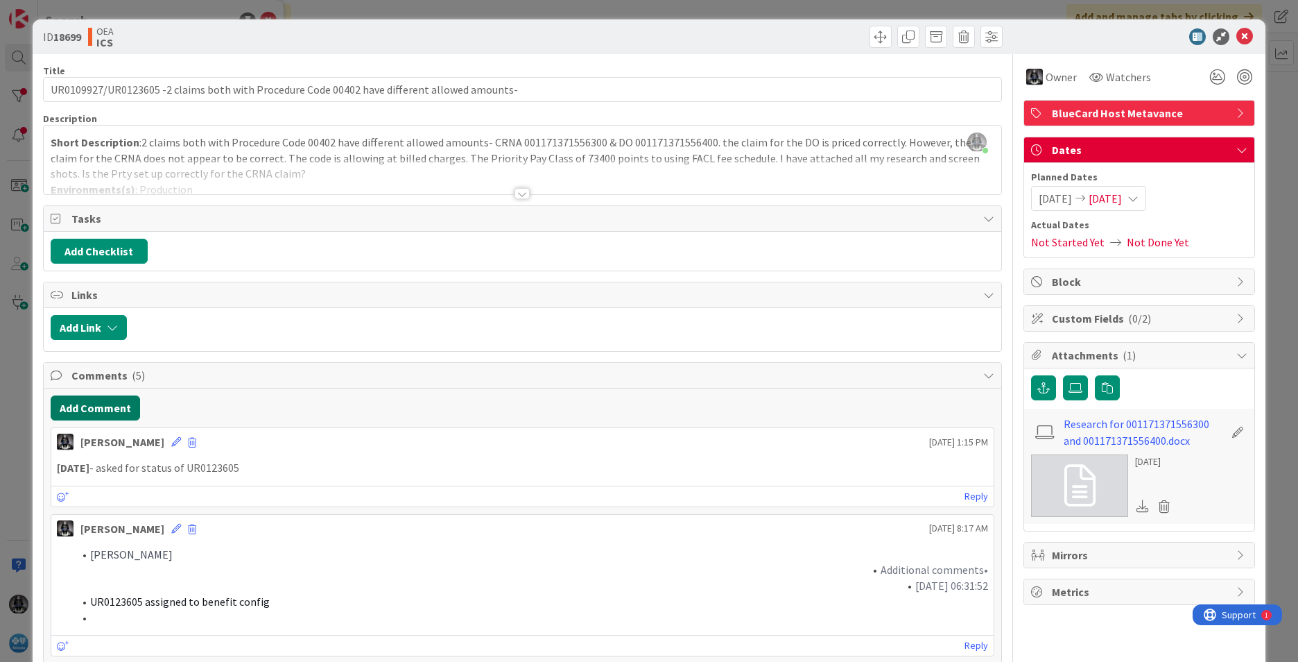
click at [81, 404] on button "Add Comment" at bounding box center [95, 407] width 89 height 25
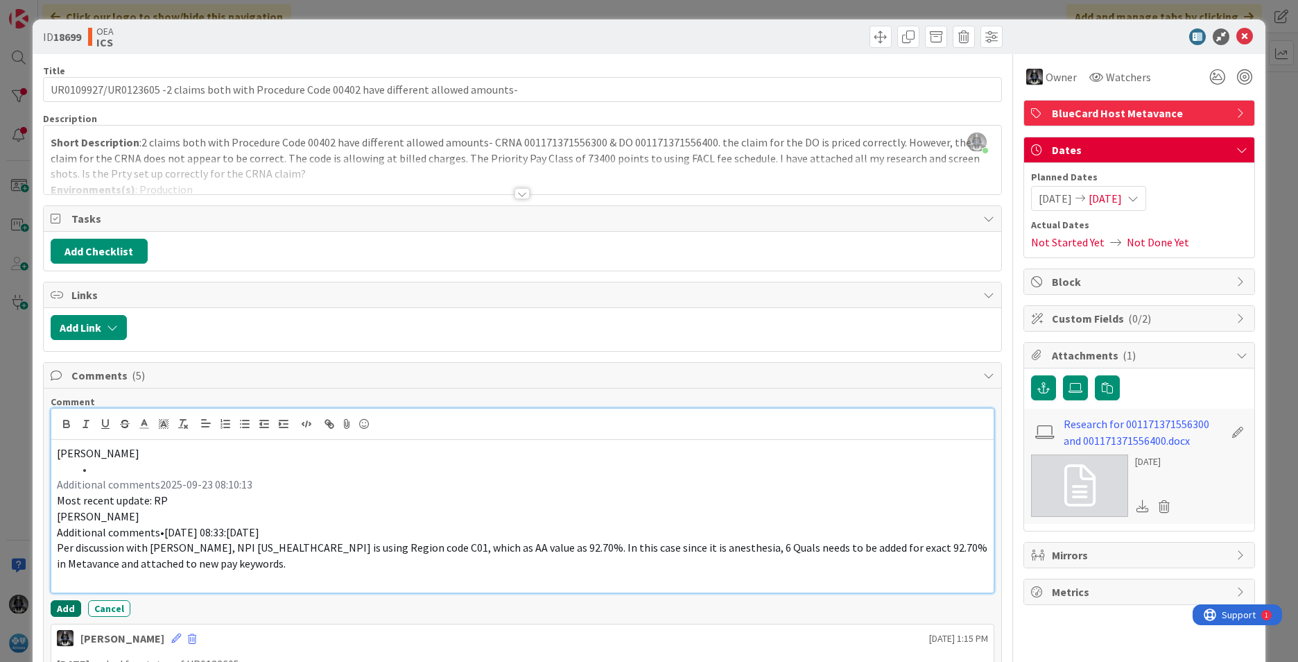
click at [64, 613] on button "Add" at bounding box center [66, 608] width 31 height 17
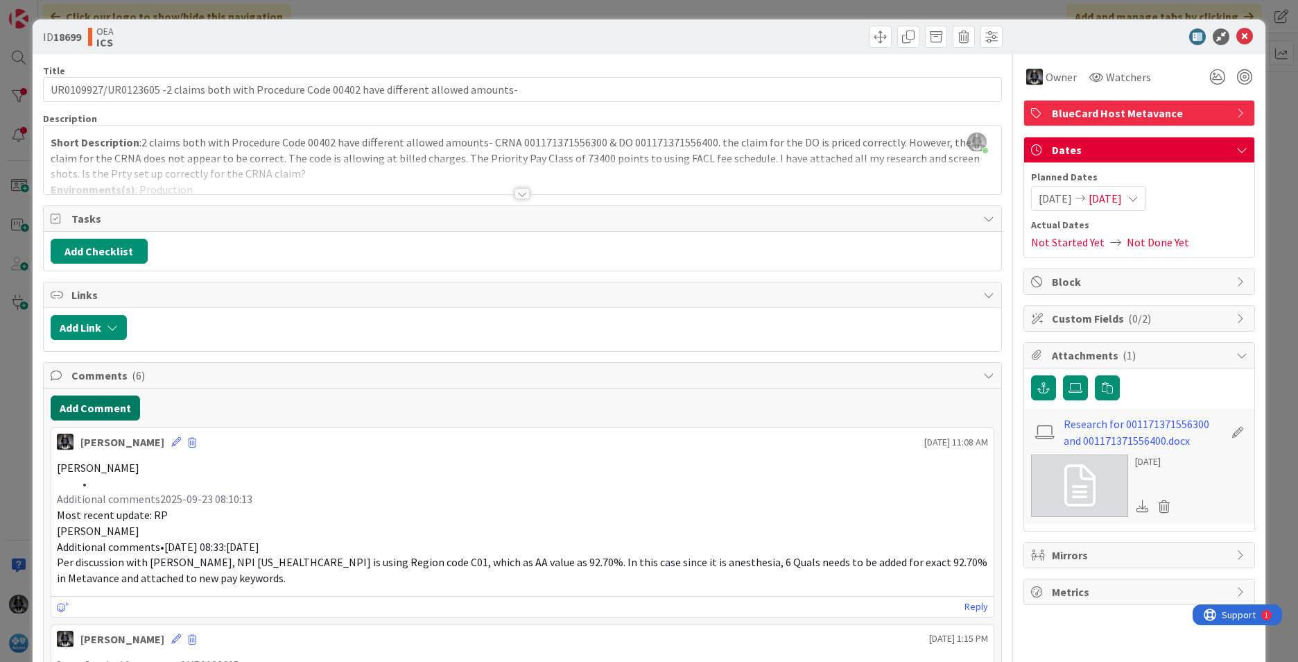
click at [79, 409] on button "Add Comment" at bounding box center [95, 407] width 89 height 25
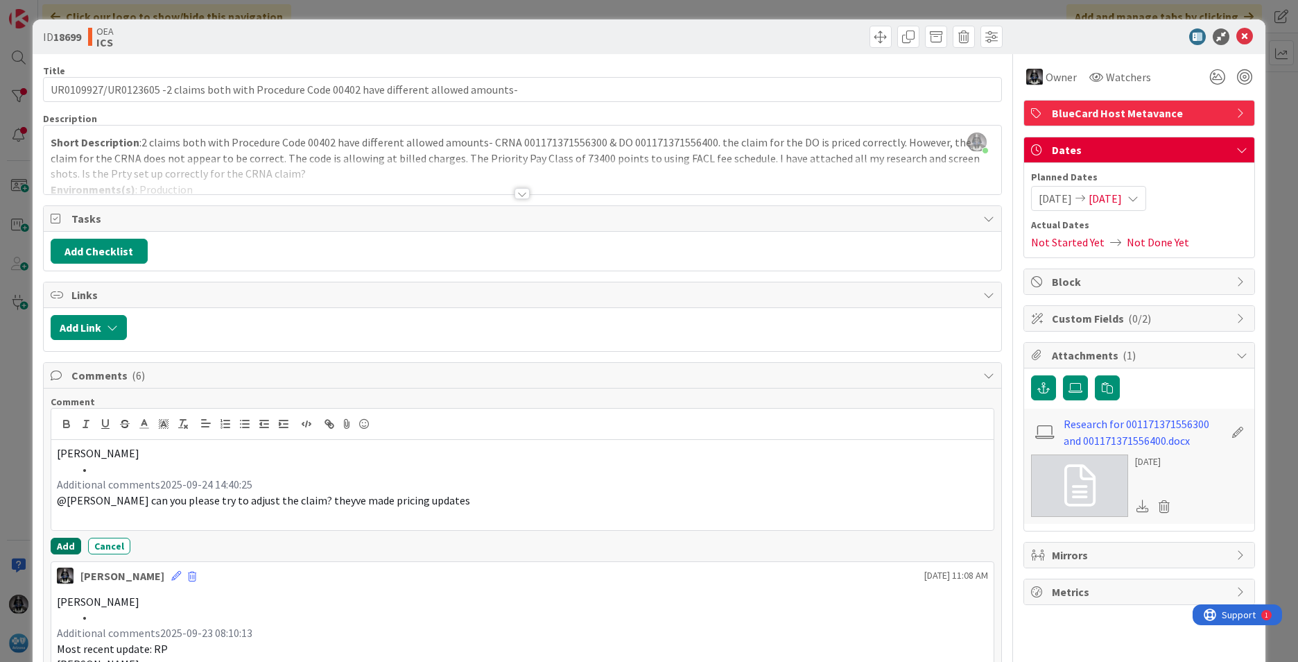
drag, startPoint x: 74, startPoint y: 549, endPoint x: 62, endPoint y: 523, distance: 28.2
click at [73, 548] on button "Add" at bounding box center [66, 546] width 31 height 17
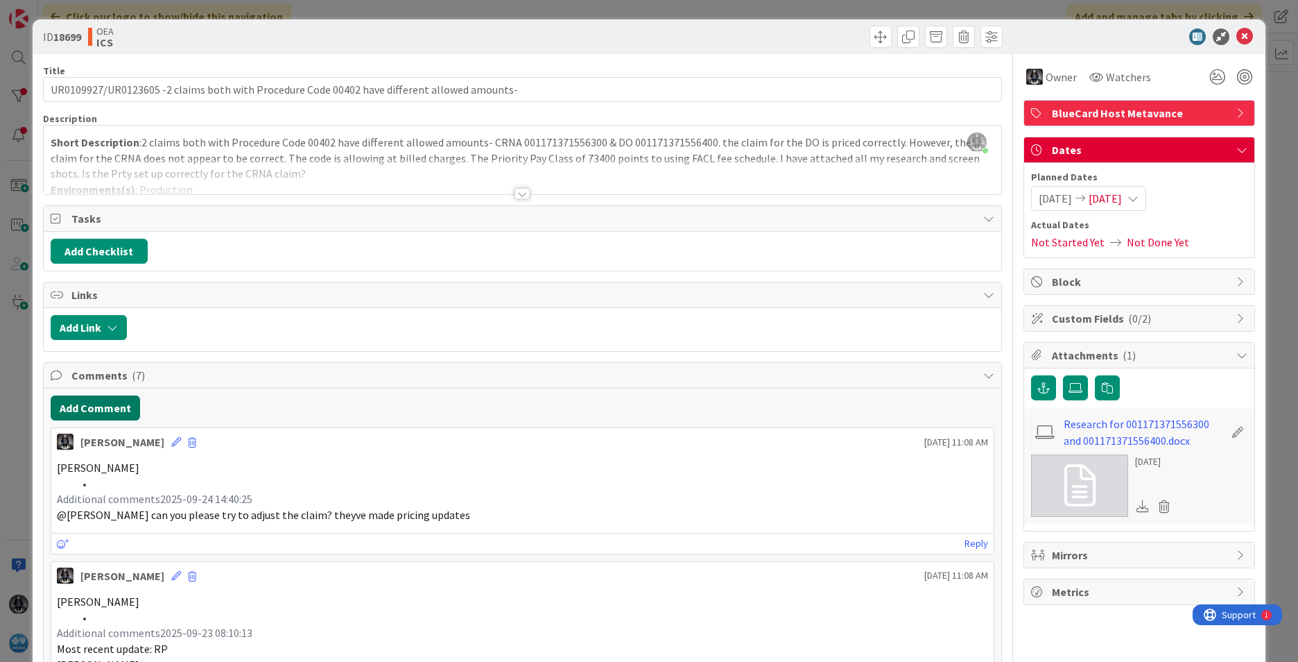
click at [77, 402] on button "Add Comment" at bounding box center [95, 407] width 89 height 25
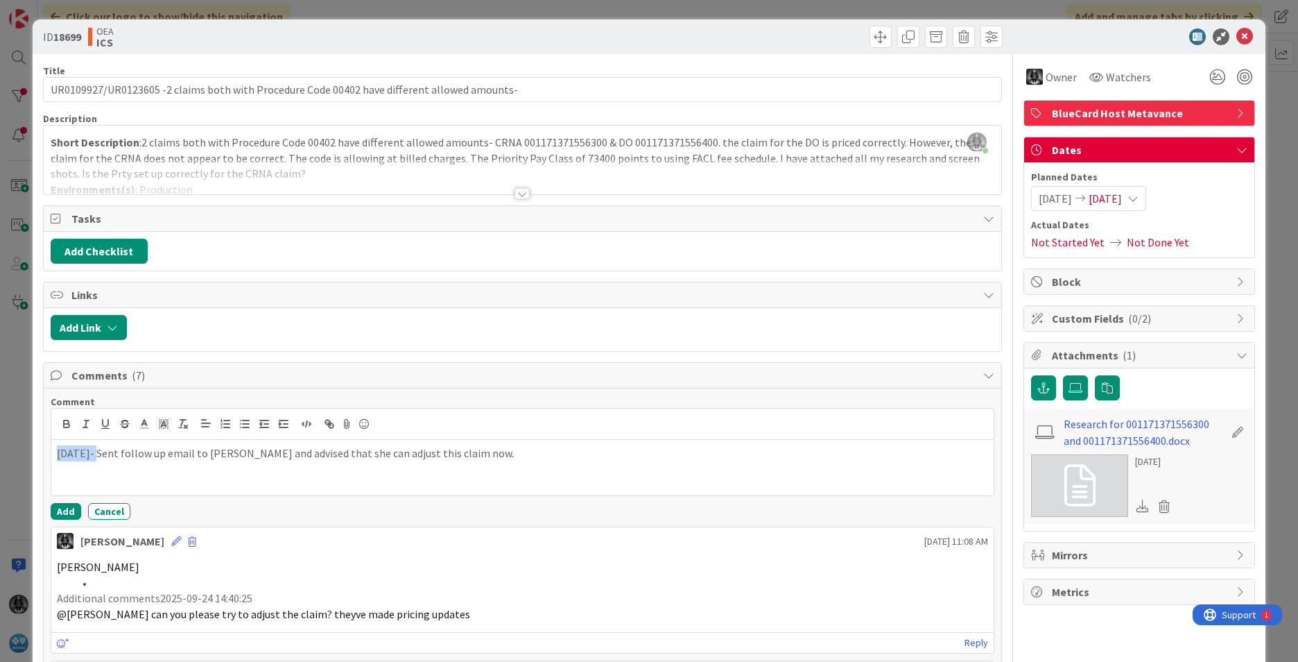
drag, startPoint x: 97, startPoint y: 452, endPoint x: 40, endPoint y: 450, distance: 57.6
click at [66, 422] on icon "button" at bounding box center [66, 424] width 12 height 12
click at [67, 512] on button "Add" at bounding box center [66, 511] width 31 height 17
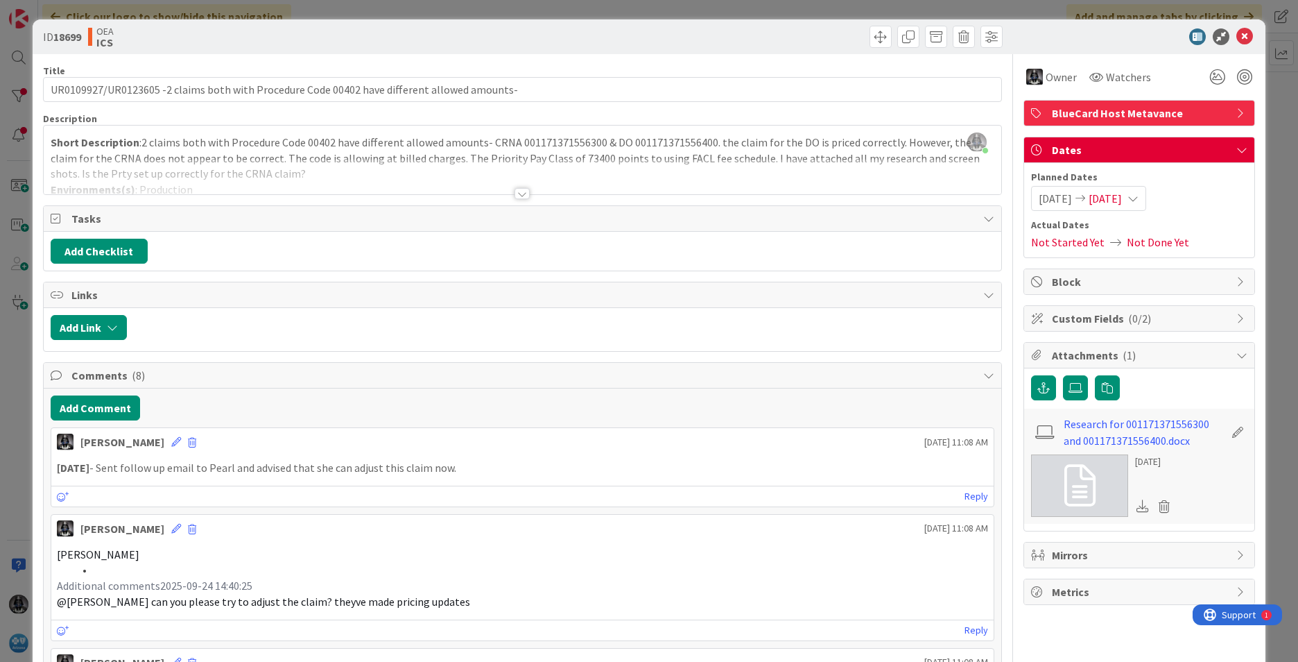
click at [864, 198] on span "[DATE]" at bounding box center [1105, 198] width 33 height 17
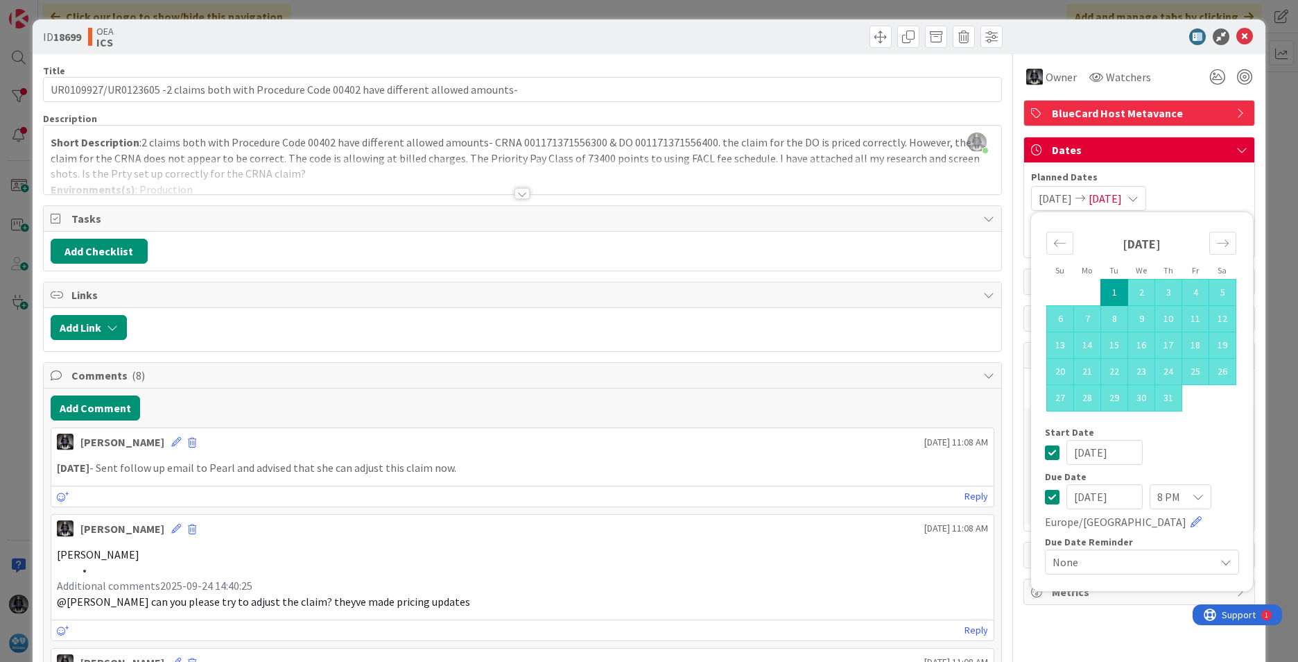
click at [864, 499] on input "[DATE]" at bounding box center [1105, 496] width 76 height 25
drag, startPoint x: 1125, startPoint y: 495, endPoint x: 1011, endPoint y: 498, distance: 114.5
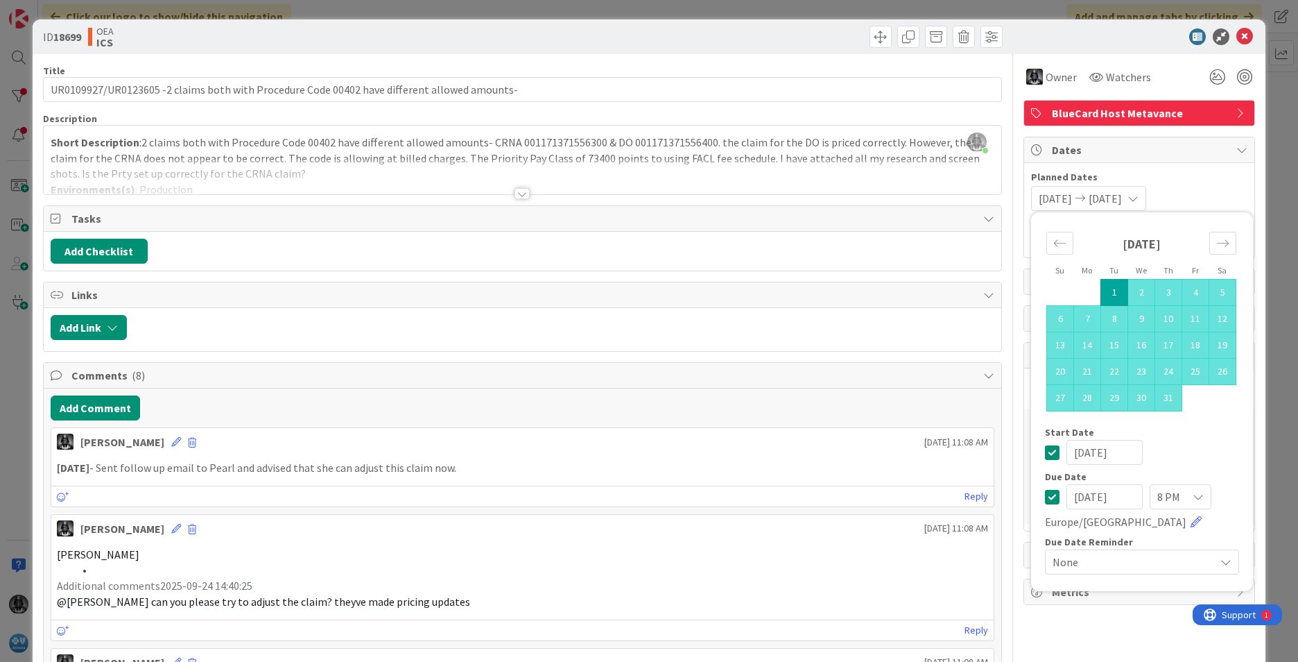
type input "[DATE]"
drag, startPoint x: 773, startPoint y: 568, endPoint x: 804, endPoint y: 445, distance: 126.7
click at [771, 565] on li at bounding box center [531, 570] width 915 height 16
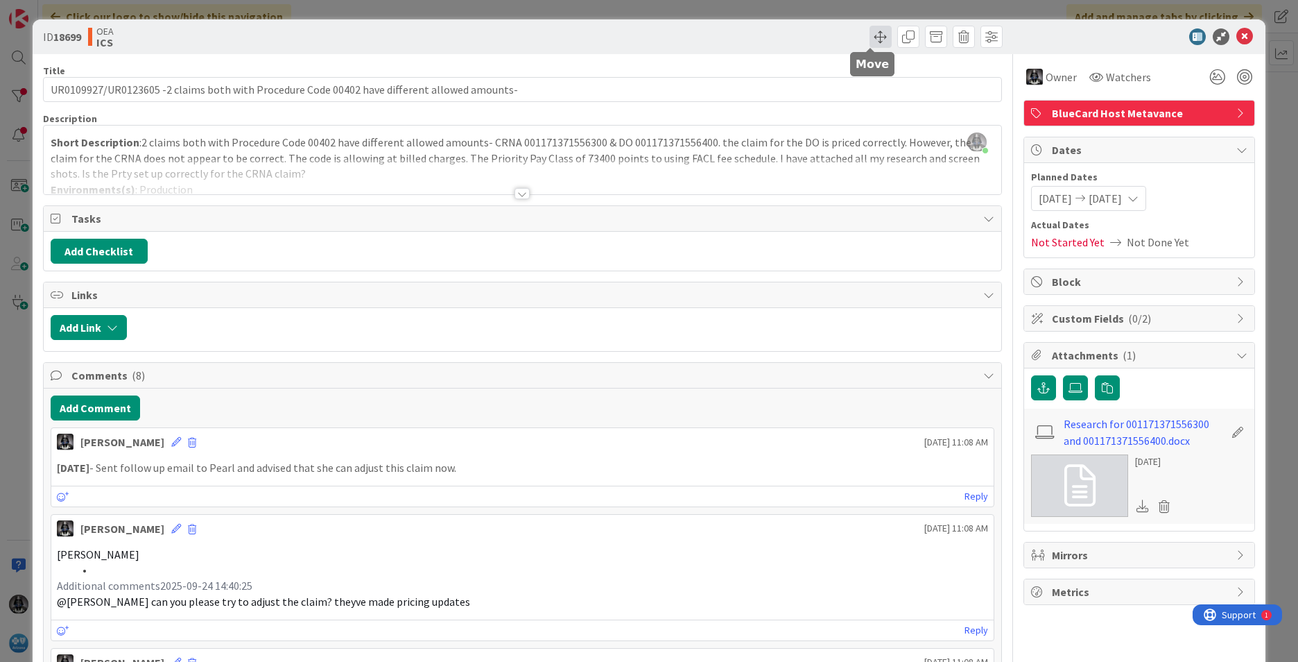
click at [864, 33] on span at bounding box center [881, 37] width 22 height 22
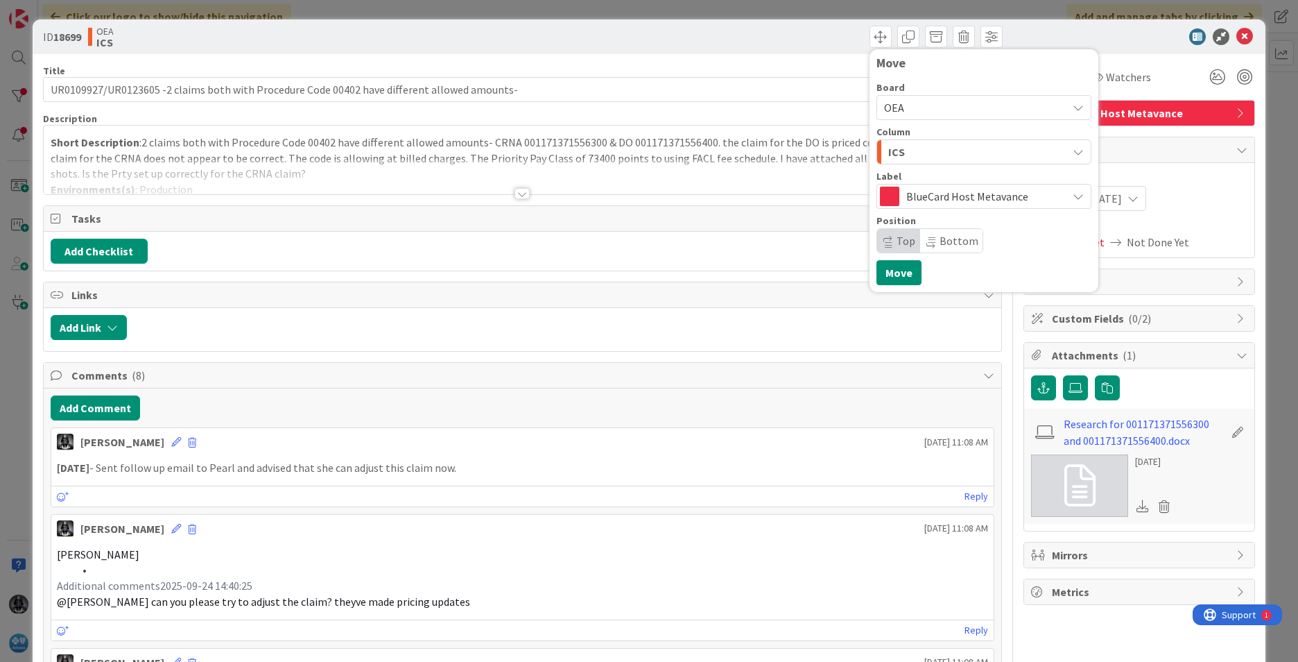
click at [864, 148] on div "ICS" at bounding box center [976, 152] width 182 height 22
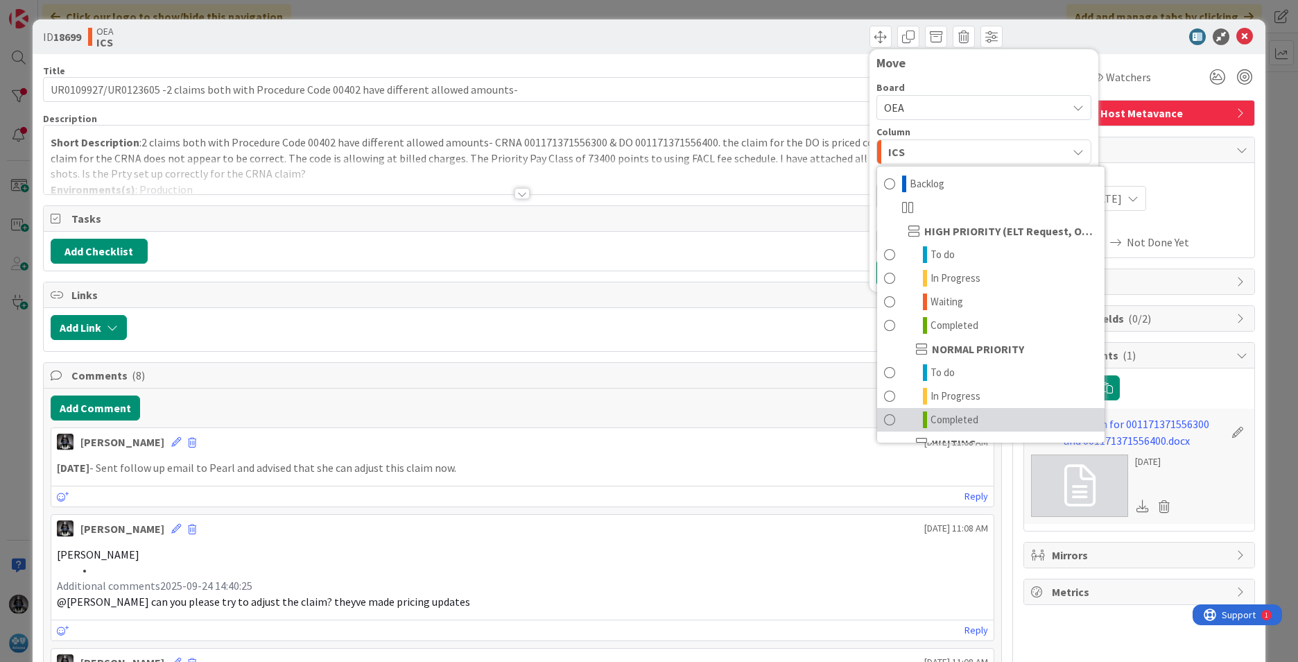
click at [864, 415] on span "Completed" at bounding box center [955, 419] width 48 height 17
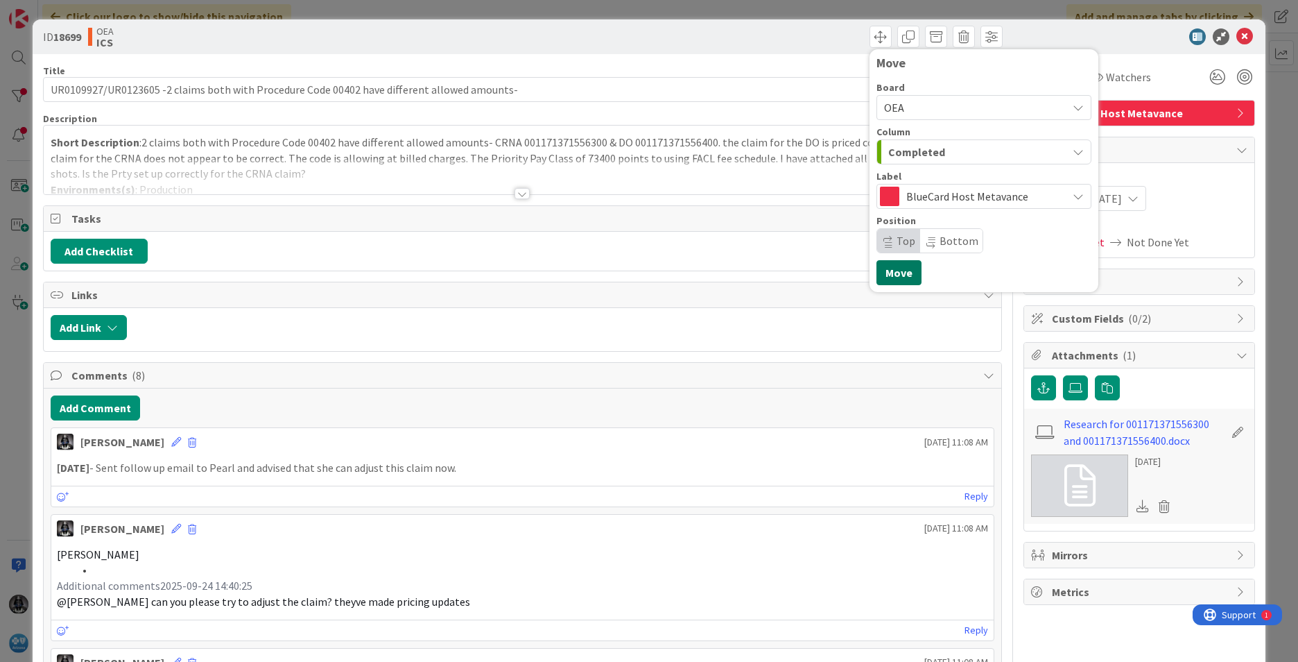
click at [864, 273] on button "Move" at bounding box center [899, 272] width 45 height 25
